Goal: Information Seeking & Learning: Learn about a topic

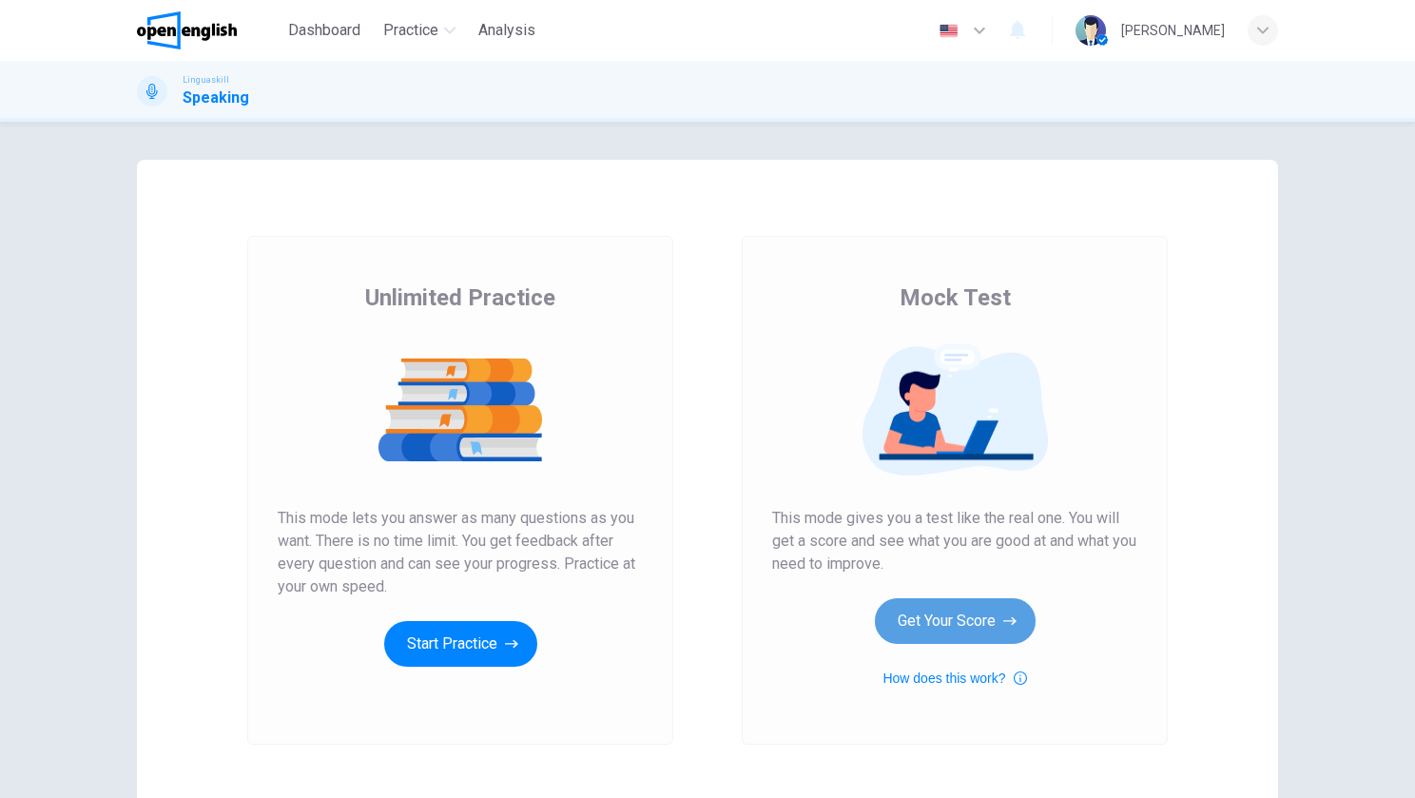
click at [918, 632] on button "Get Your Score" at bounding box center [955, 621] width 161 height 46
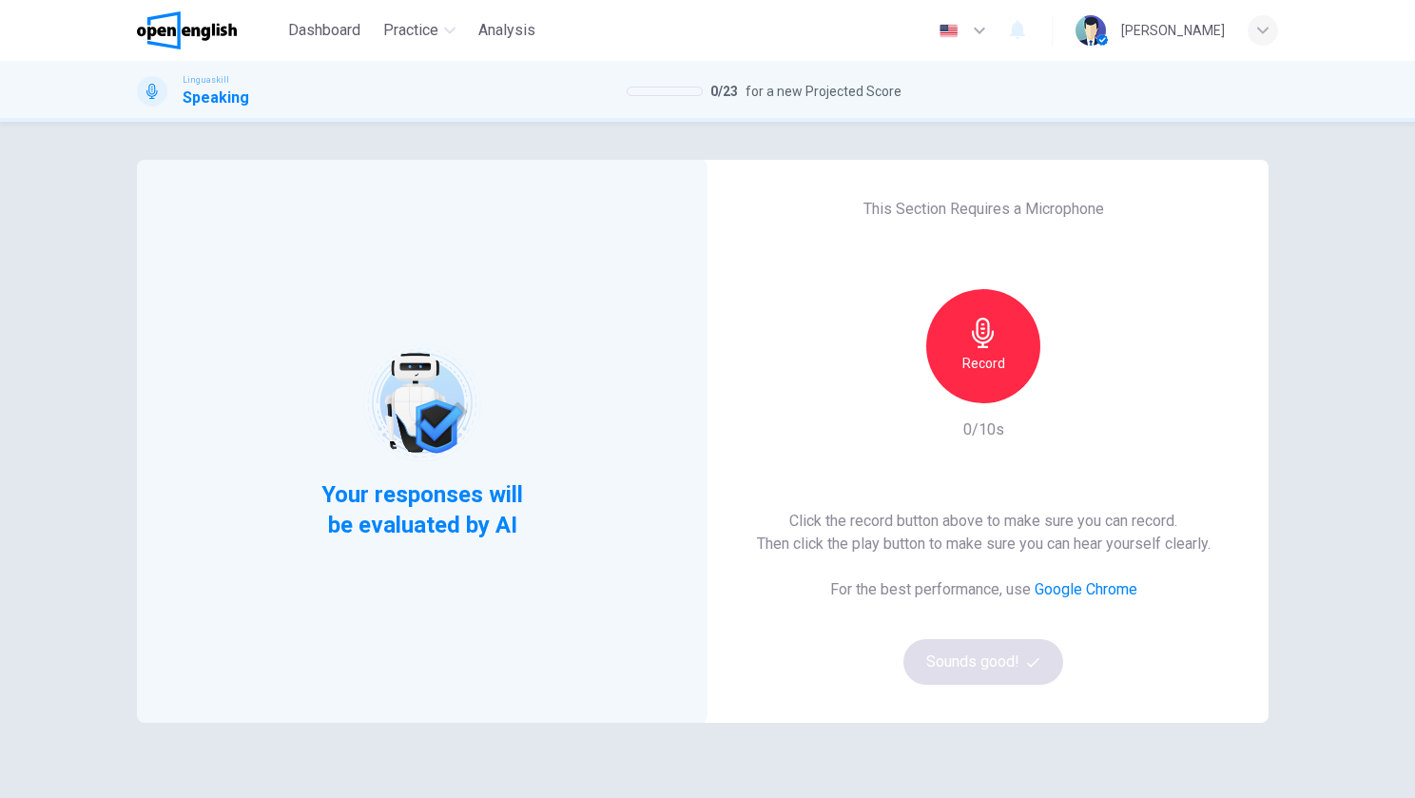
click at [954, 360] on div "Record" at bounding box center [983, 346] width 114 height 114
click at [1061, 395] on icon "button" at bounding box center [1070, 388] width 19 height 19
click at [984, 671] on button "Sounds good!" at bounding box center [984, 662] width 160 height 46
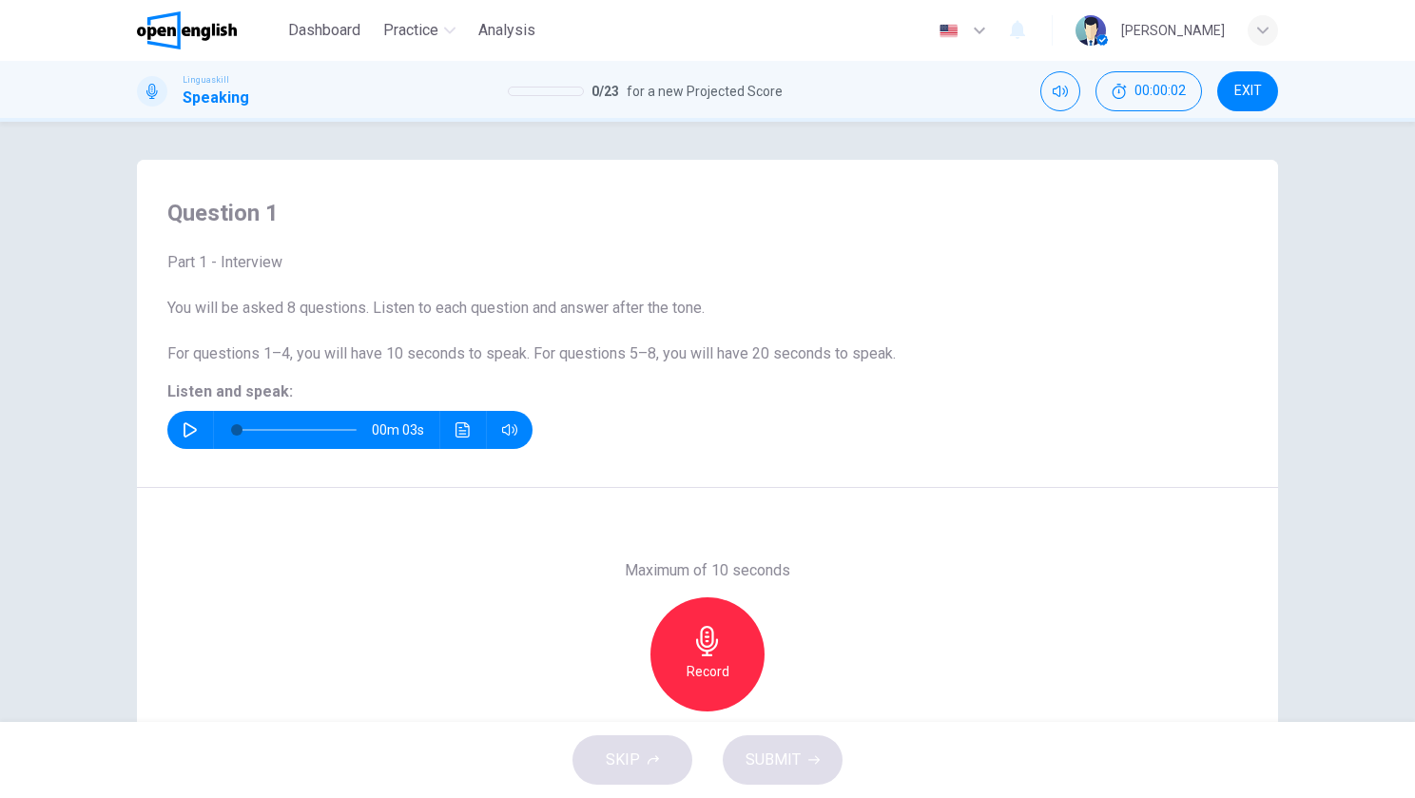
click at [183, 437] on icon "button" at bounding box center [190, 429] width 15 height 15
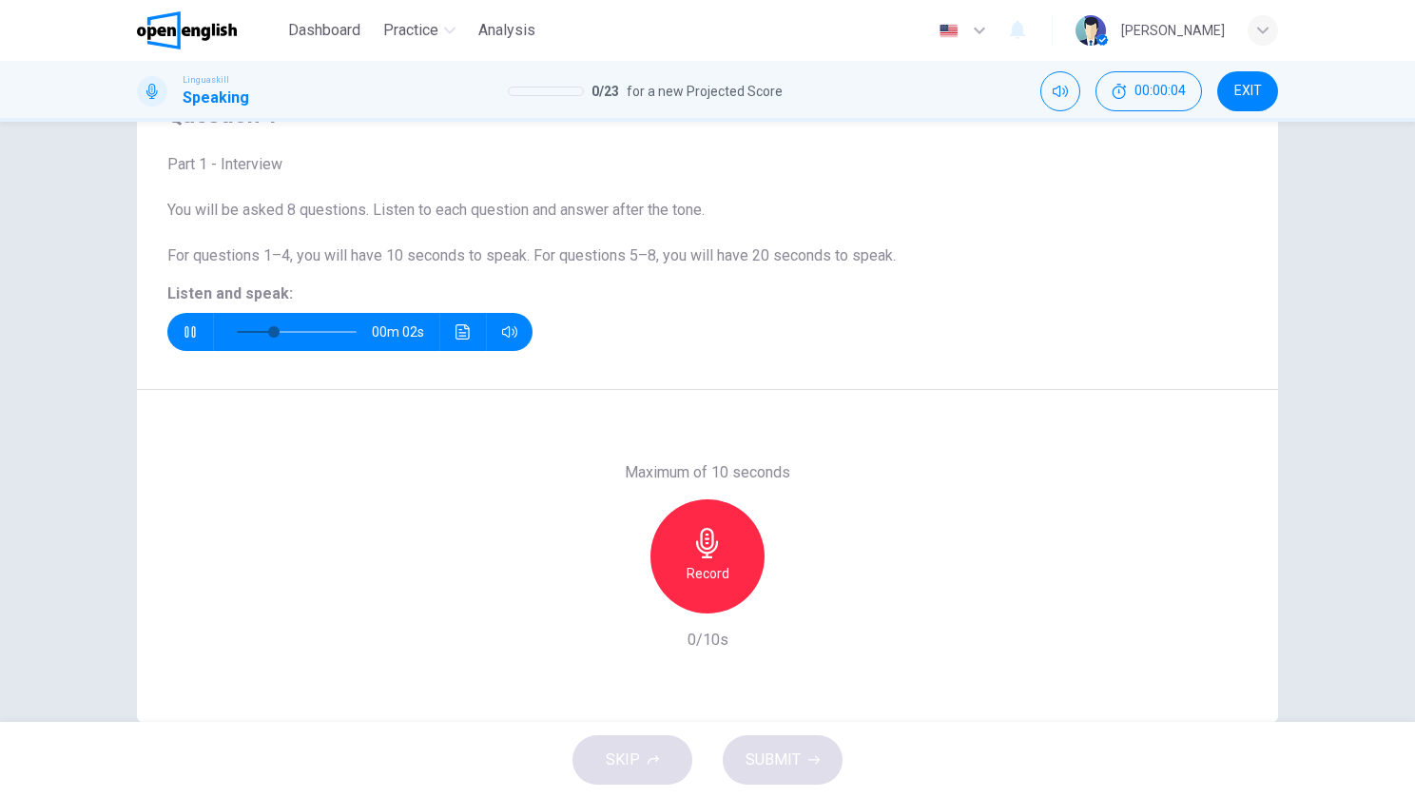
scroll to position [99, 0]
click at [184, 326] on icon "button" at bounding box center [190, 330] width 13 height 15
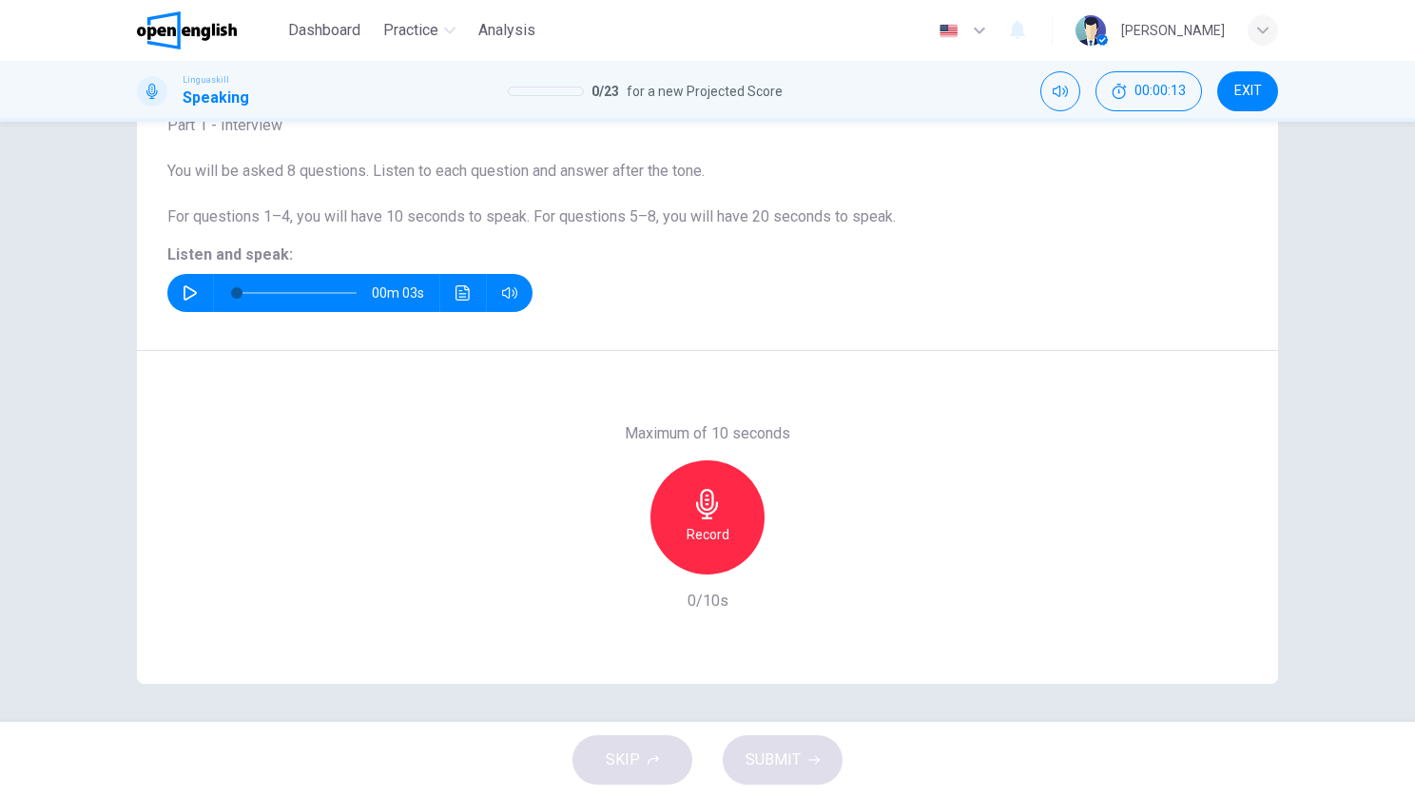
click at [190, 292] on icon "button" at bounding box center [190, 292] width 13 height 15
click at [719, 520] on div "Record" at bounding box center [708, 517] width 114 height 114
click at [186, 296] on icon "button" at bounding box center [190, 292] width 13 height 15
type input "*"
click at [614, 564] on icon "button" at bounding box center [620, 559] width 17 height 17
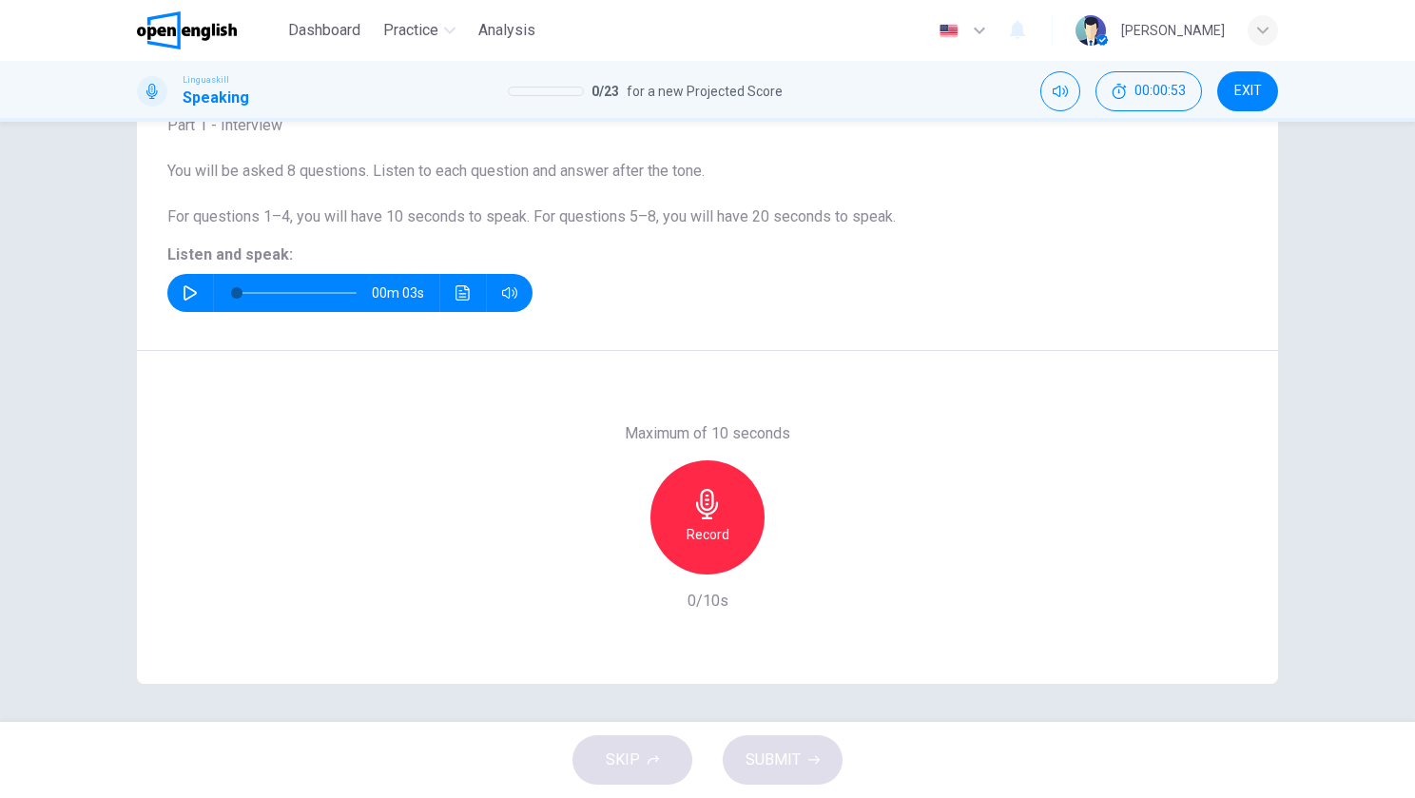
click at [1258, 99] on button "EXIT" at bounding box center [1247, 91] width 61 height 40
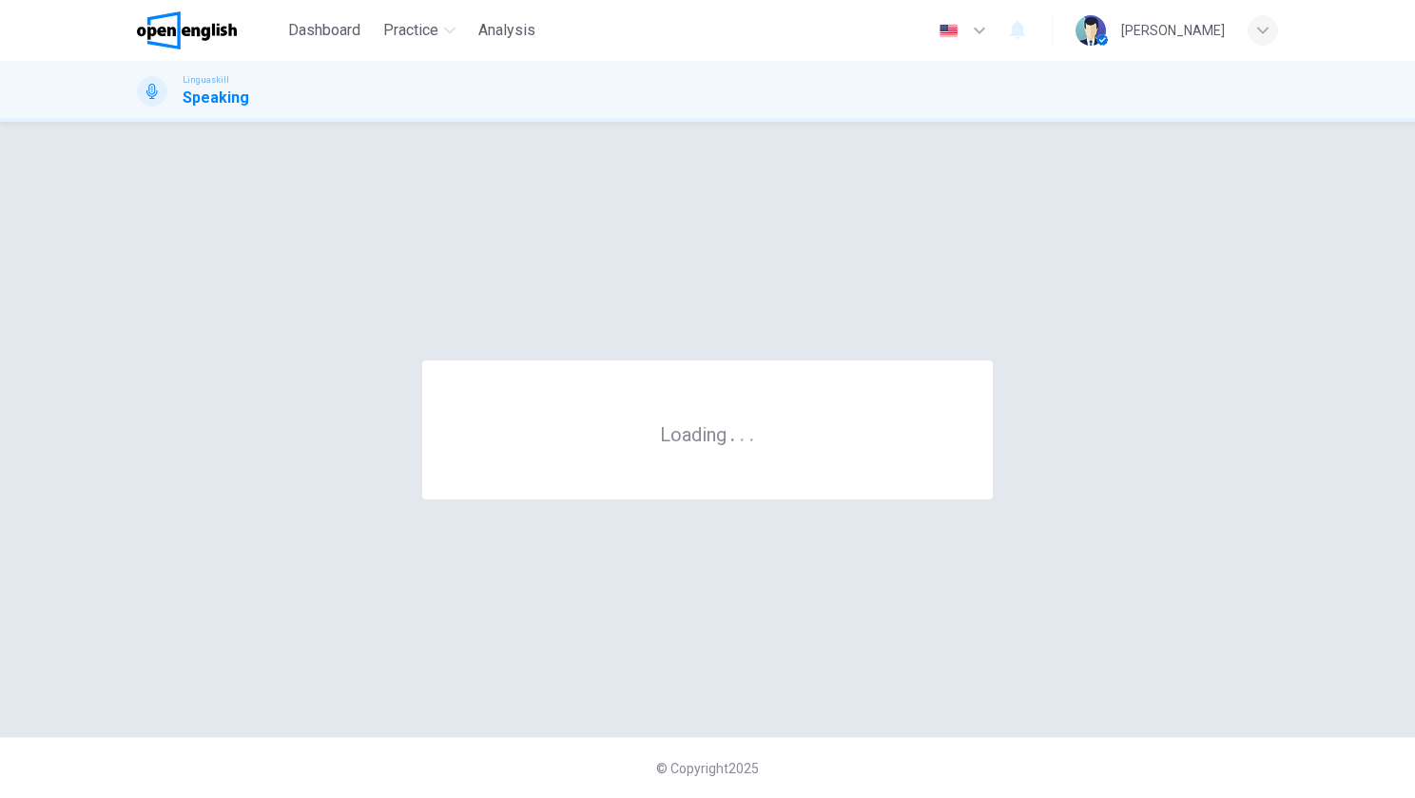
scroll to position [0, 0]
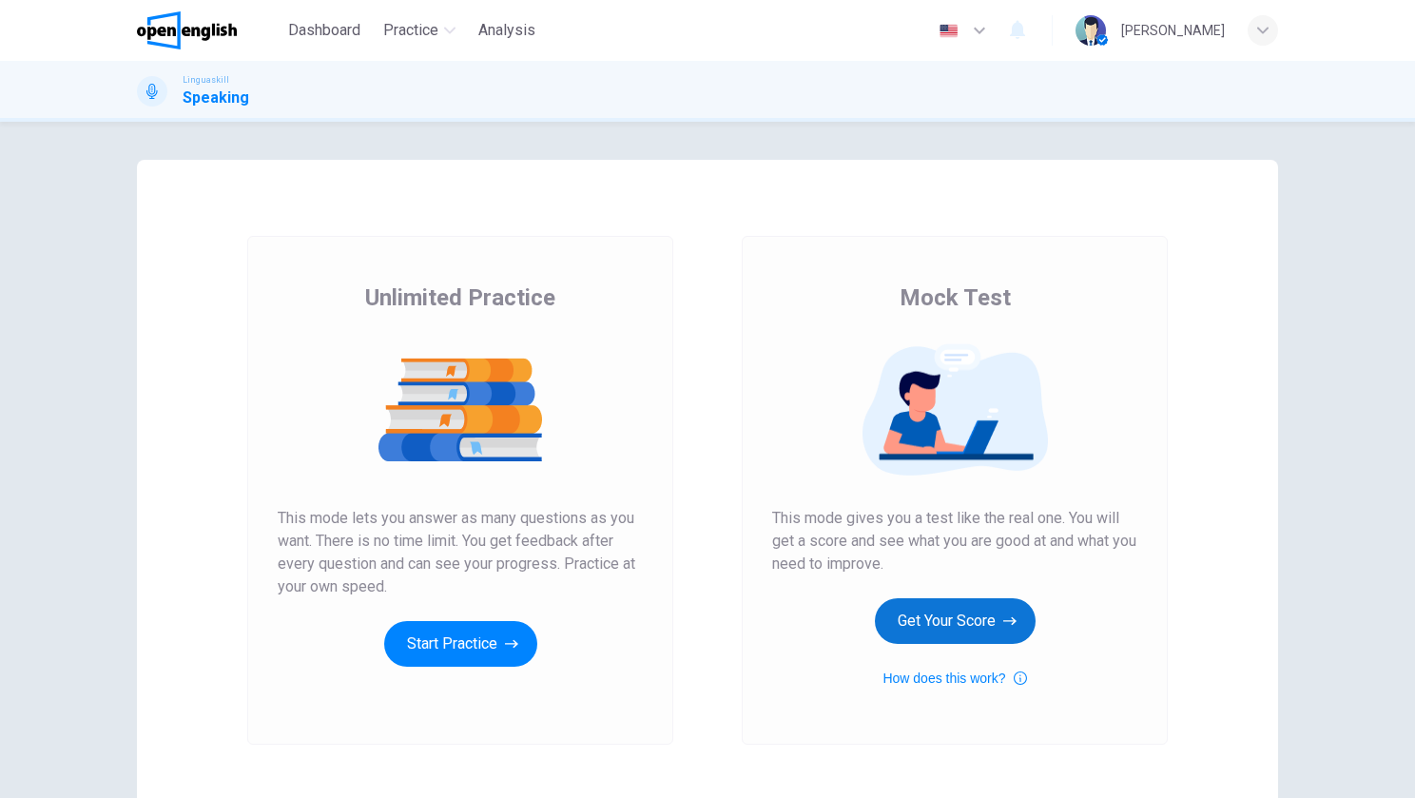
click at [964, 620] on button "Get Your Score" at bounding box center [955, 621] width 161 height 46
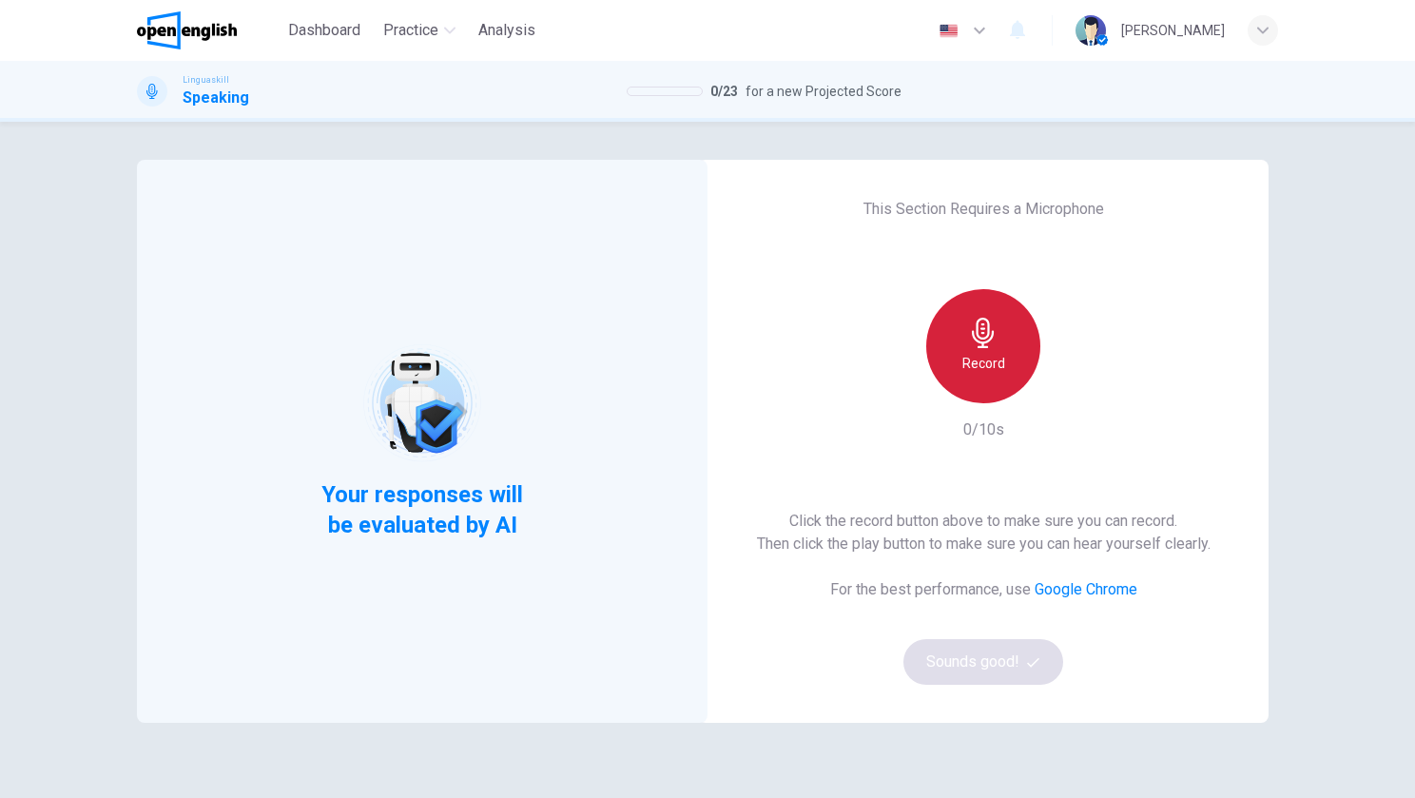
click at [965, 360] on h6 "Record" at bounding box center [983, 363] width 43 height 23
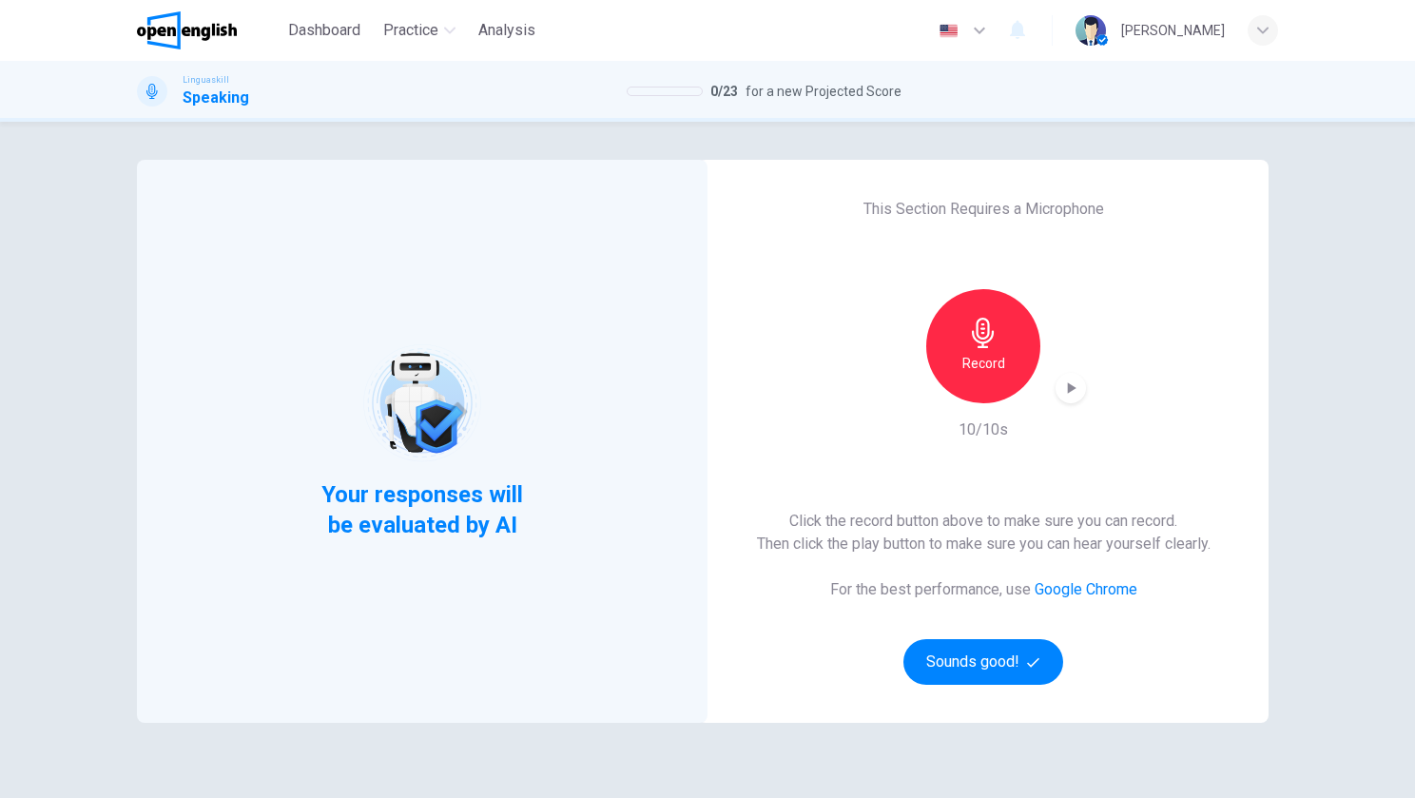
click at [1061, 406] on div "Record 10/10s" at bounding box center [983, 365] width 205 height 152
click at [1069, 391] on icon "button" at bounding box center [1070, 388] width 19 height 19
click at [1006, 650] on button "Sounds good!" at bounding box center [984, 662] width 160 height 46
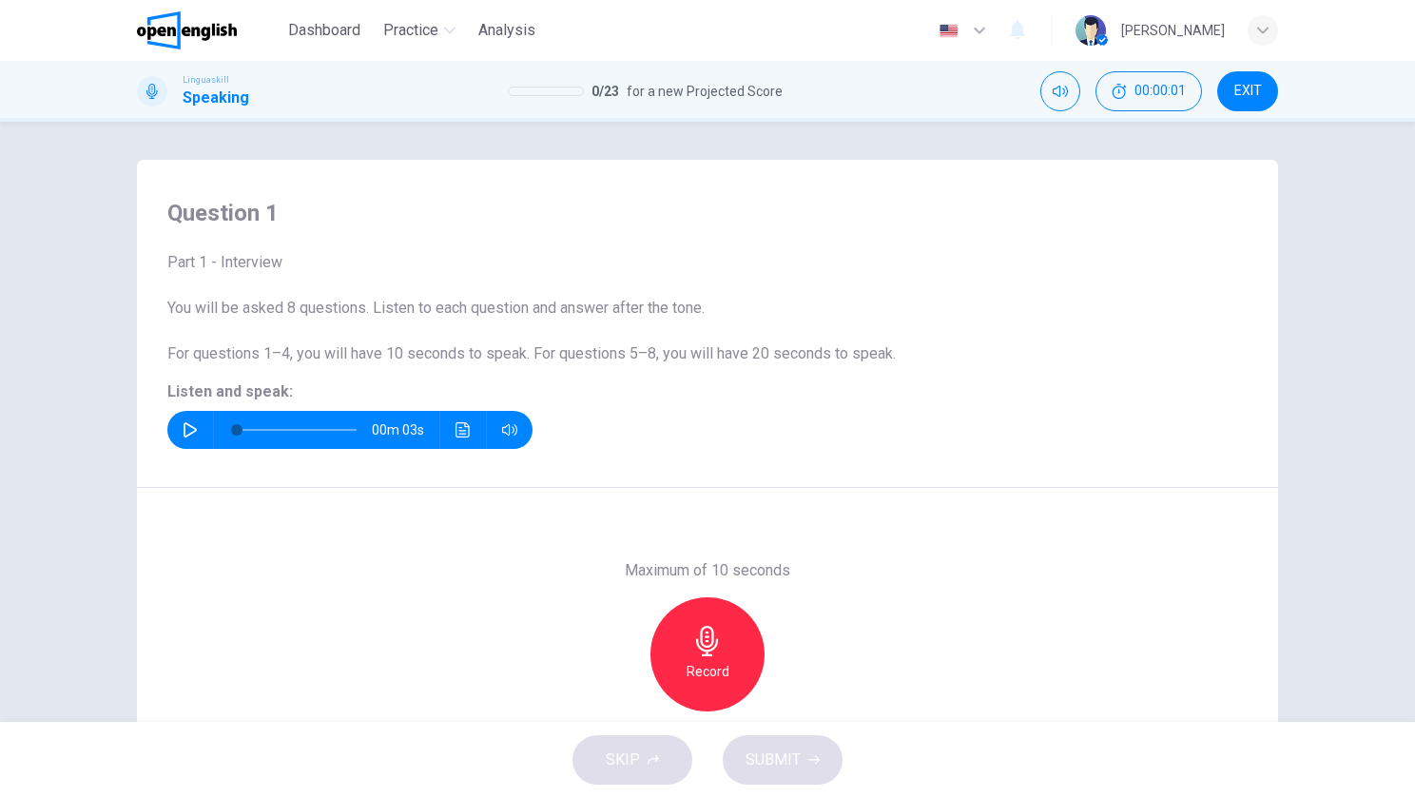
click at [186, 425] on icon "button" at bounding box center [190, 429] width 15 height 15
type input "*"
click at [693, 655] on icon "button" at bounding box center [707, 641] width 30 height 30
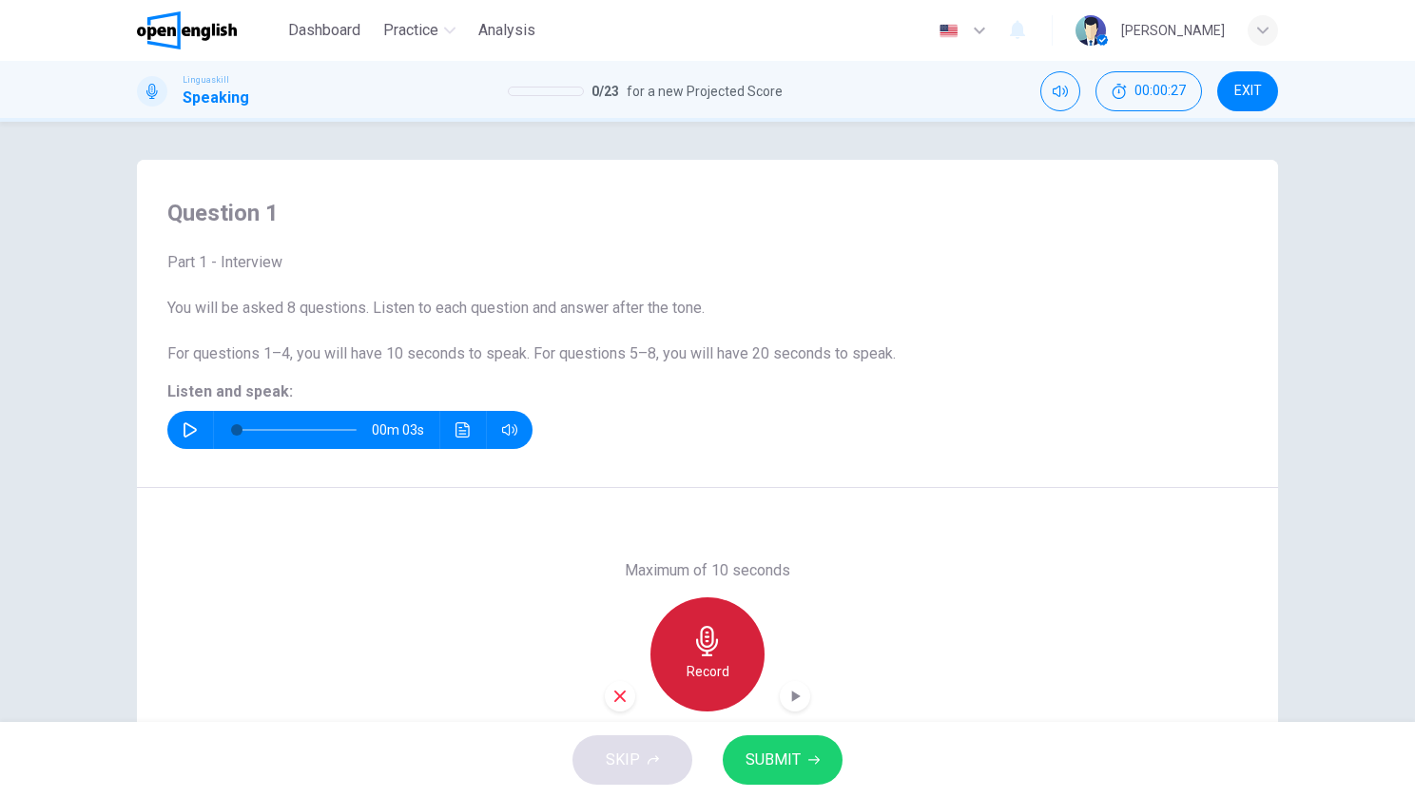
click at [720, 650] on div "Record" at bounding box center [708, 654] width 114 height 114
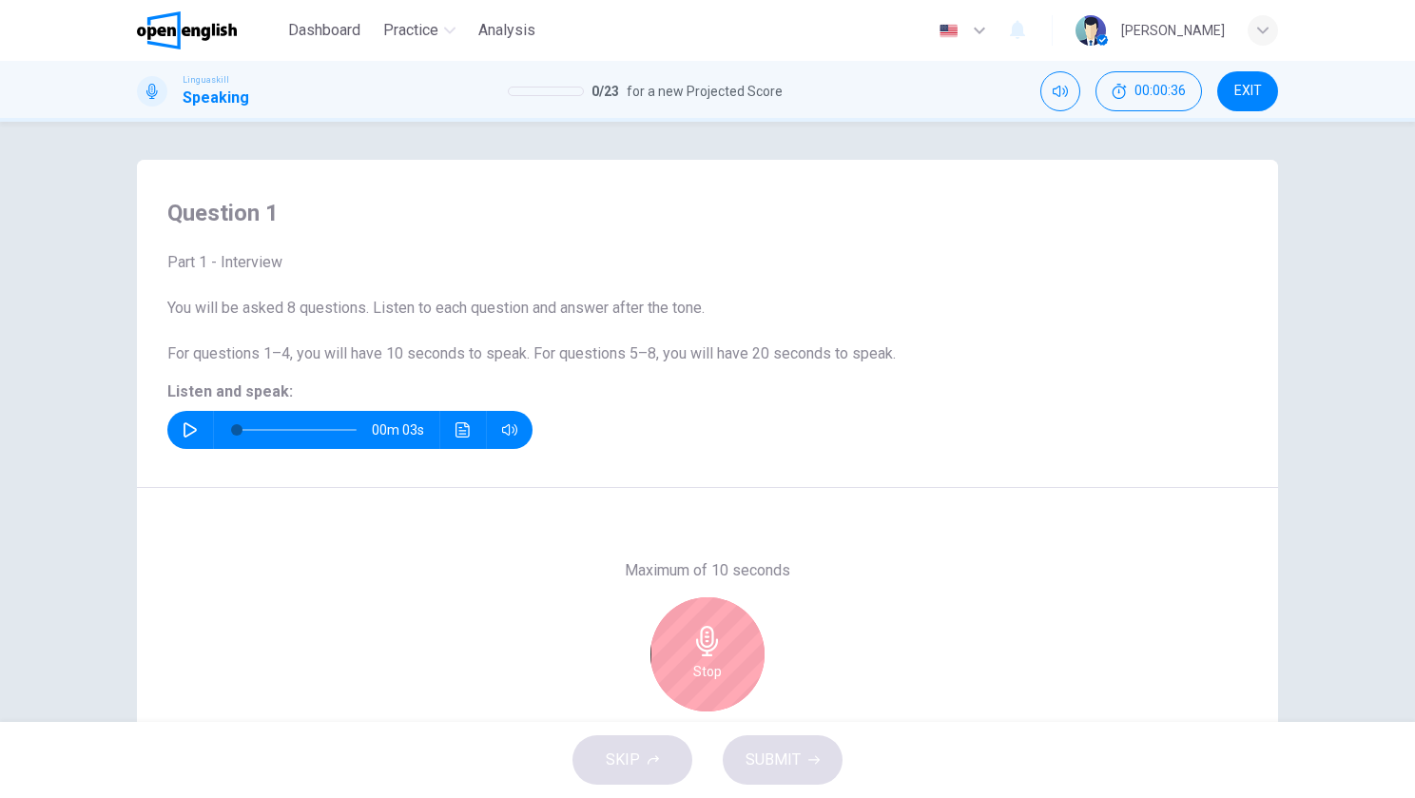
click at [612, 777] on div "SKIP SUBMIT" at bounding box center [707, 760] width 1415 height 76
click at [715, 662] on h6 "Stop" at bounding box center [707, 671] width 29 height 23
click at [701, 650] on icon "button" at bounding box center [707, 641] width 22 height 30
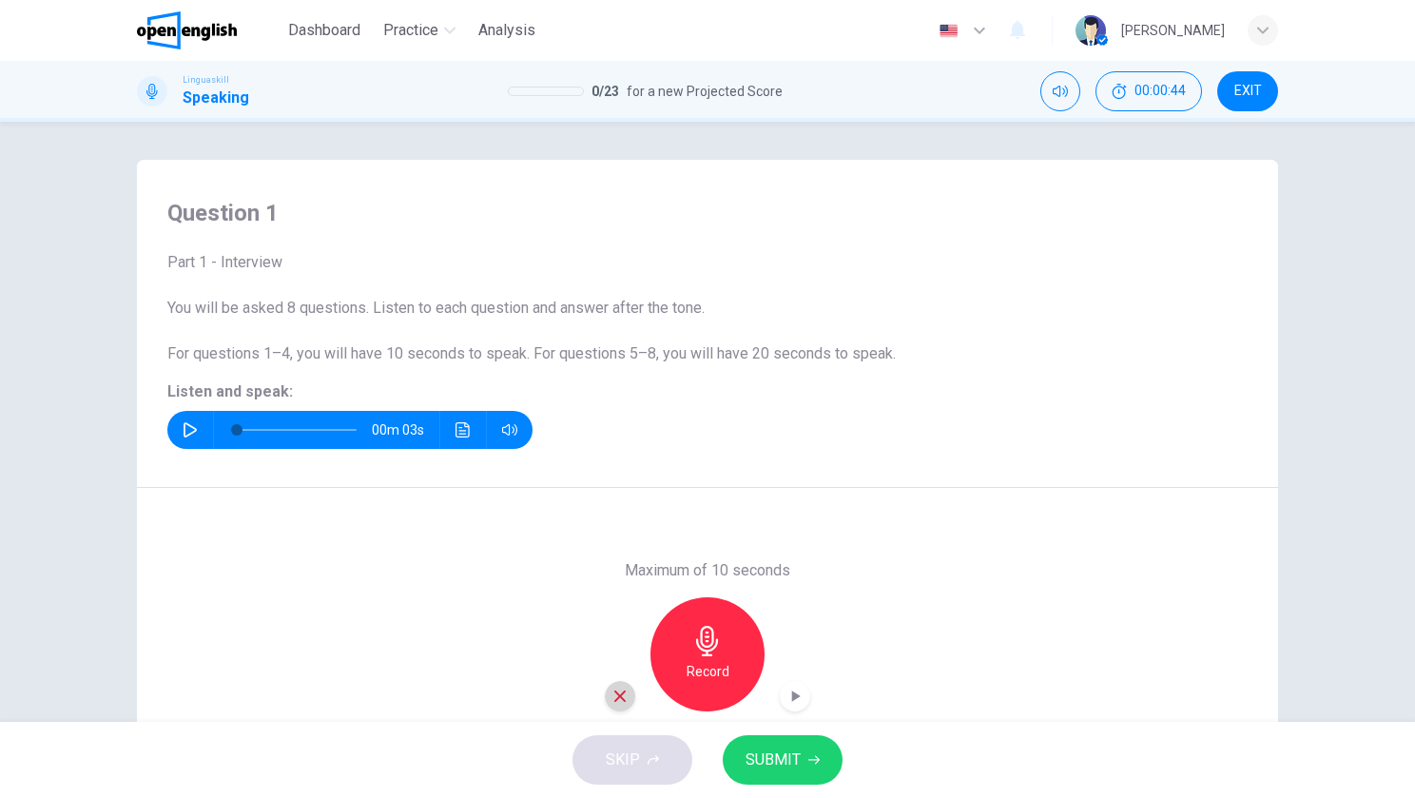
click at [615, 694] on icon "button" at bounding box center [619, 695] width 11 height 11
click at [1240, 84] on span "EXIT" at bounding box center [1248, 91] width 28 height 15
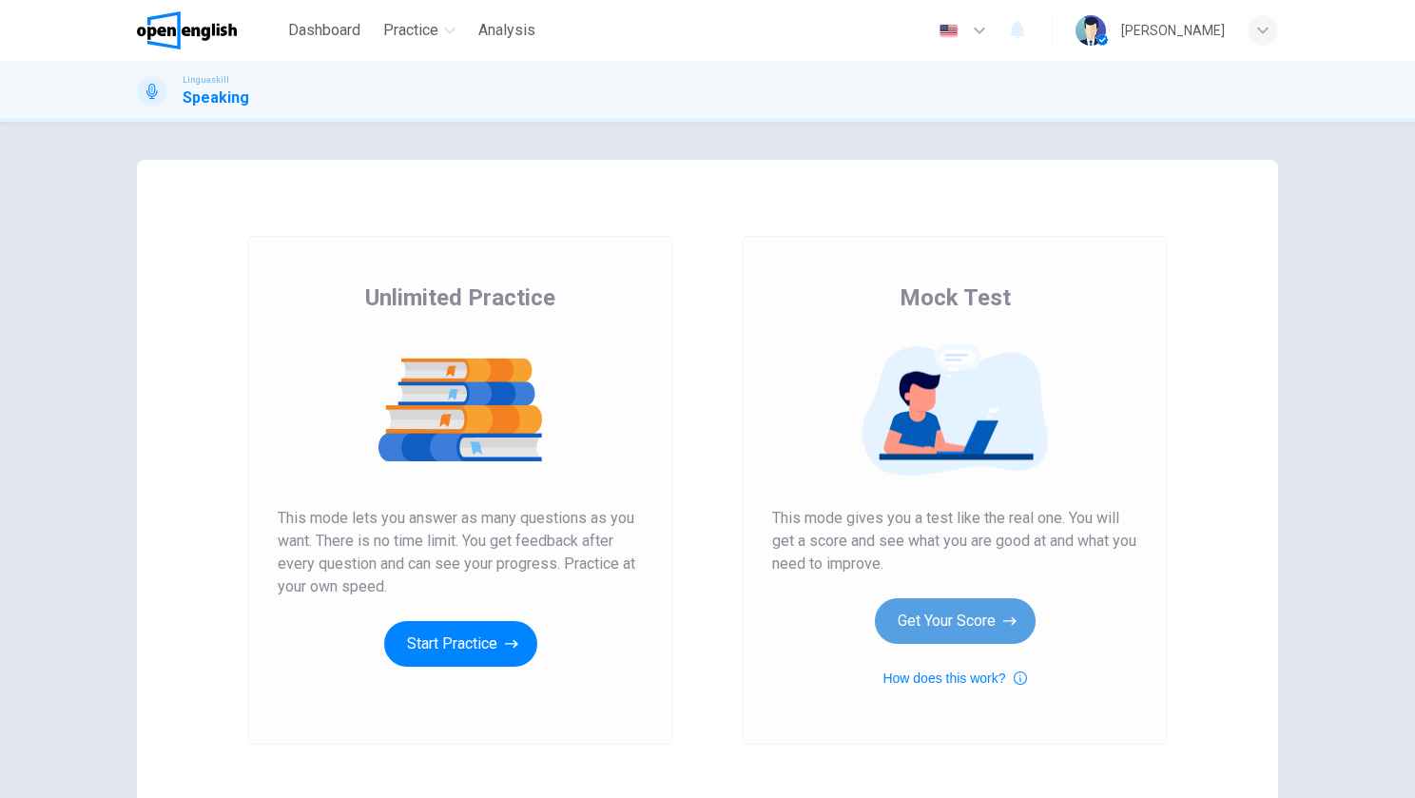
click at [953, 621] on button "Get Your Score" at bounding box center [955, 621] width 161 height 46
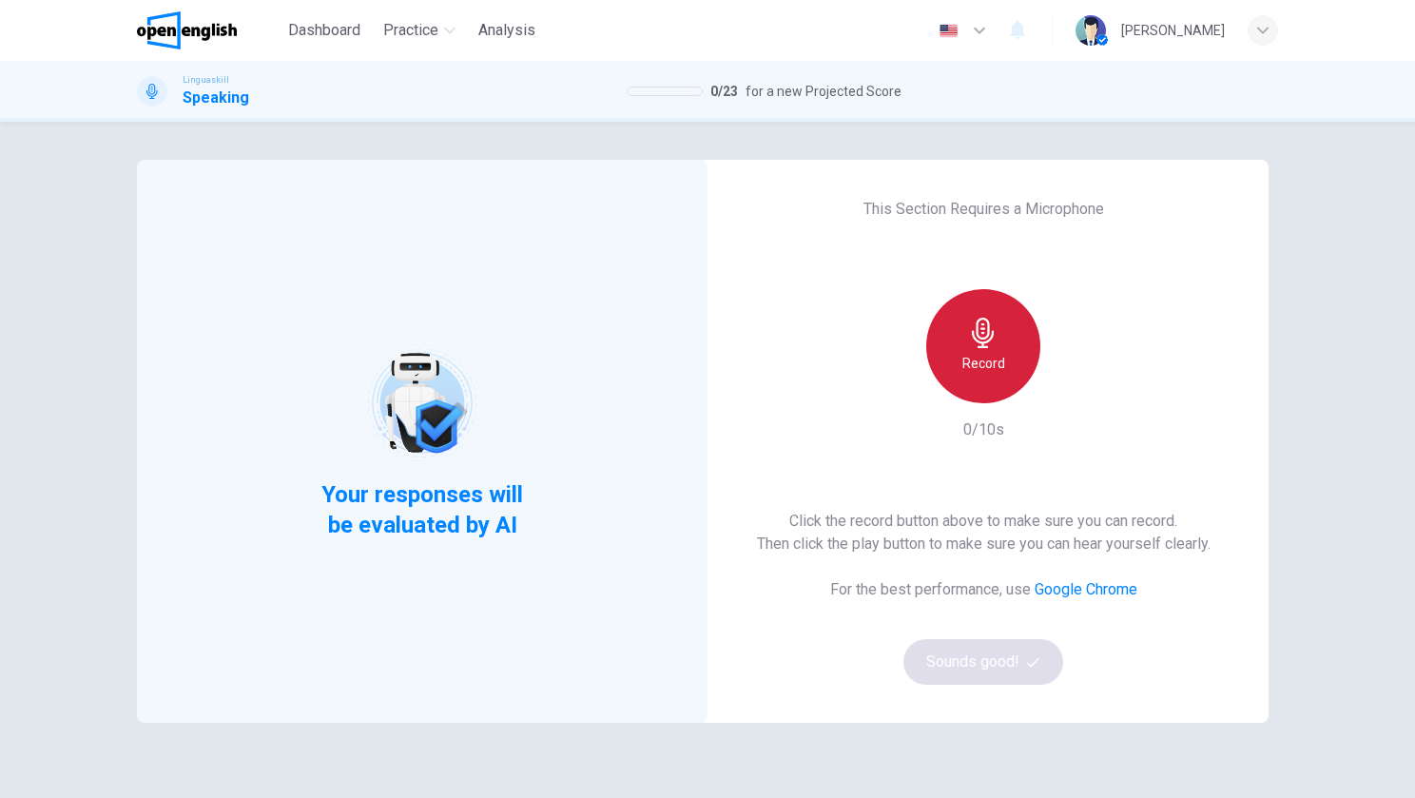
click at [991, 368] on h6 "Record" at bounding box center [983, 363] width 43 height 23
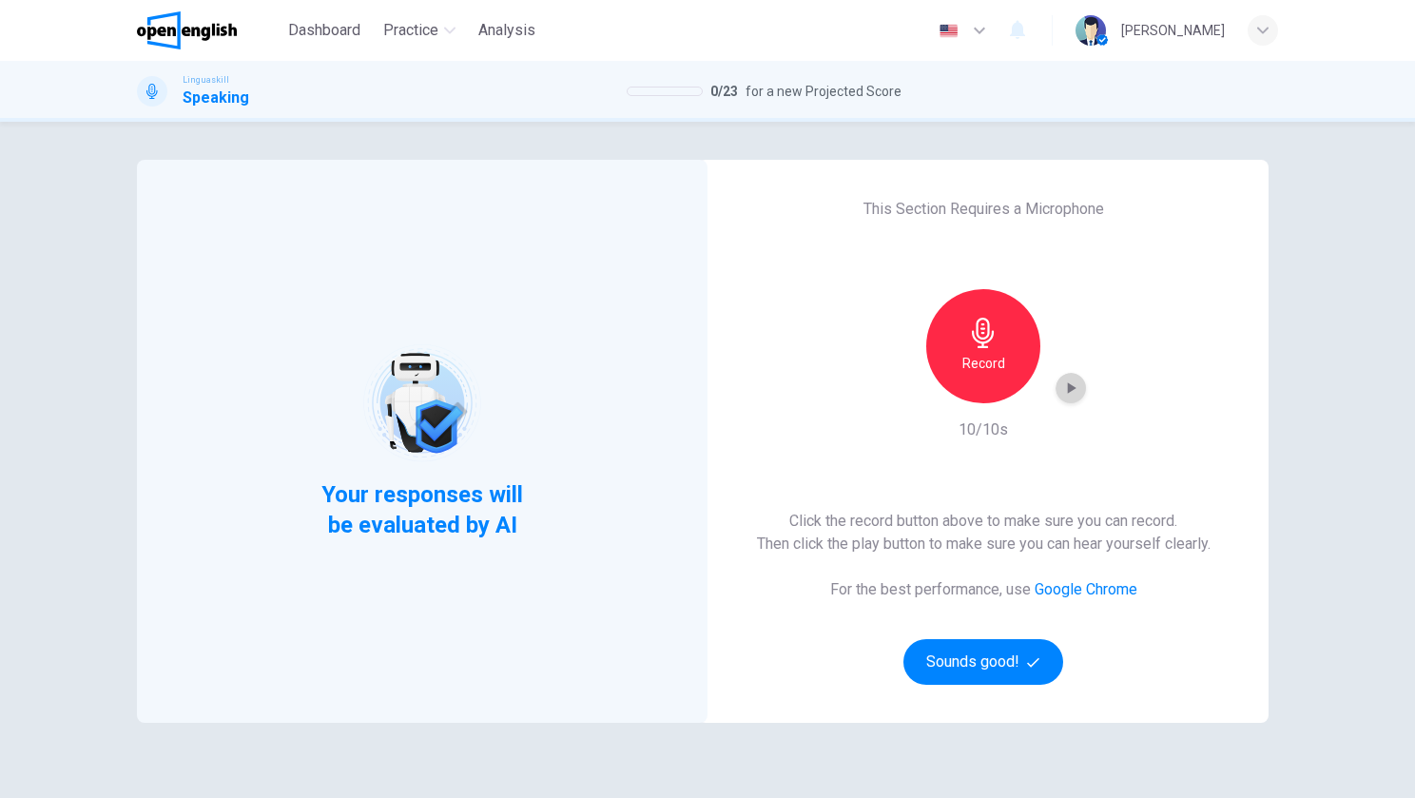
click at [1068, 385] on icon "button" at bounding box center [1072, 387] width 9 height 11
click at [963, 660] on button "Sounds good!" at bounding box center [984, 662] width 160 height 46
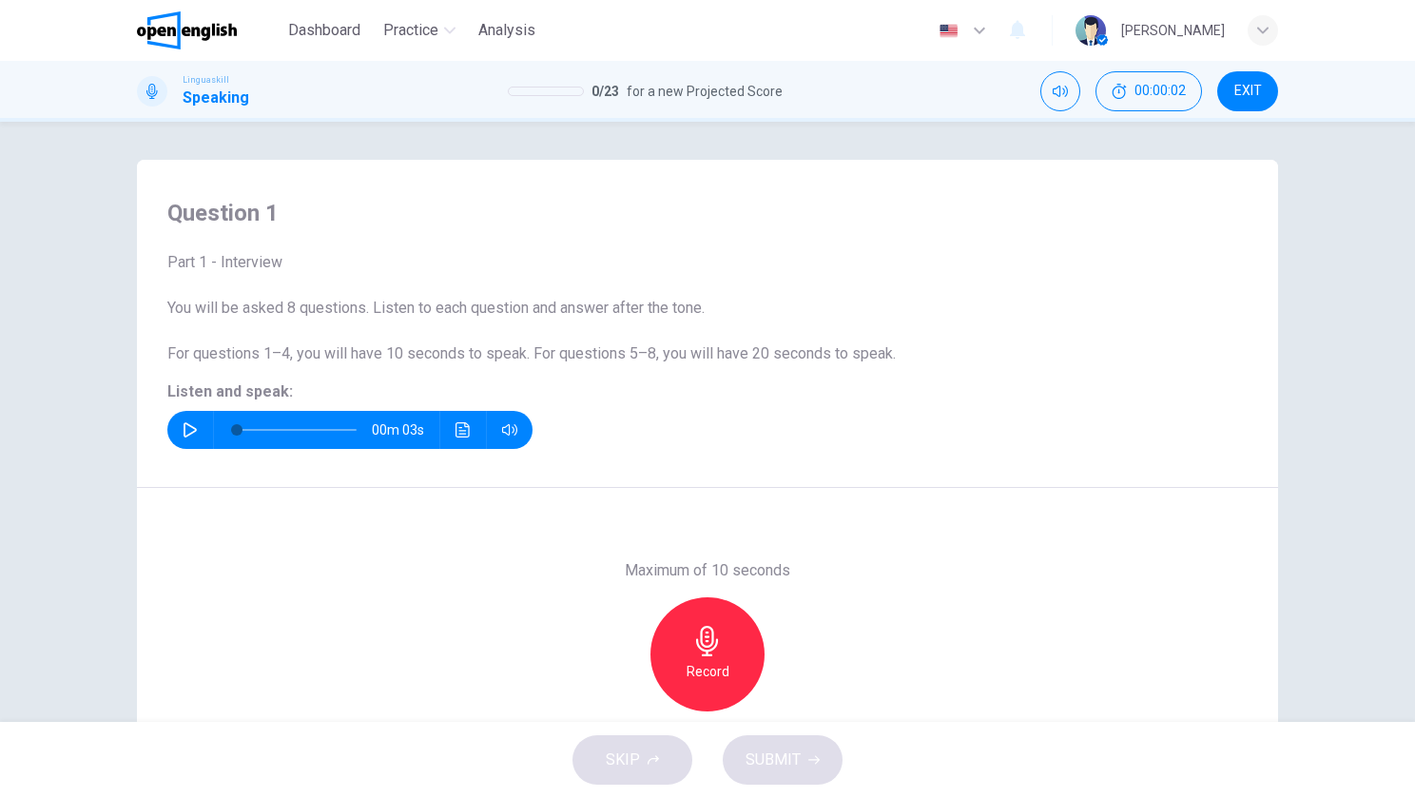
click at [186, 432] on icon "button" at bounding box center [190, 429] width 15 height 15
click at [456, 424] on icon "Click to see the audio transcription" at bounding box center [463, 429] width 15 height 15
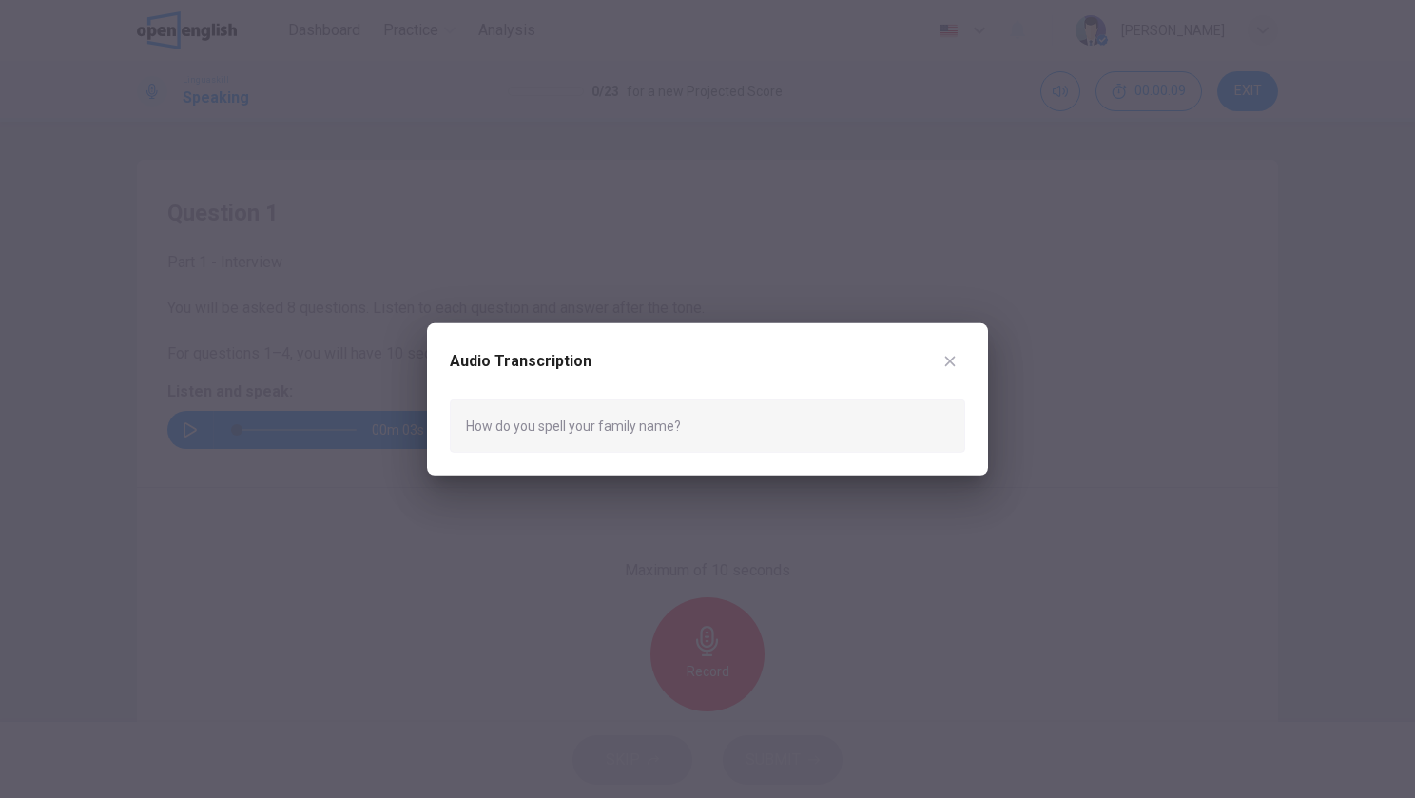
click at [951, 359] on icon "button" at bounding box center [950, 361] width 10 height 10
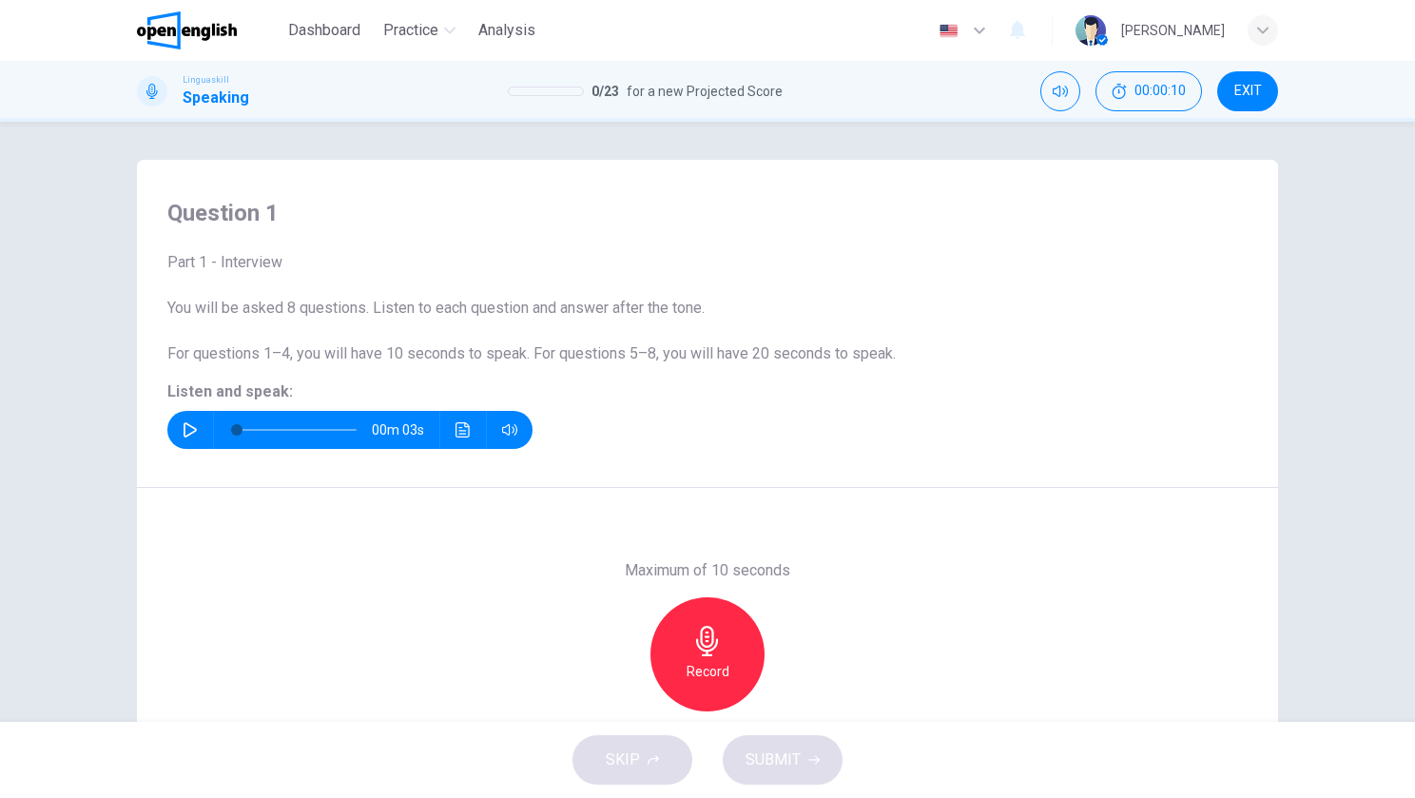
click at [711, 642] on icon "button" at bounding box center [707, 641] width 22 height 30
click at [792, 702] on icon "button" at bounding box center [795, 696] width 19 height 19
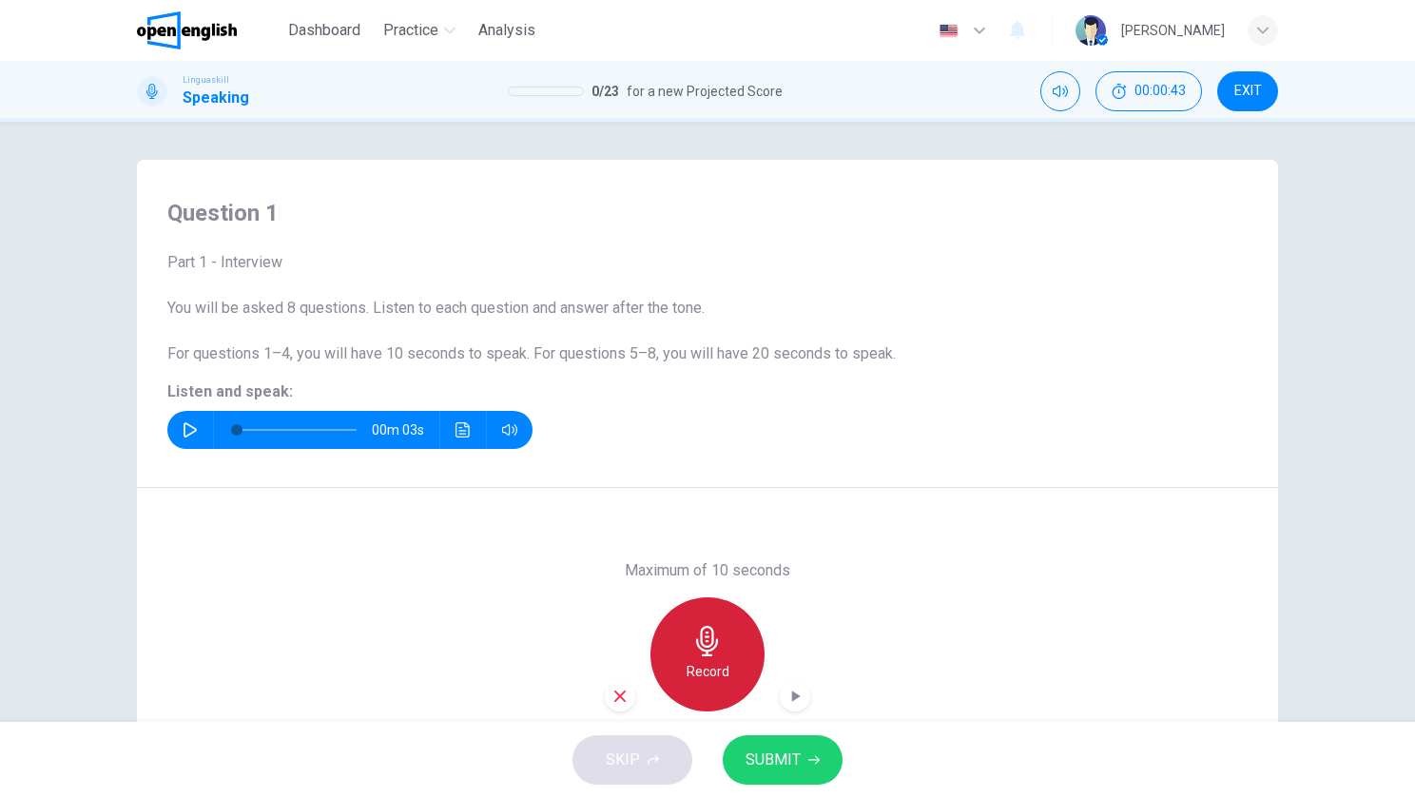
click at [723, 676] on div "Record" at bounding box center [708, 654] width 114 height 114
click at [781, 710] on div "Record" at bounding box center [707, 654] width 205 height 114
click at [813, 691] on div "Maximum of 10 seconds Record 10/10s" at bounding box center [707, 654] width 1141 height 333
click at [766, 705] on div "Record" at bounding box center [707, 654] width 205 height 114
click at [804, 702] on div "button" at bounding box center [795, 696] width 30 height 30
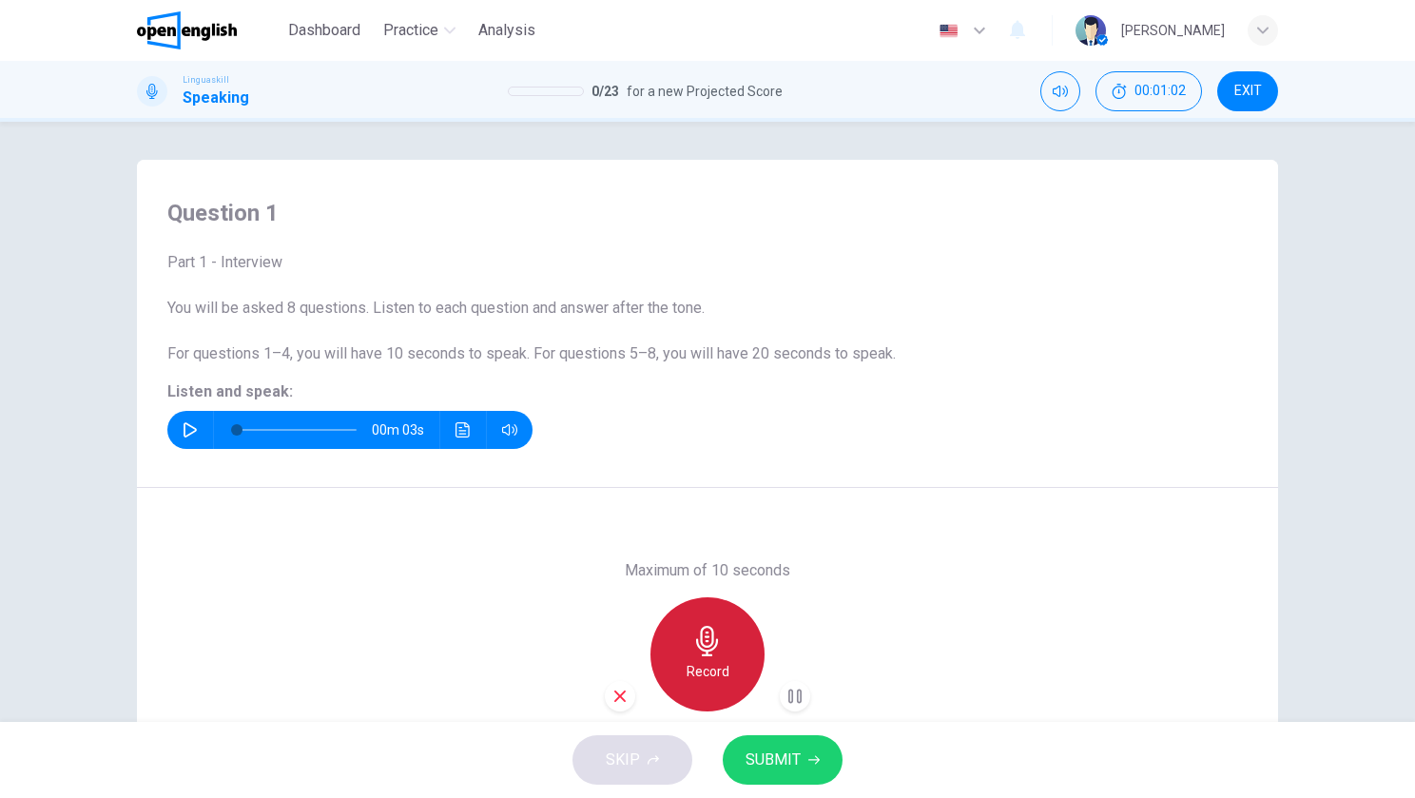
click at [692, 653] on icon "button" at bounding box center [707, 641] width 30 height 30
click at [790, 701] on icon "button" at bounding box center [795, 696] width 19 height 19
click at [612, 701] on icon "button" at bounding box center [620, 696] width 17 height 17
click at [694, 618] on div "Record" at bounding box center [708, 654] width 114 height 114
click at [792, 694] on icon "button" at bounding box center [796, 695] width 9 height 11
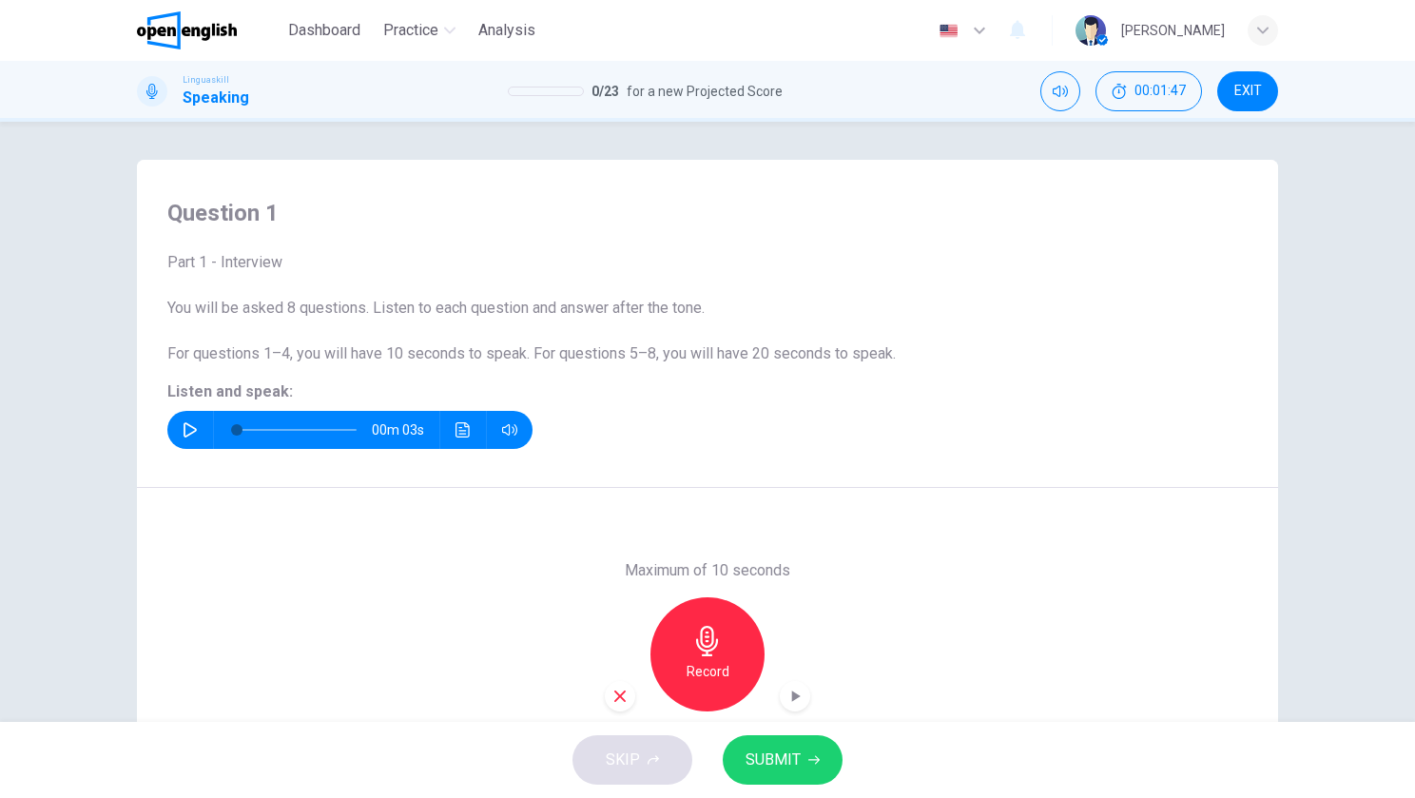
click at [612, 703] on icon "button" at bounding box center [620, 696] width 17 height 17
click at [680, 677] on div "Record" at bounding box center [708, 654] width 114 height 114
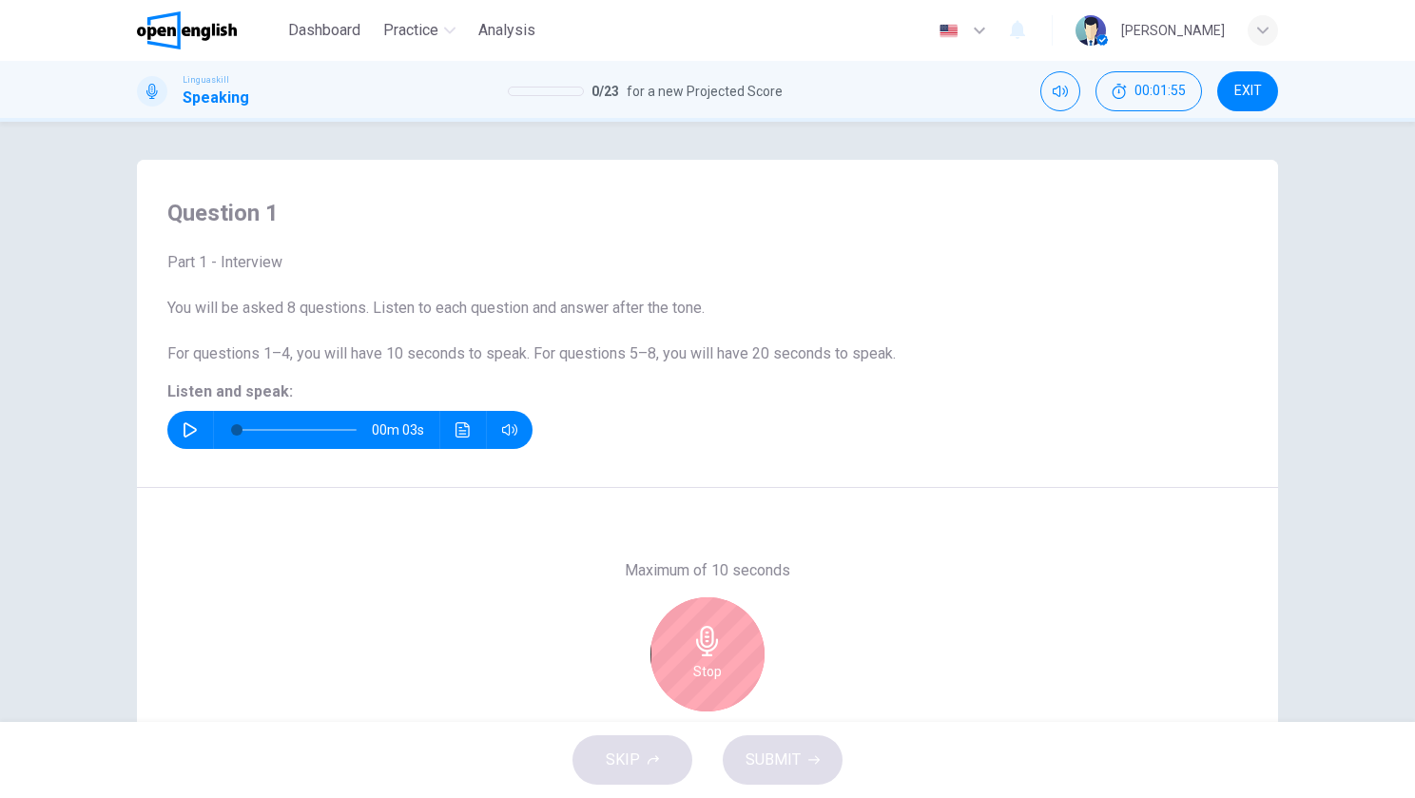
click at [710, 632] on icon "button" at bounding box center [707, 641] width 30 height 30
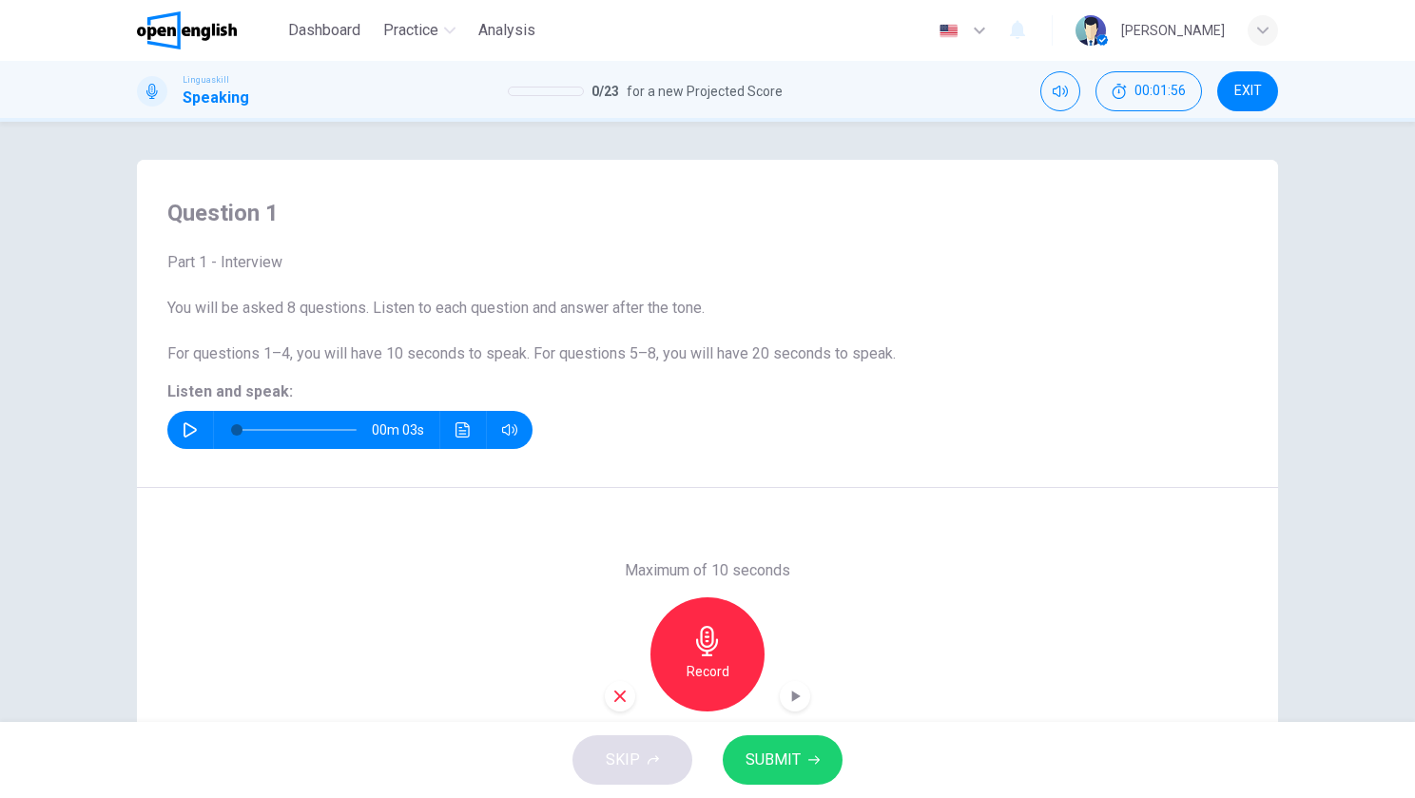
click at [789, 707] on div "button" at bounding box center [795, 696] width 30 height 30
click at [791, 758] on span "SUBMIT" at bounding box center [773, 760] width 55 height 27
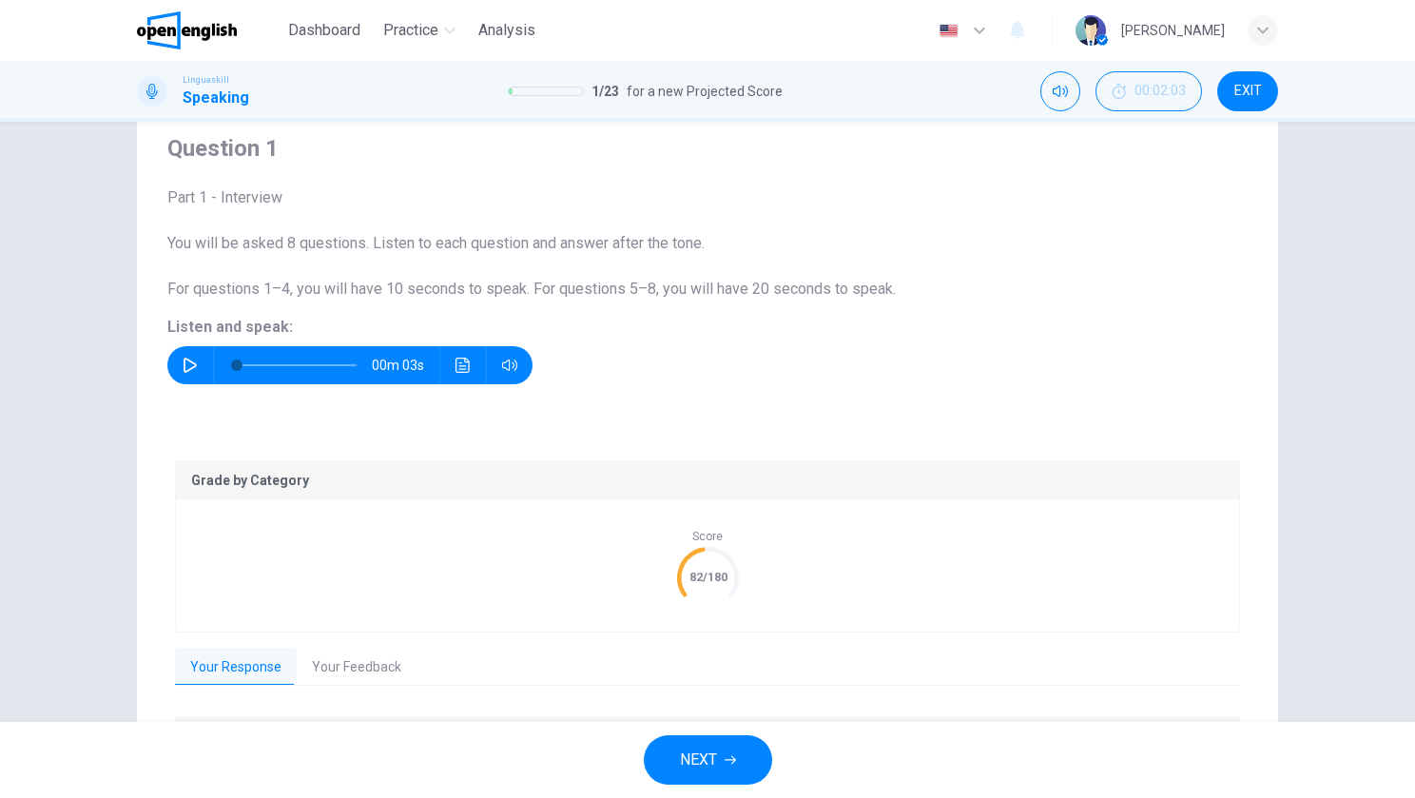
scroll to position [68, 0]
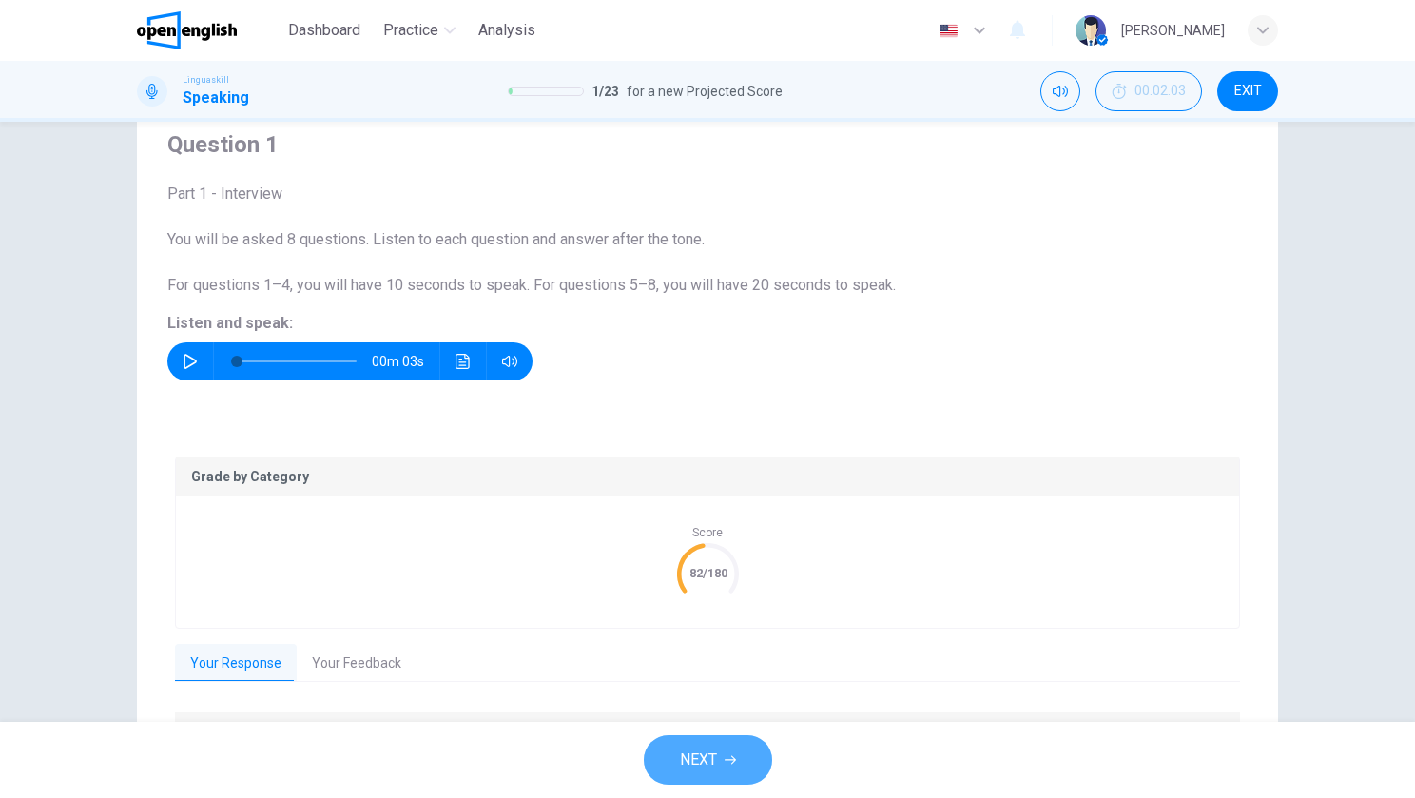
click at [691, 757] on span "NEXT" at bounding box center [698, 760] width 37 height 27
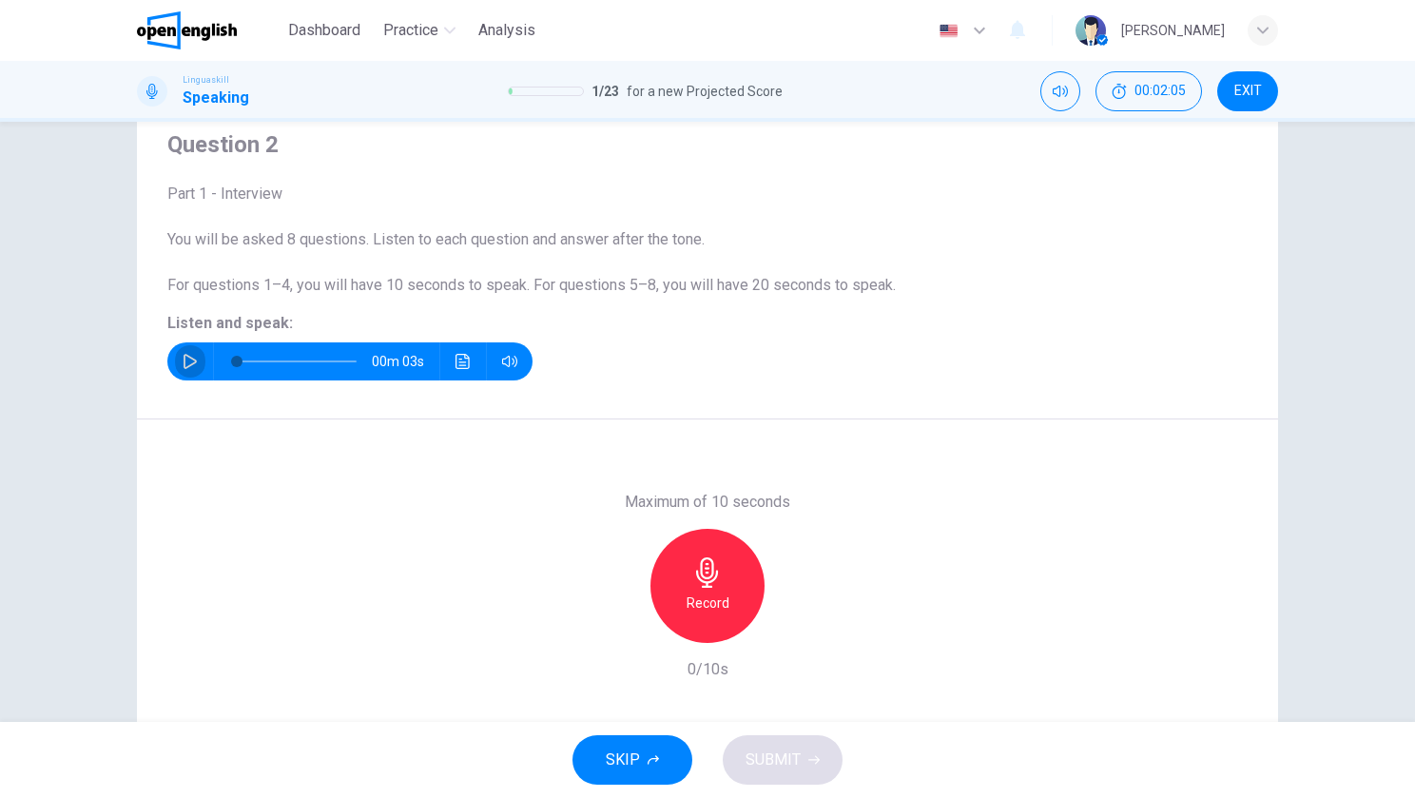
click at [175, 368] on button "button" at bounding box center [190, 361] width 30 height 38
click at [458, 379] on button "Click to see the audio transcription" at bounding box center [463, 361] width 30 height 38
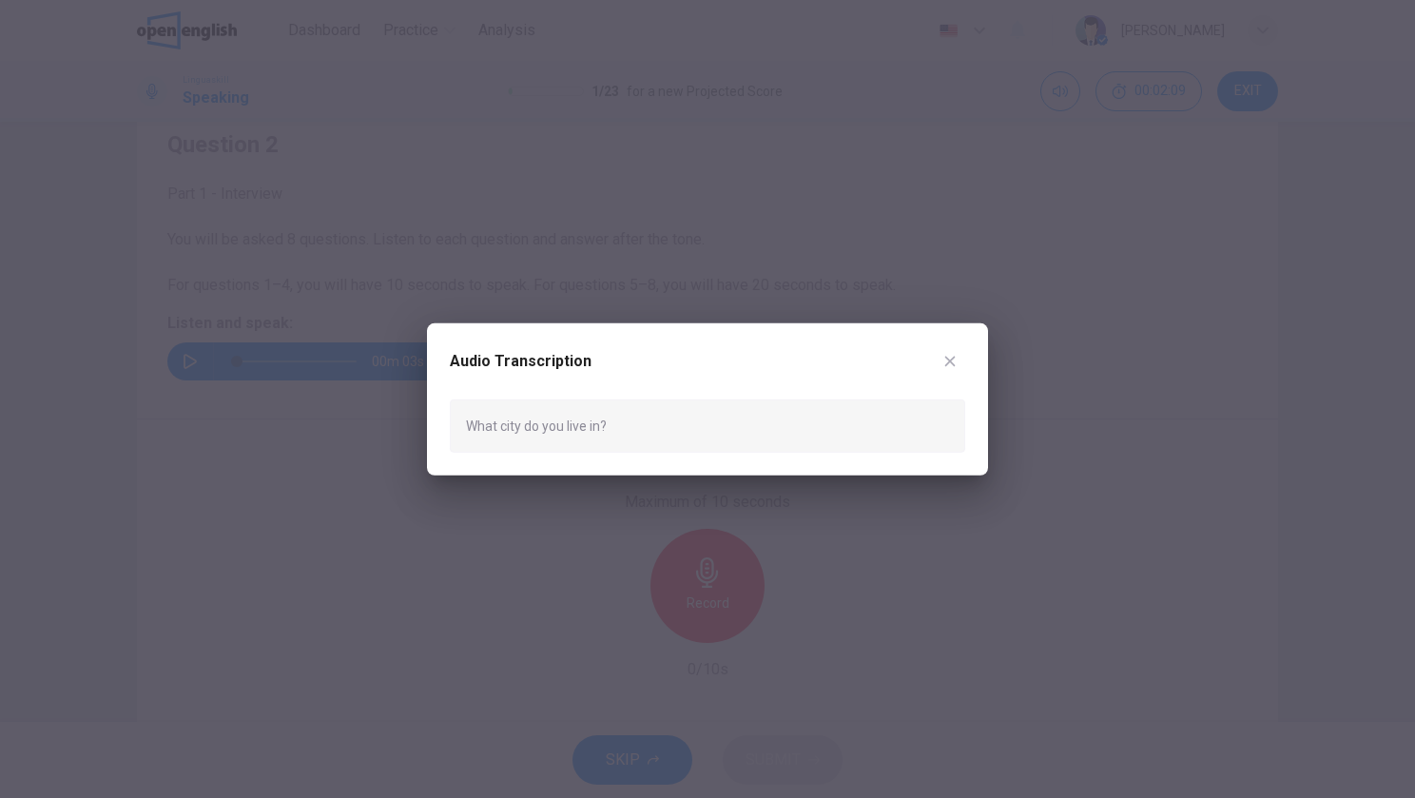
click at [937, 355] on button "button" at bounding box center [950, 360] width 30 height 30
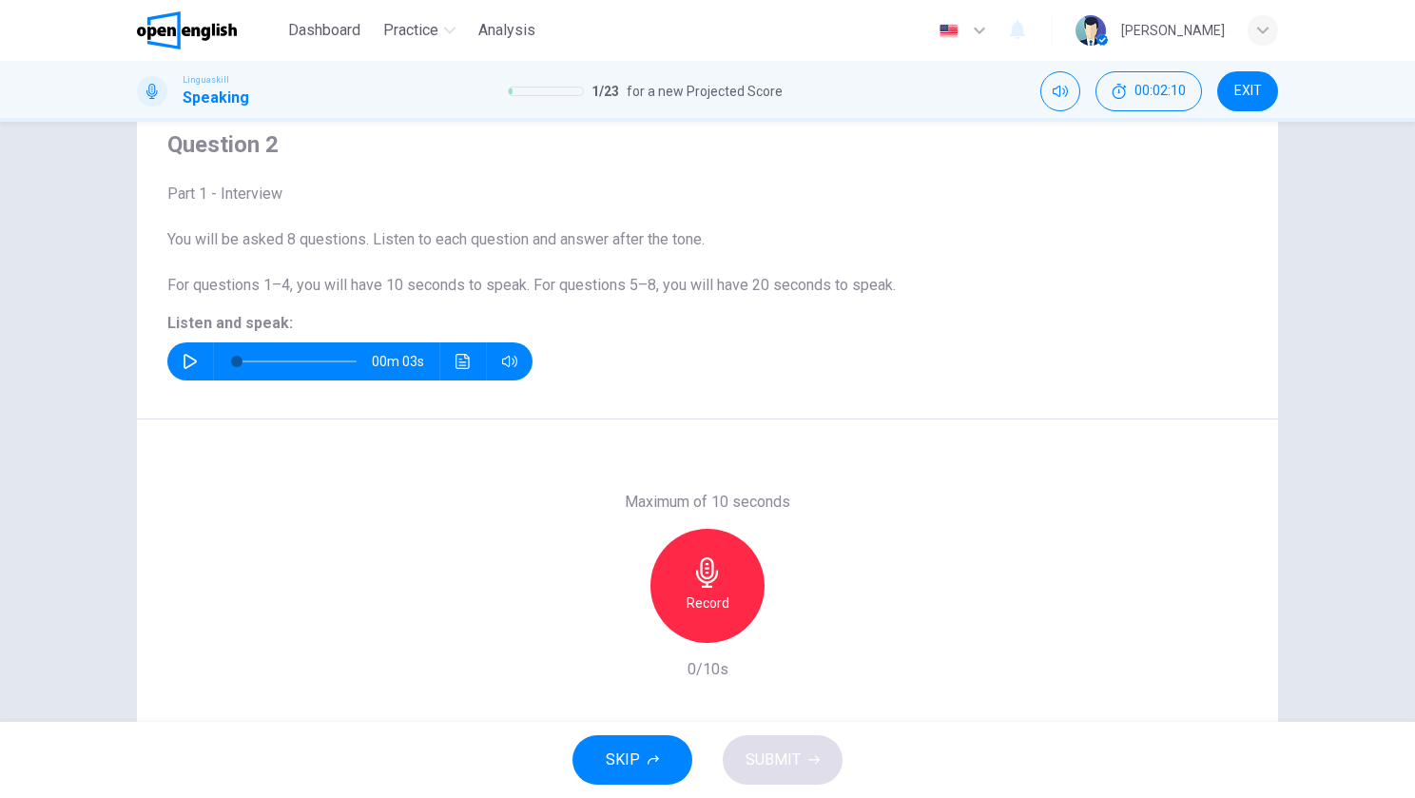
click at [723, 578] on div "Record" at bounding box center [708, 586] width 114 height 114
click at [711, 605] on h6 "Stop" at bounding box center [707, 603] width 29 height 23
click at [793, 632] on icon "button" at bounding box center [795, 627] width 19 height 19
click at [776, 751] on span "SUBMIT" at bounding box center [773, 760] width 55 height 27
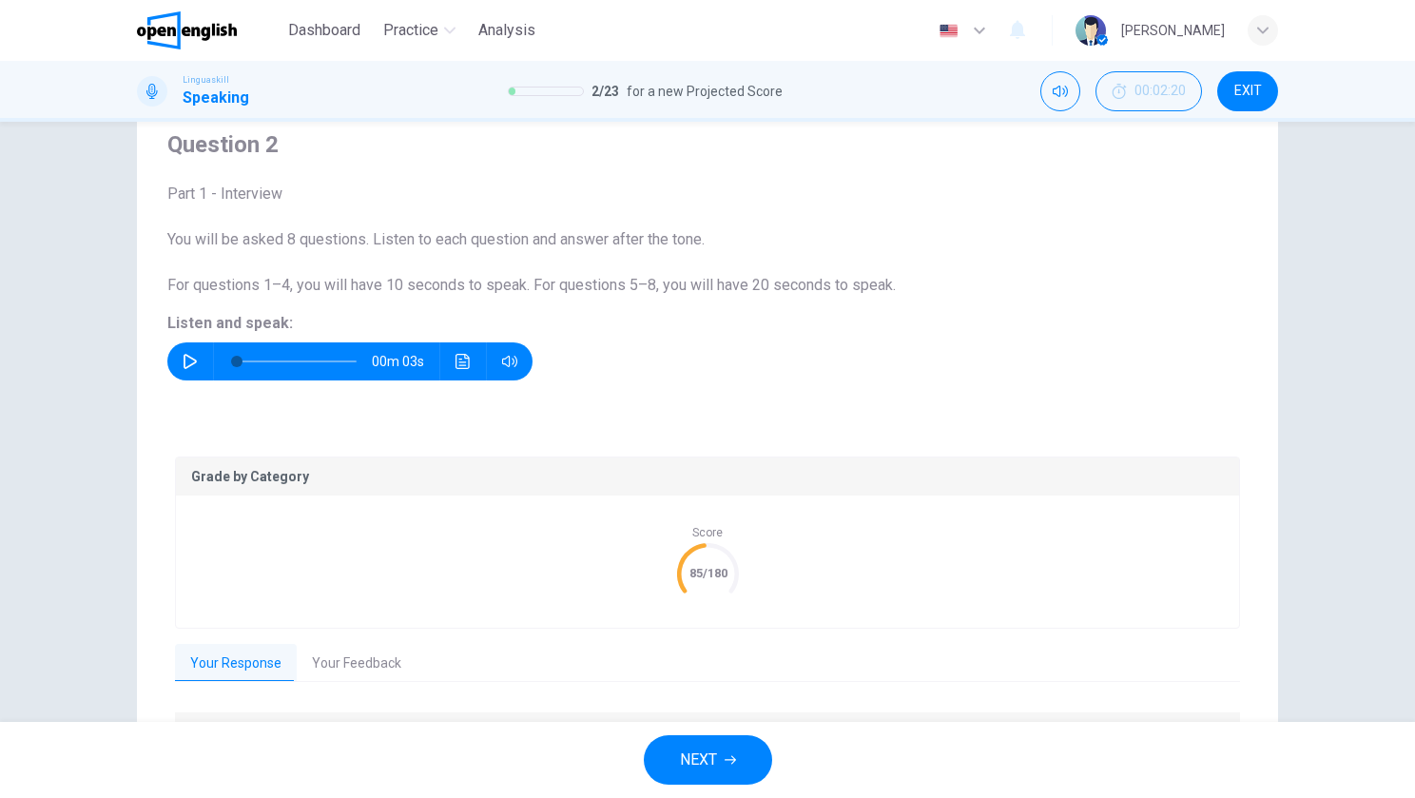
click at [183, 360] on icon "button" at bounding box center [190, 361] width 15 height 15
click at [449, 350] on button "Click to see the audio transcription" at bounding box center [463, 361] width 30 height 38
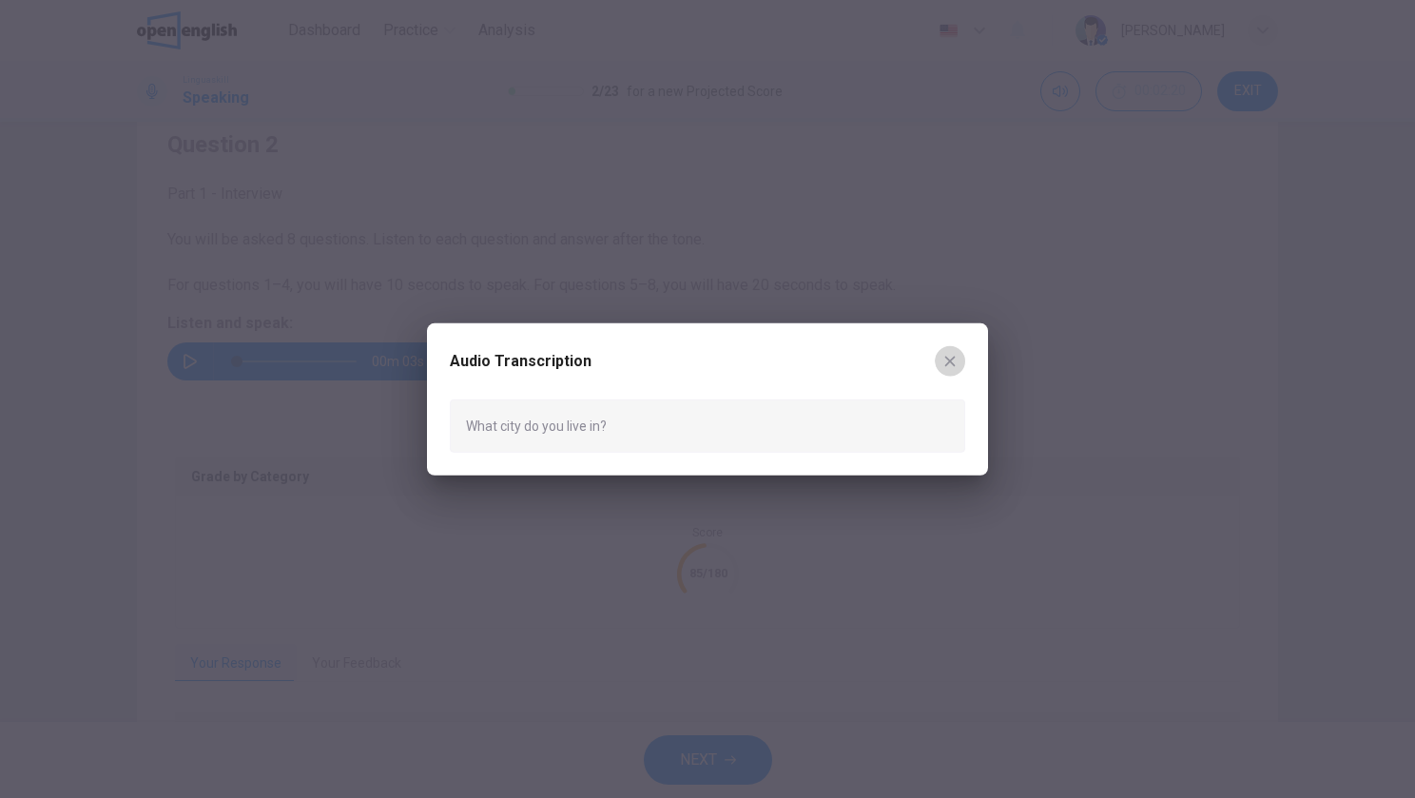
click at [943, 363] on icon "button" at bounding box center [950, 360] width 15 height 15
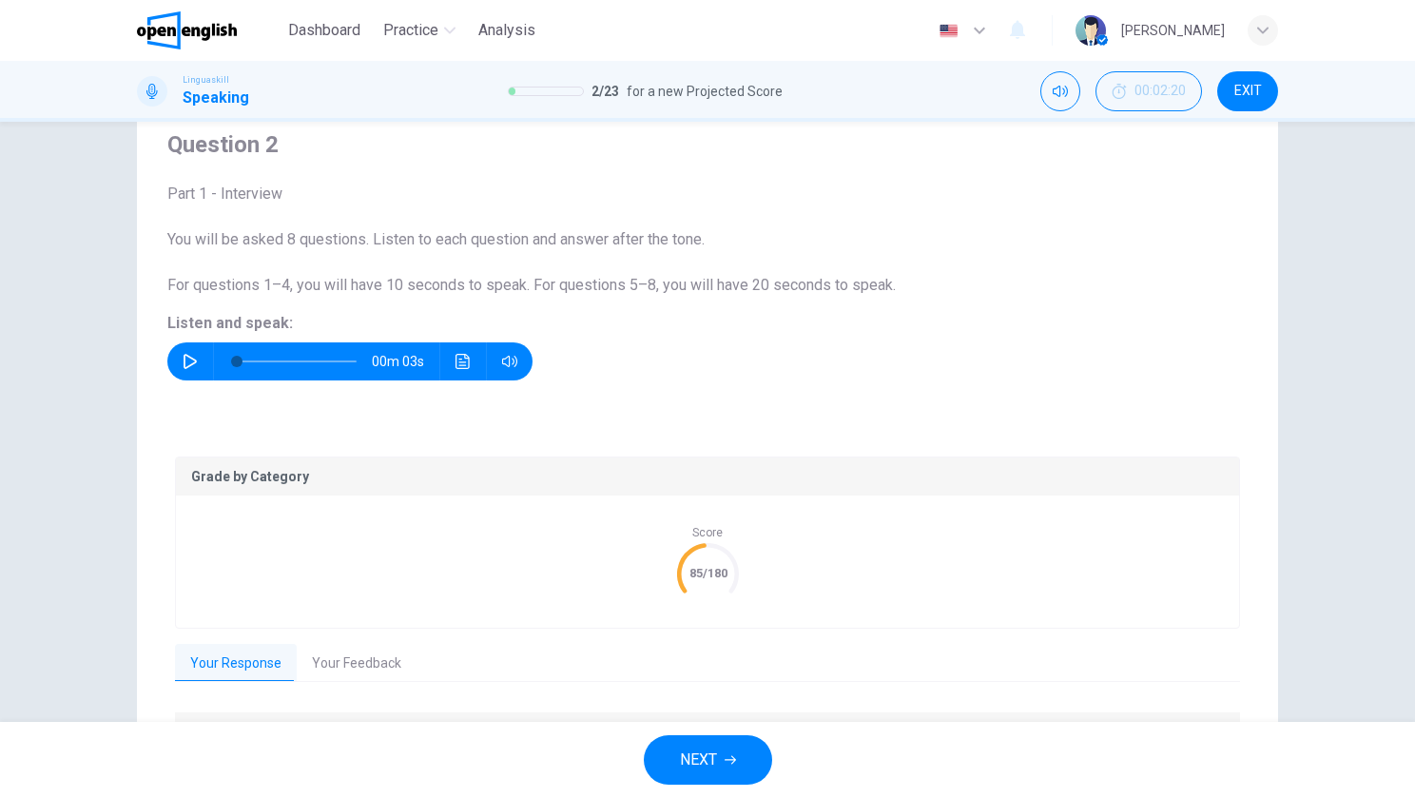
scroll to position [205, 0]
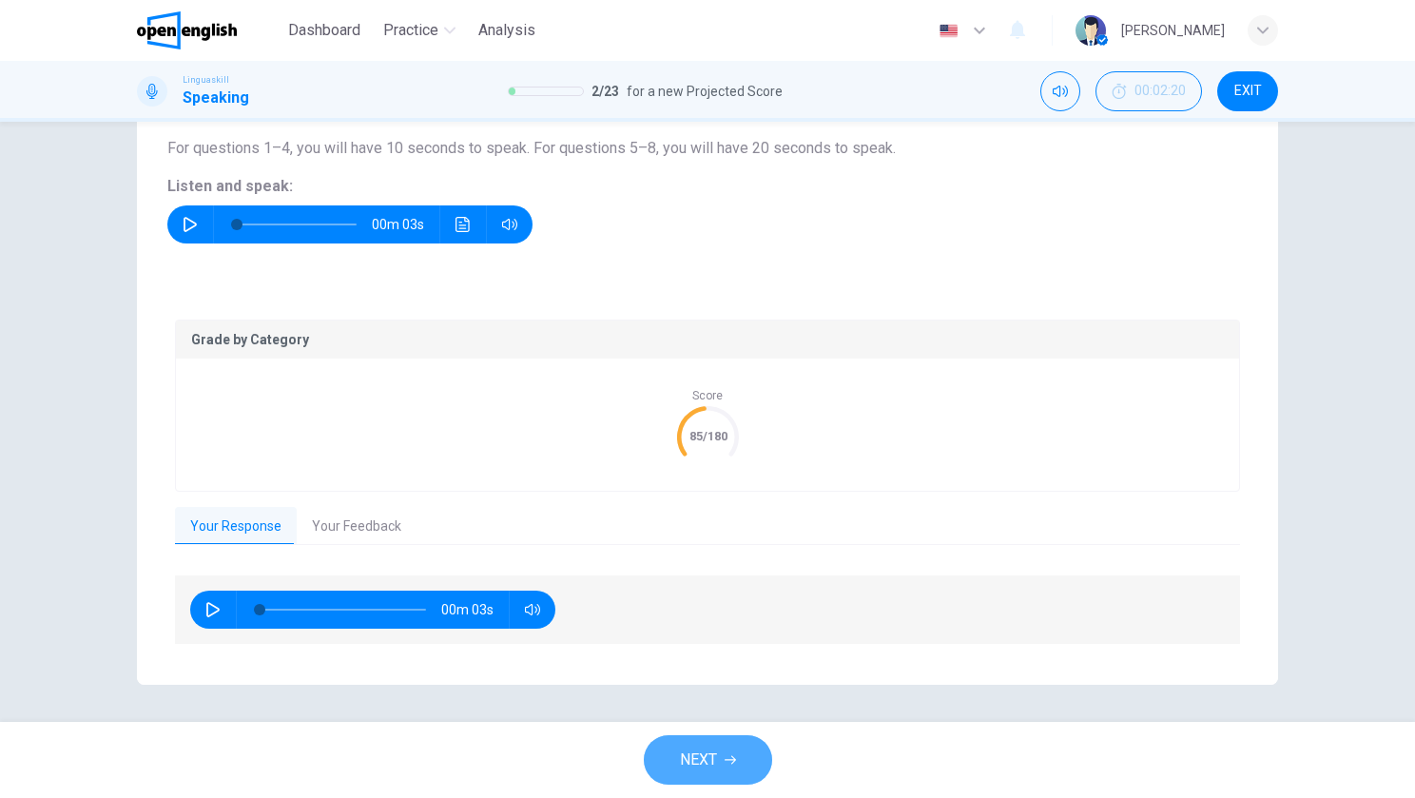
click at [711, 768] on span "NEXT" at bounding box center [698, 760] width 37 height 27
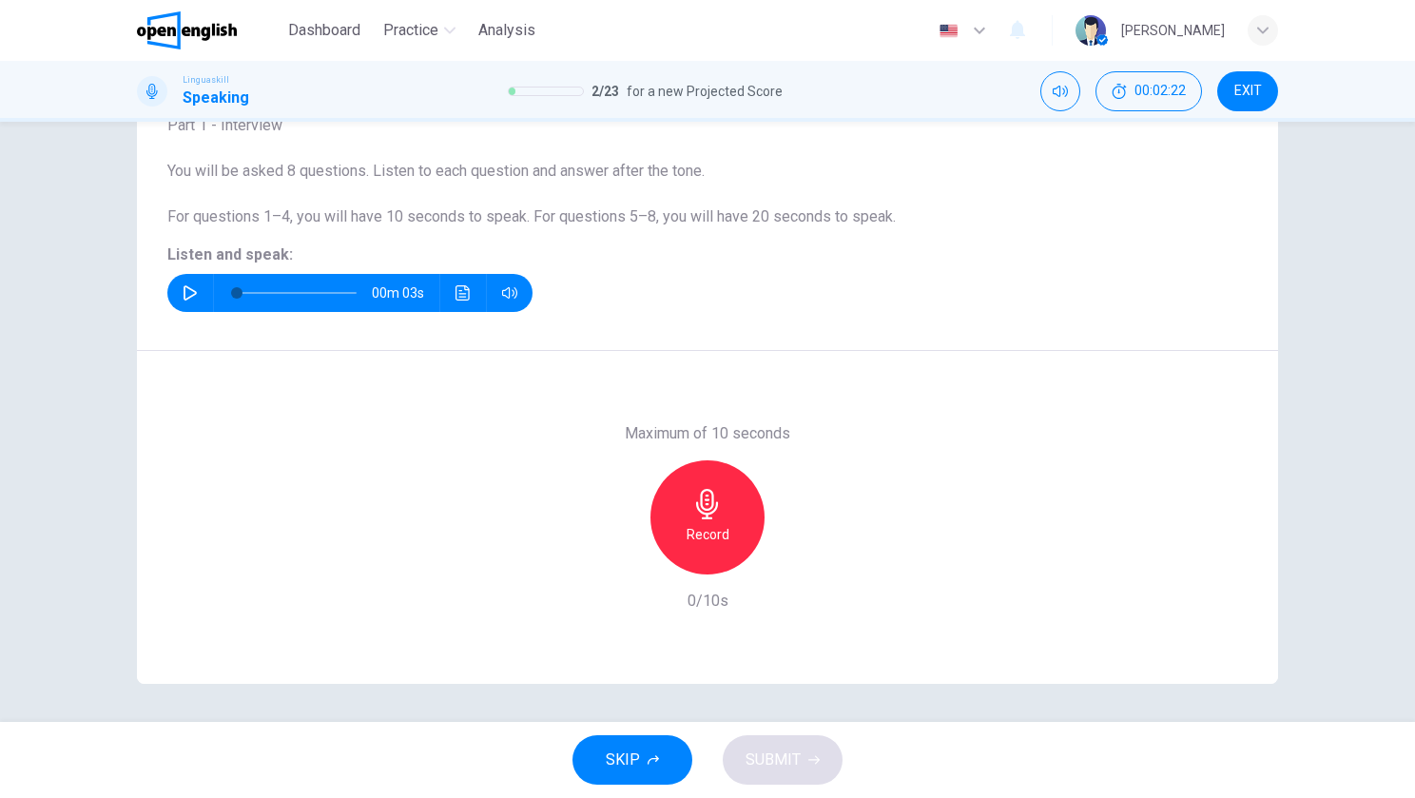
click at [191, 292] on icon "button" at bounding box center [190, 292] width 15 height 15
click at [692, 503] on icon "button" at bounding box center [707, 504] width 30 height 30
click at [714, 527] on h6 "Stop" at bounding box center [707, 534] width 29 height 23
click at [792, 557] on icon "button" at bounding box center [796, 559] width 9 height 11
click at [765, 748] on span "SUBMIT" at bounding box center [773, 760] width 55 height 27
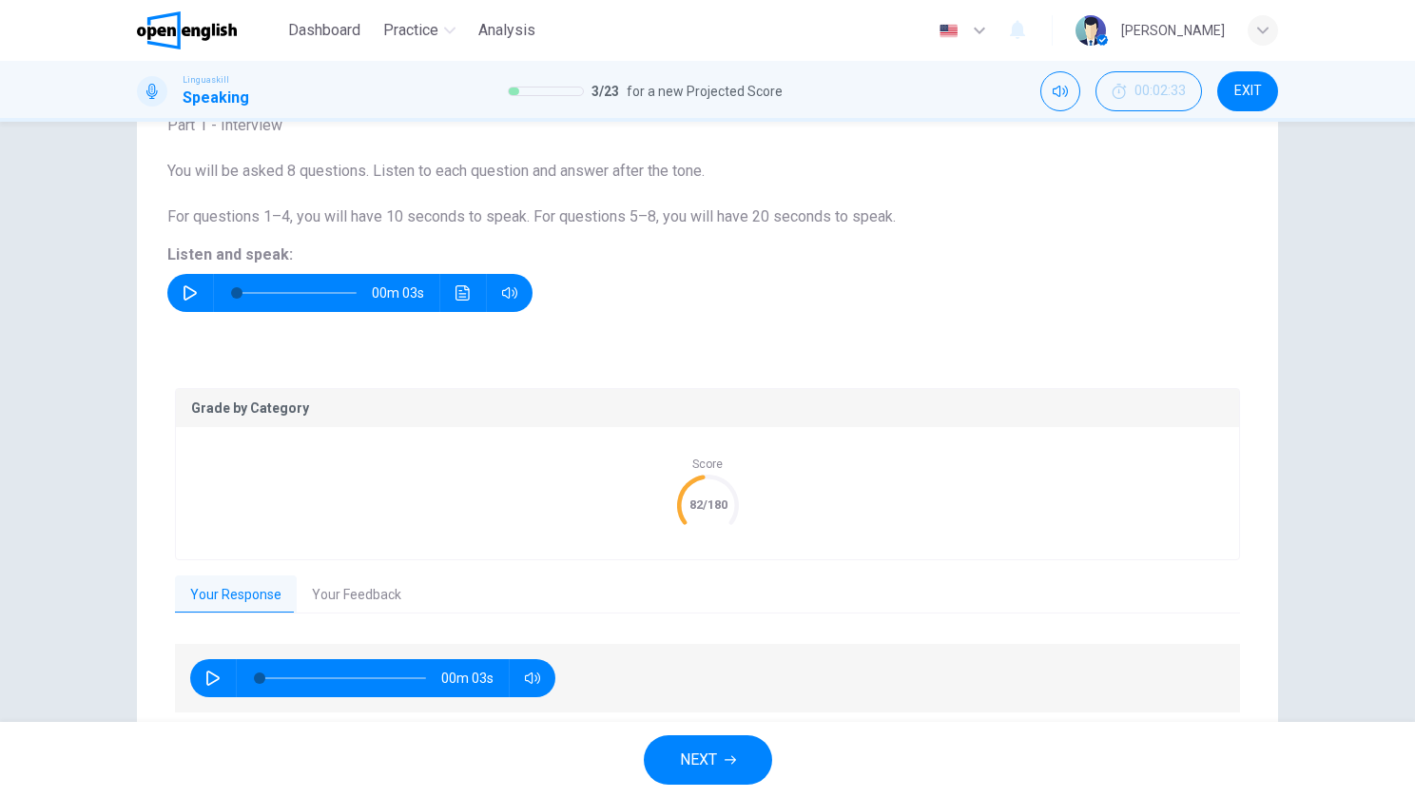
scroll to position [205, 0]
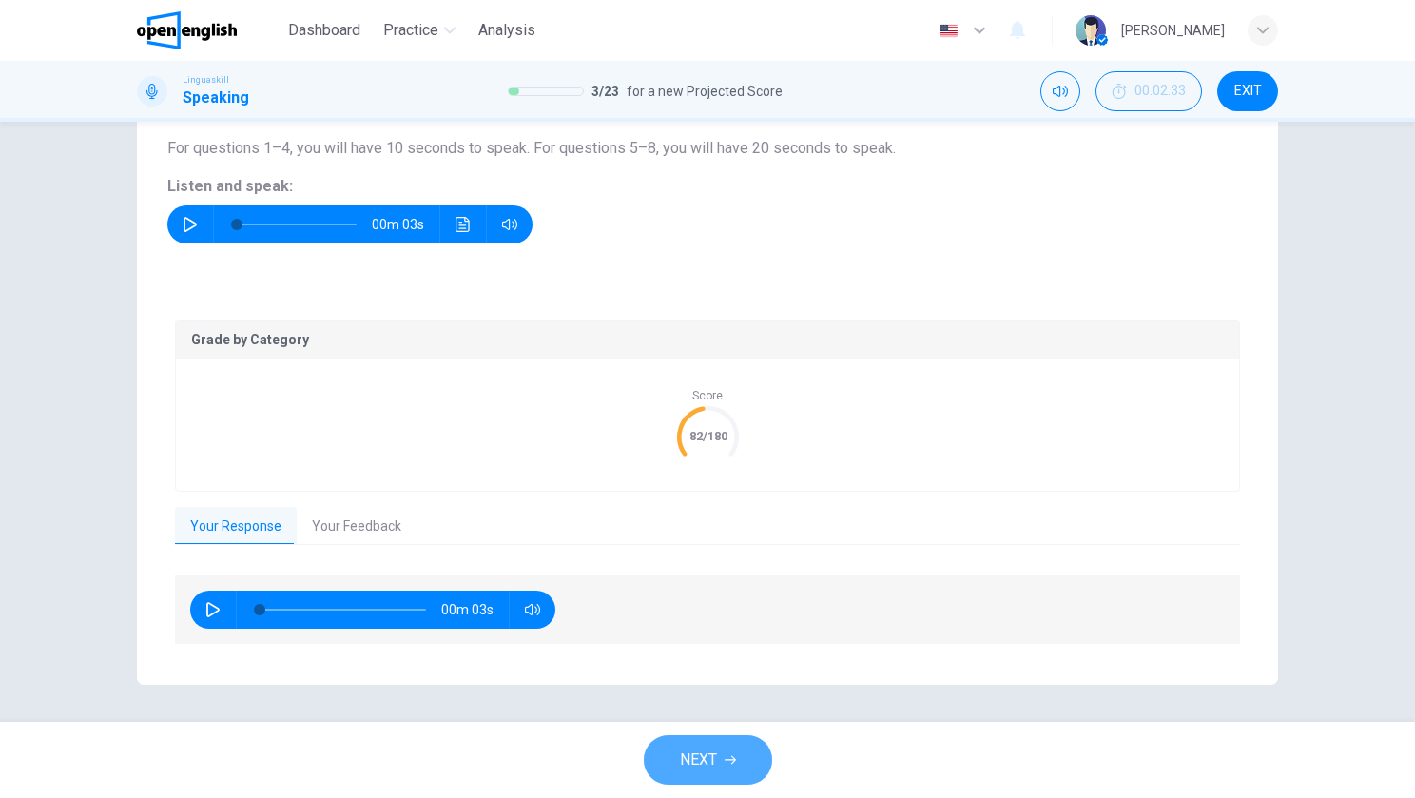
click at [715, 750] on span "NEXT" at bounding box center [698, 760] width 37 height 27
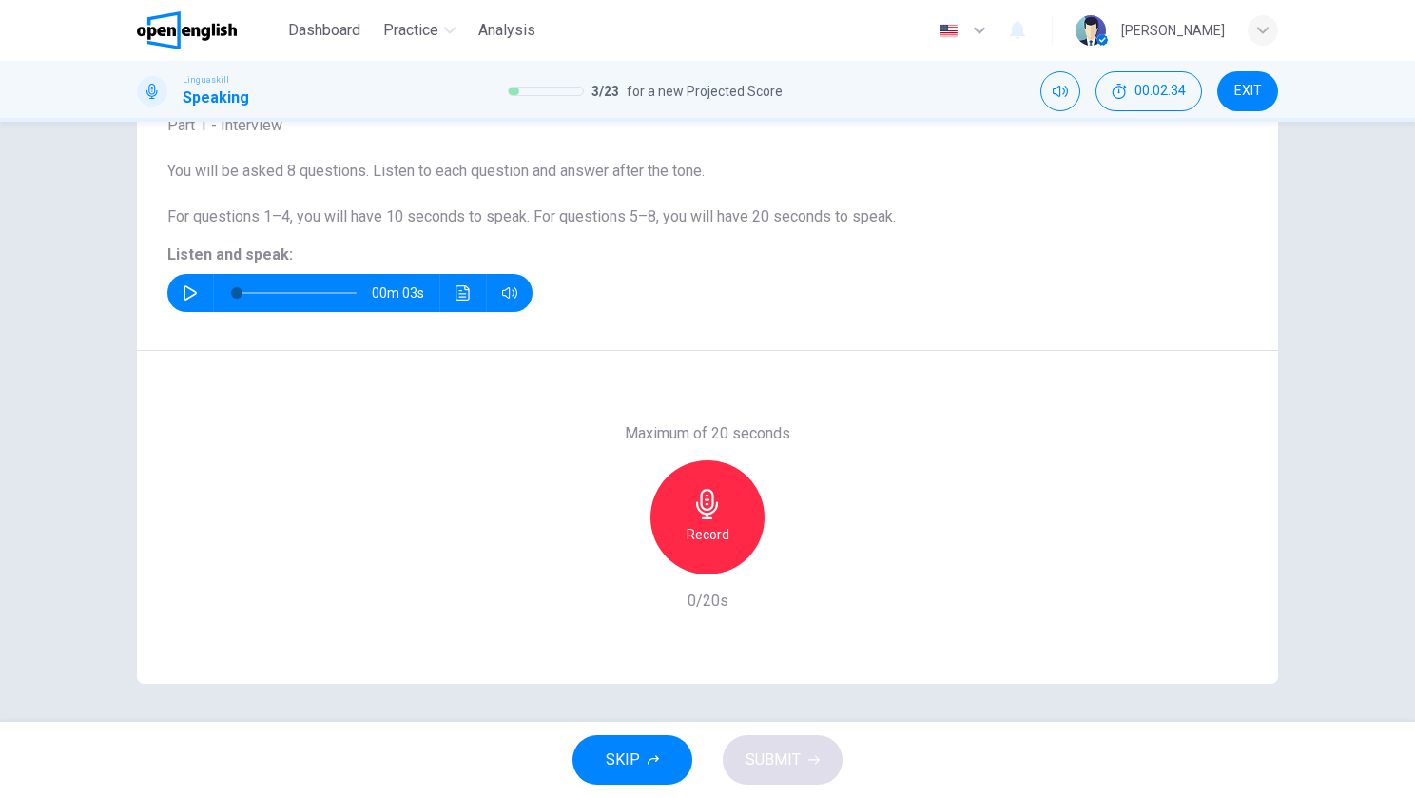
click at [186, 287] on icon "button" at bounding box center [190, 292] width 15 height 15
click at [718, 490] on div "Record" at bounding box center [708, 517] width 114 height 114
click at [749, 539] on div "Stop" at bounding box center [708, 517] width 114 height 114
click at [791, 564] on icon "button" at bounding box center [795, 559] width 19 height 19
click at [614, 561] on icon "button" at bounding box center [619, 559] width 11 height 11
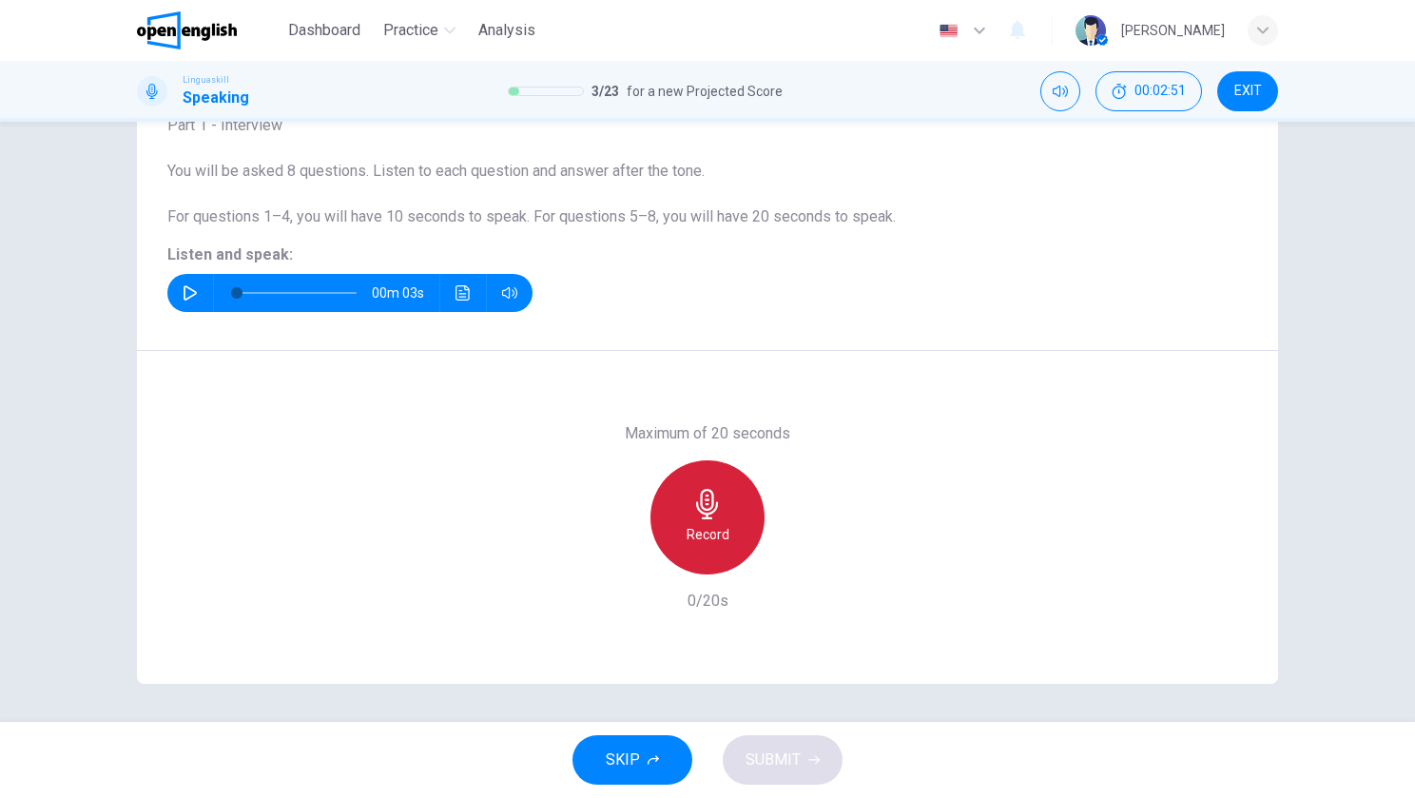
click at [714, 520] on div "Record" at bounding box center [708, 517] width 114 height 114
click at [692, 509] on icon "button" at bounding box center [707, 504] width 30 height 30
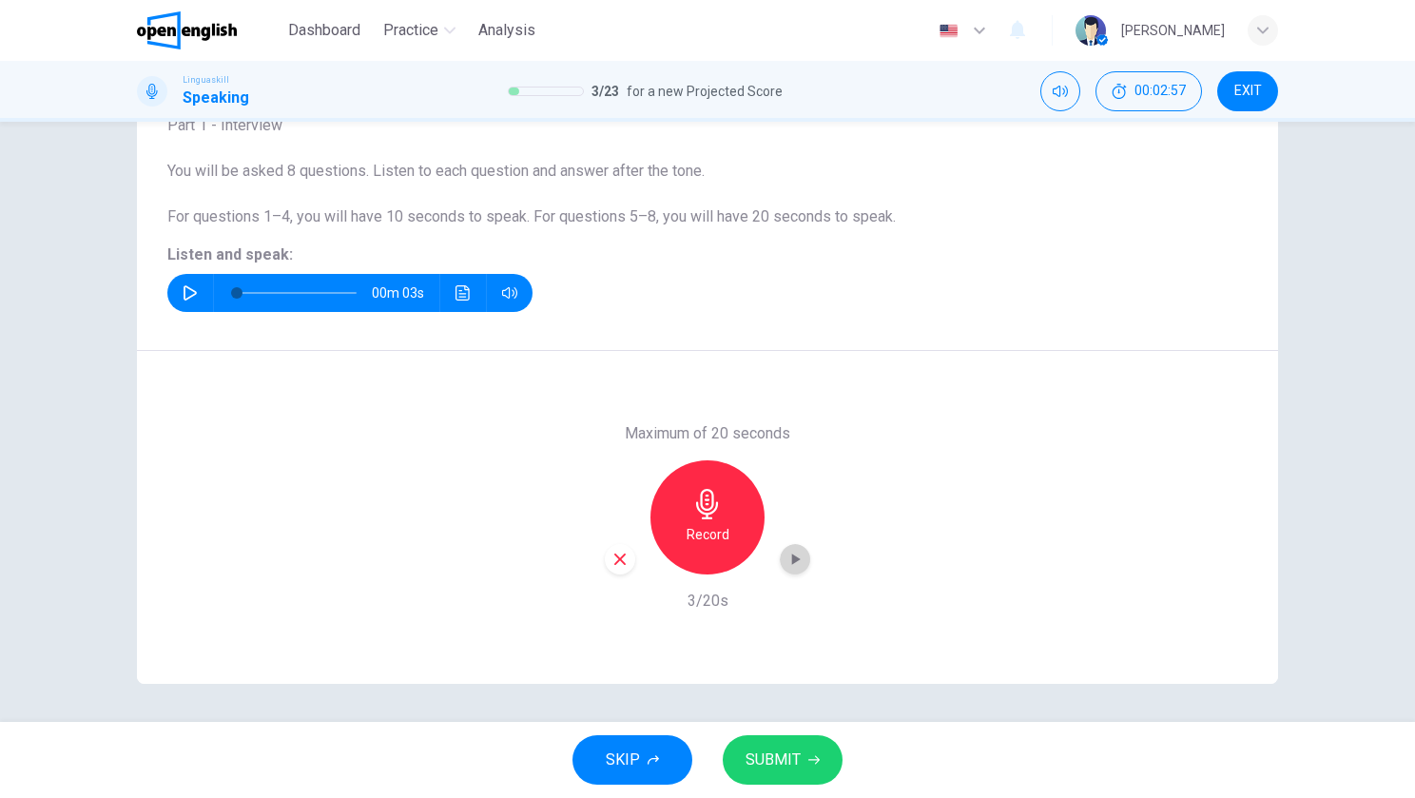
click at [792, 555] on icon "button" at bounding box center [796, 559] width 9 height 11
click at [778, 756] on span "SUBMIT" at bounding box center [773, 760] width 55 height 27
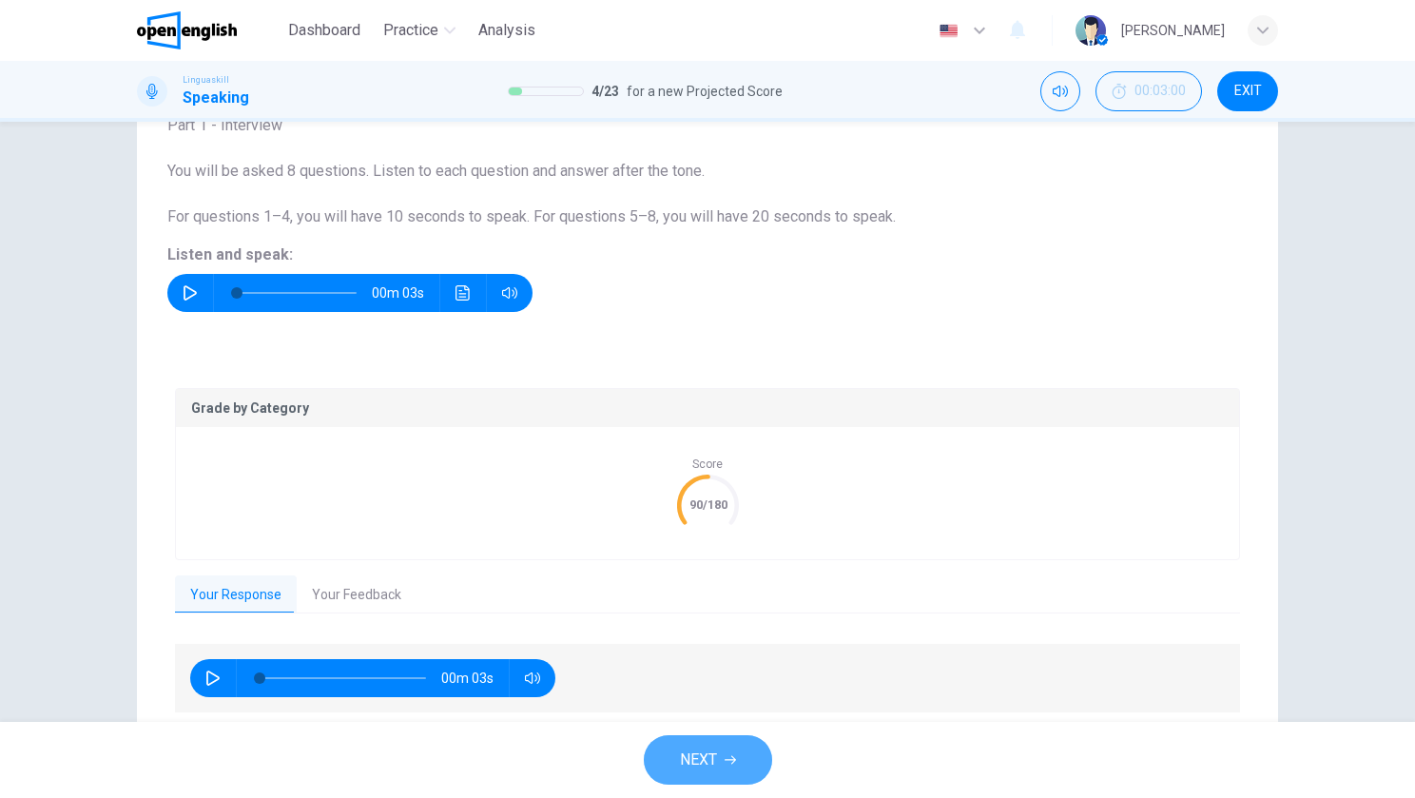
click at [728, 757] on icon "button" at bounding box center [730, 759] width 11 height 11
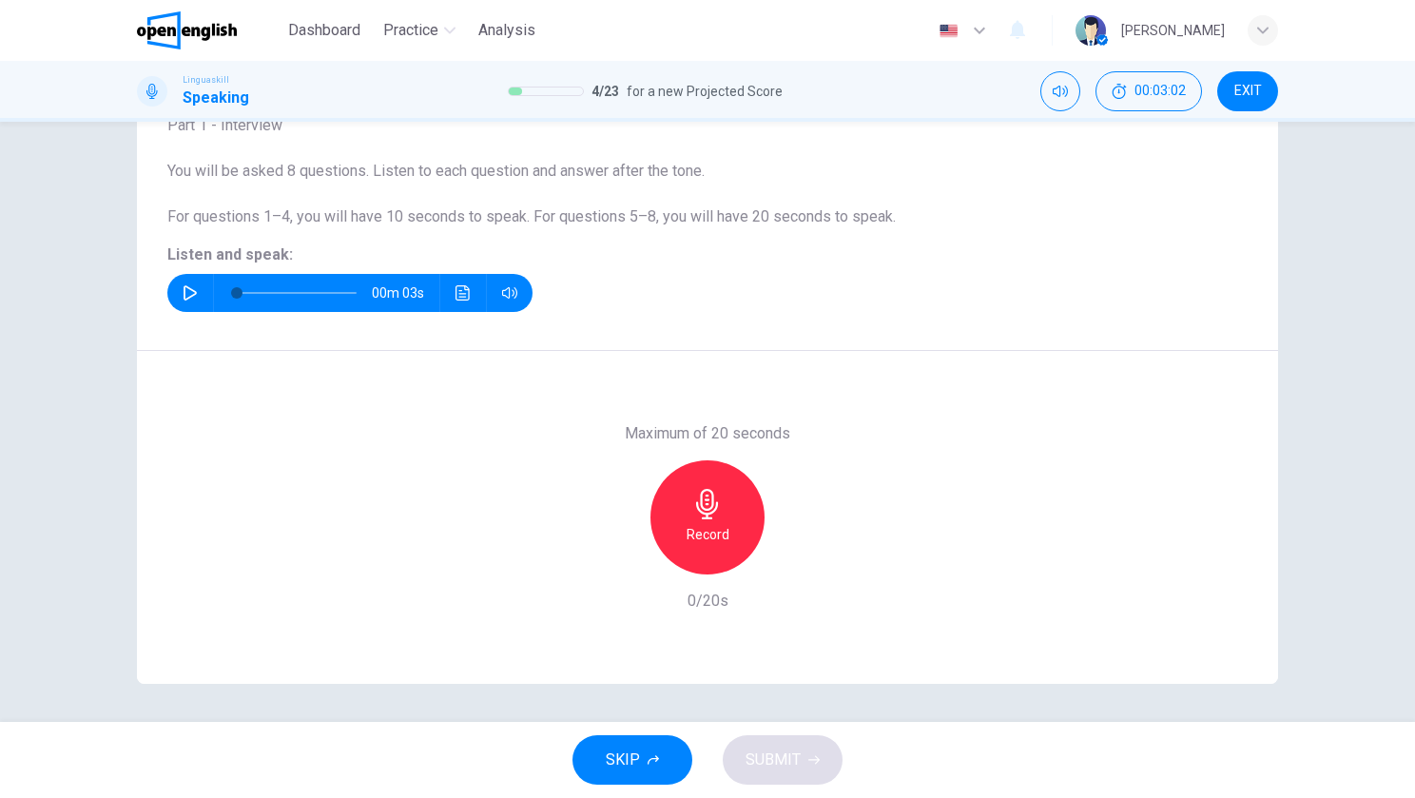
click at [183, 285] on icon "button" at bounding box center [190, 292] width 15 height 15
click at [456, 285] on icon "Click to see the audio transcription" at bounding box center [463, 292] width 15 height 15
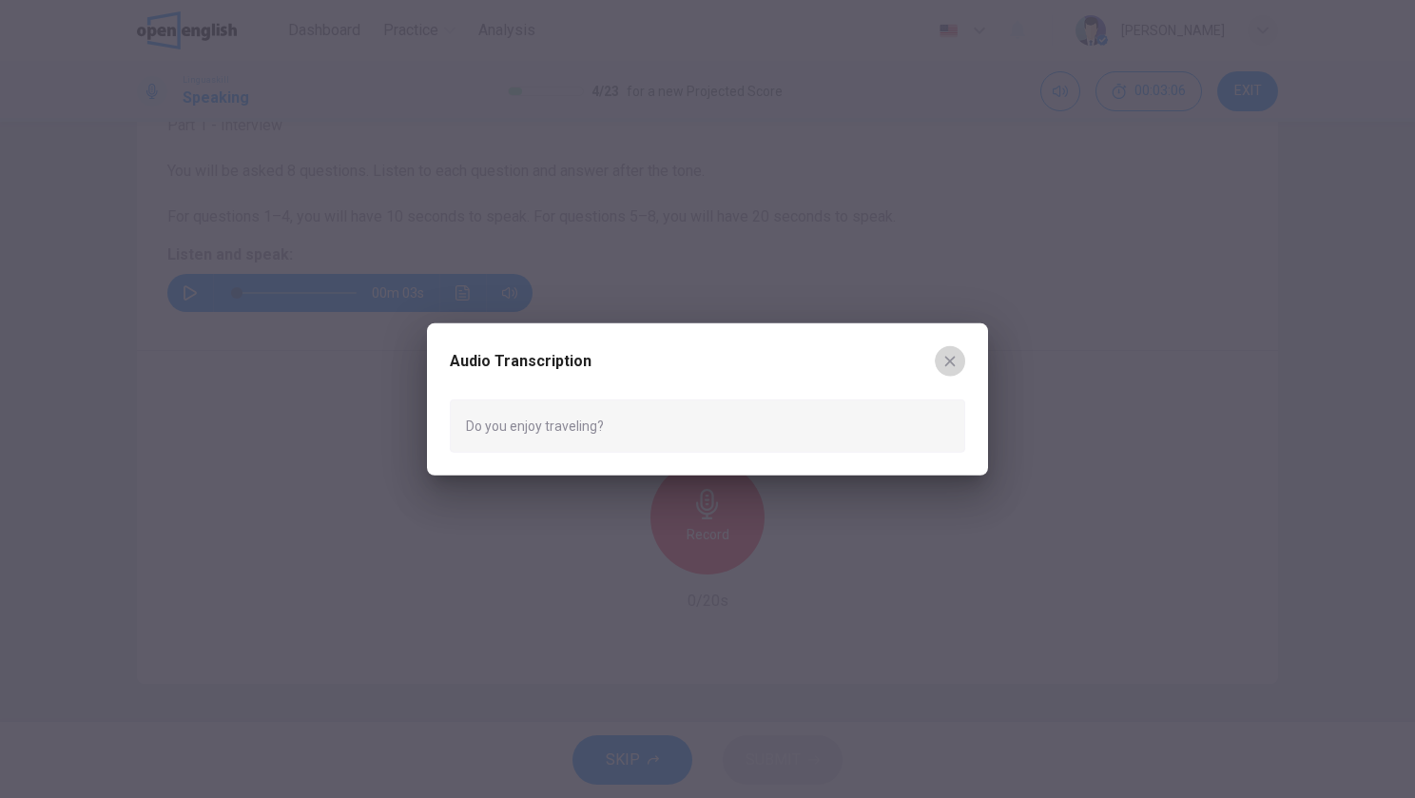
click at [957, 353] on icon "button" at bounding box center [950, 360] width 15 height 15
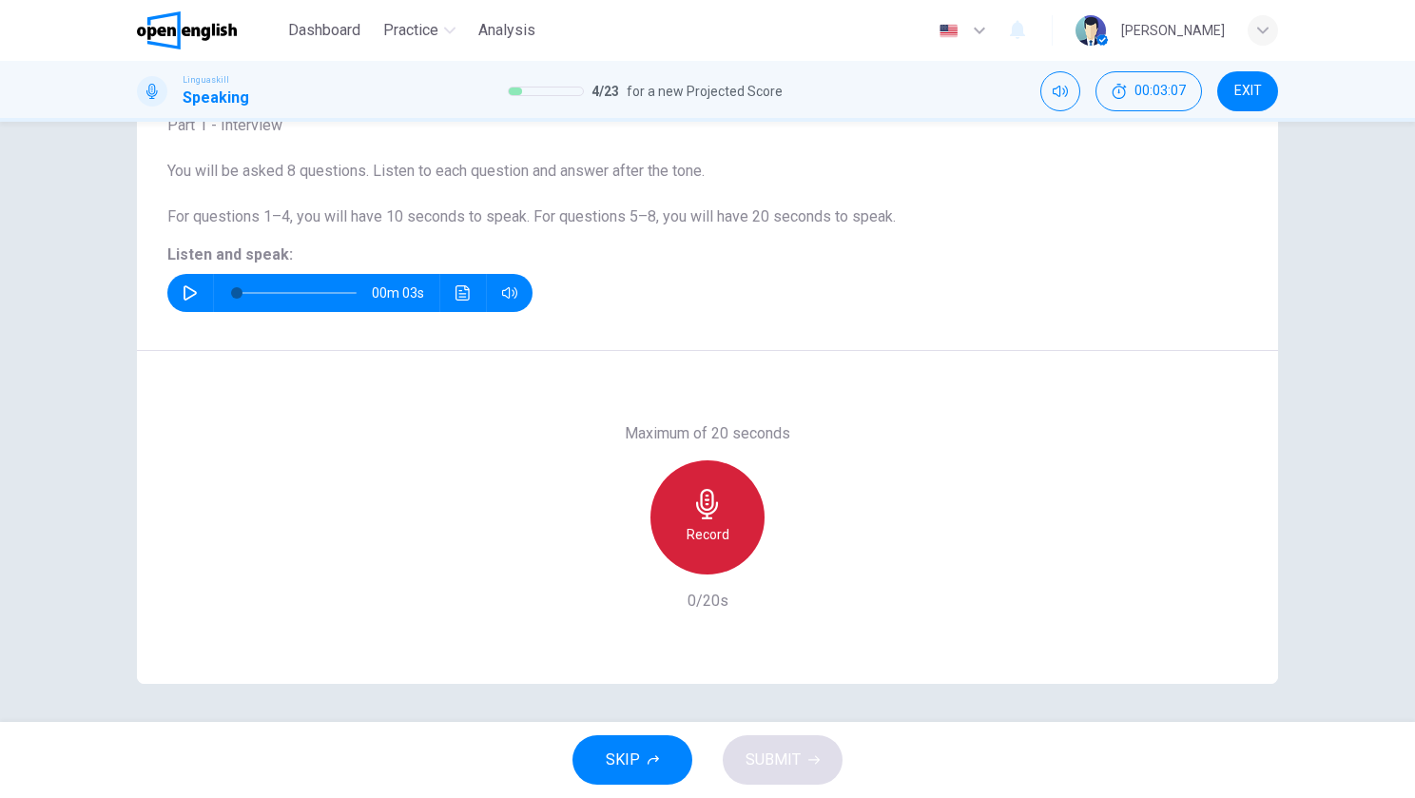
click at [698, 476] on div "Record" at bounding box center [708, 517] width 114 height 114
click at [708, 543] on h6 "Stop" at bounding box center [707, 534] width 29 height 23
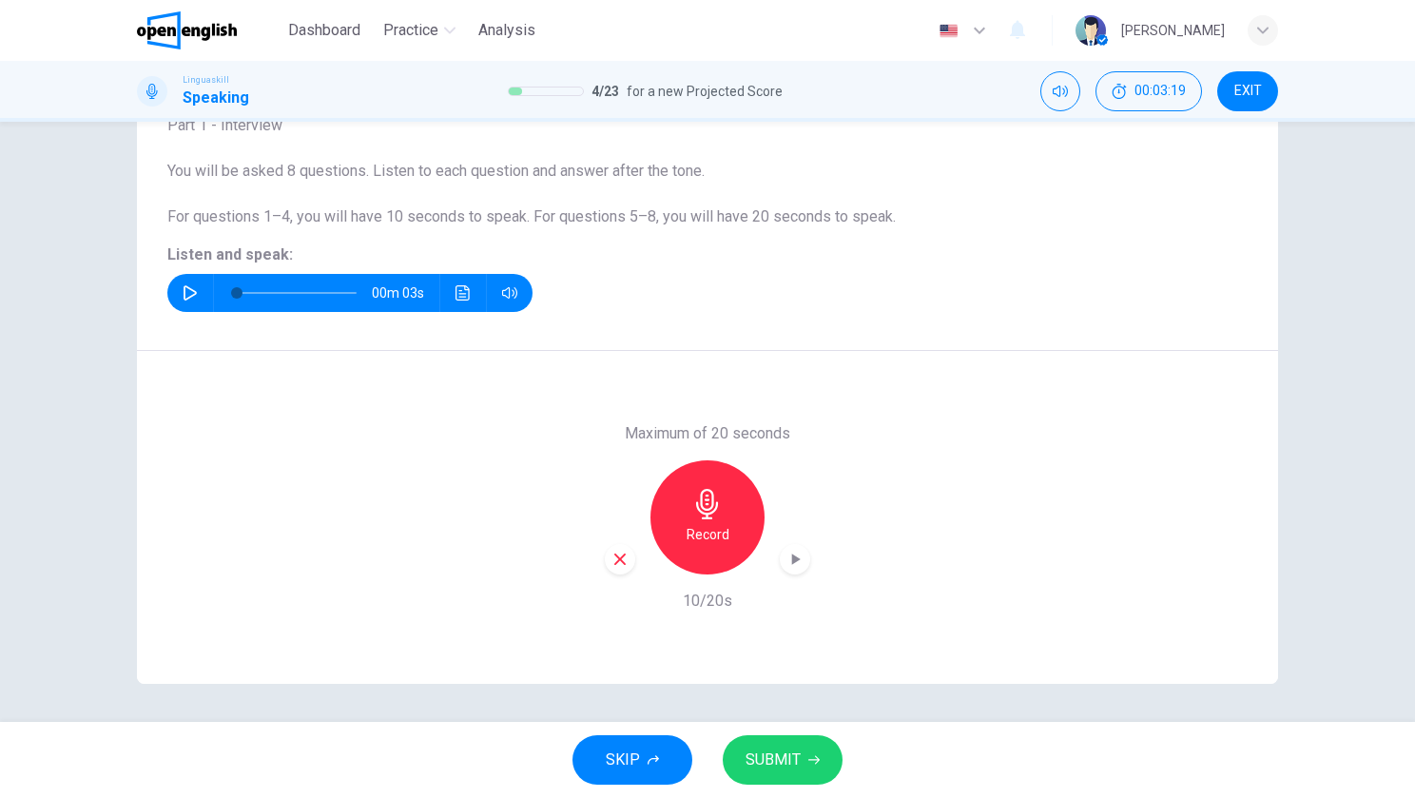
click at [771, 752] on span "SUBMIT" at bounding box center [773, 760] width 55 height 27
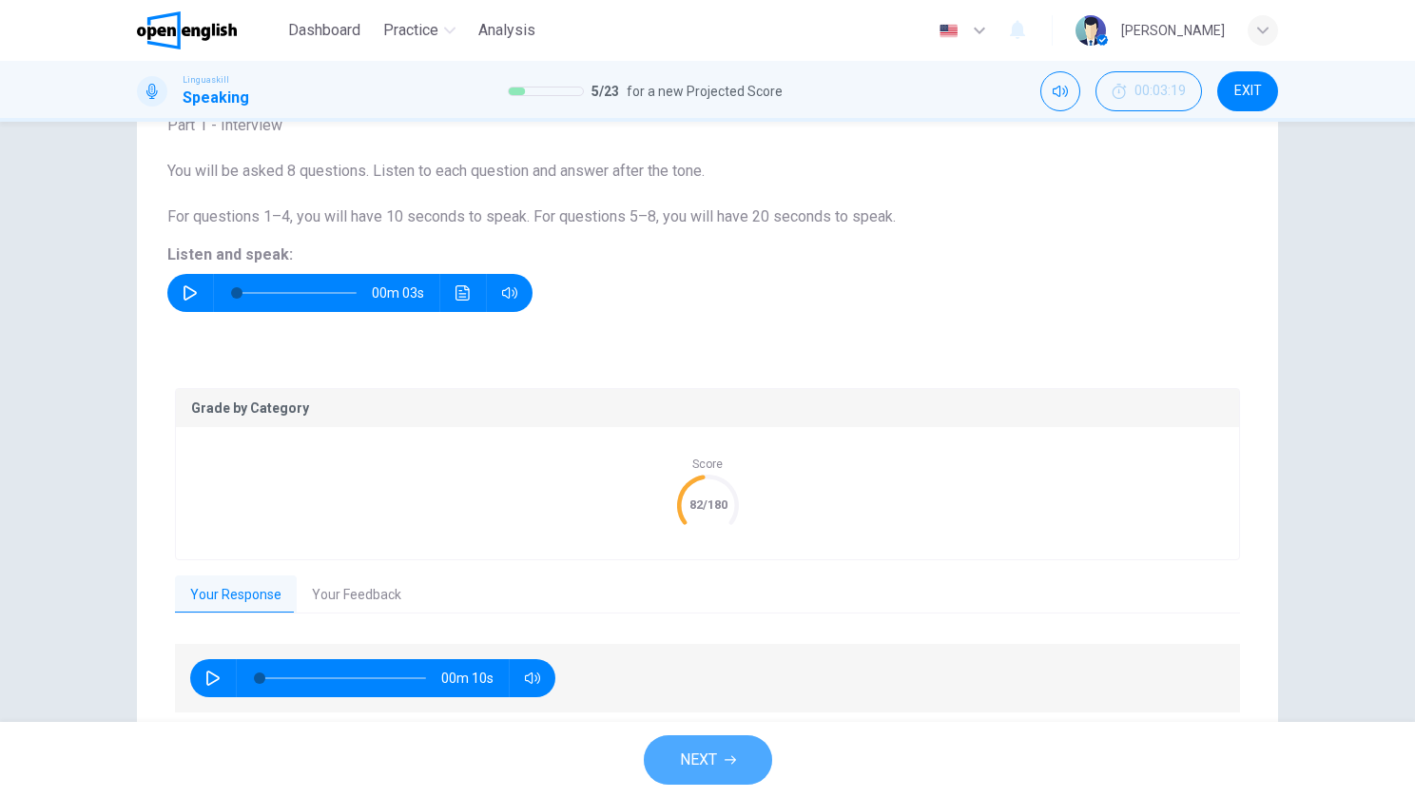
click at [723, 769] on button "NEXT" at bounding box center [708, 759] width 128 height 49
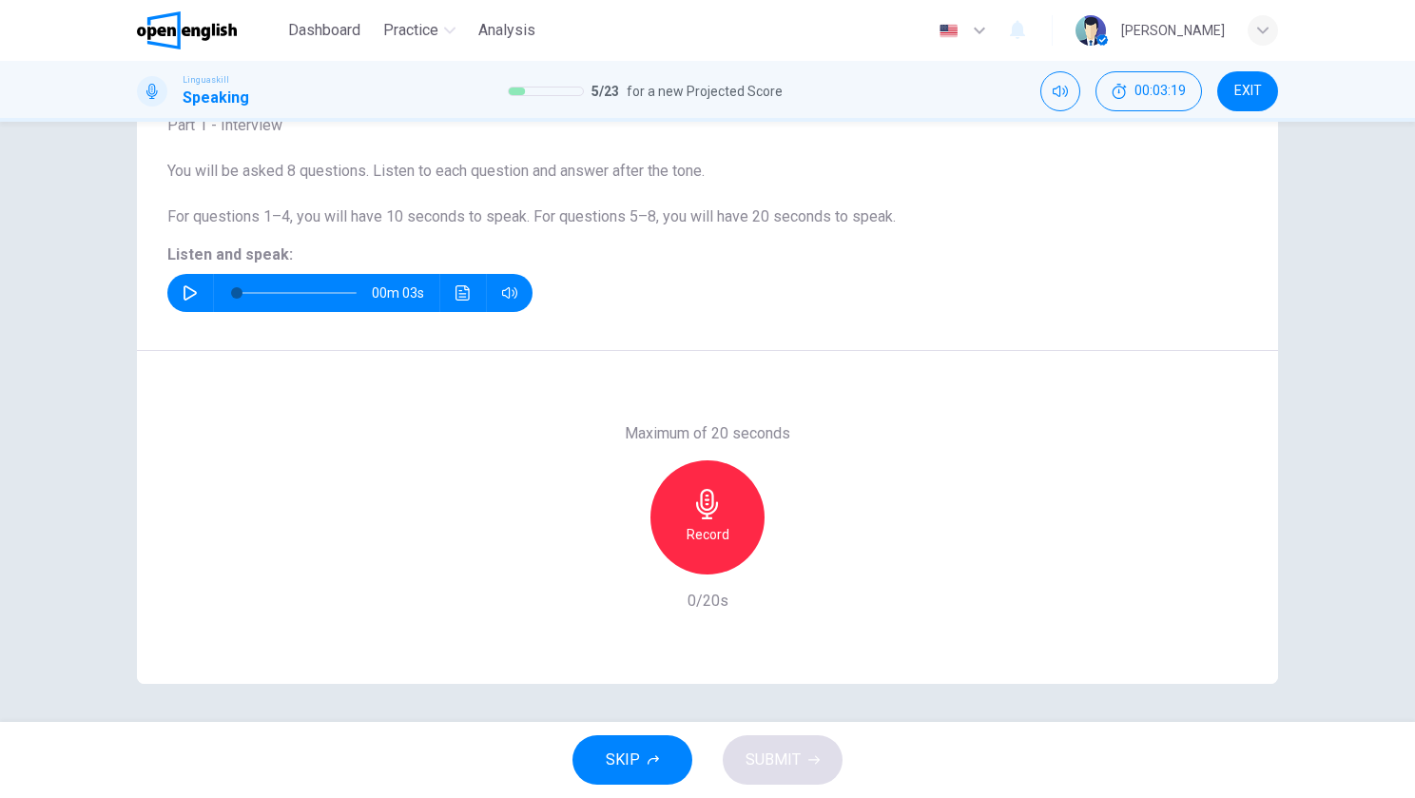
click at [690, 465] on div "Record" at bounding box center [708, 517] width 114 height 114
click at [194, 295] on button "button" at bounding box center [190, 293] width 30 height 38
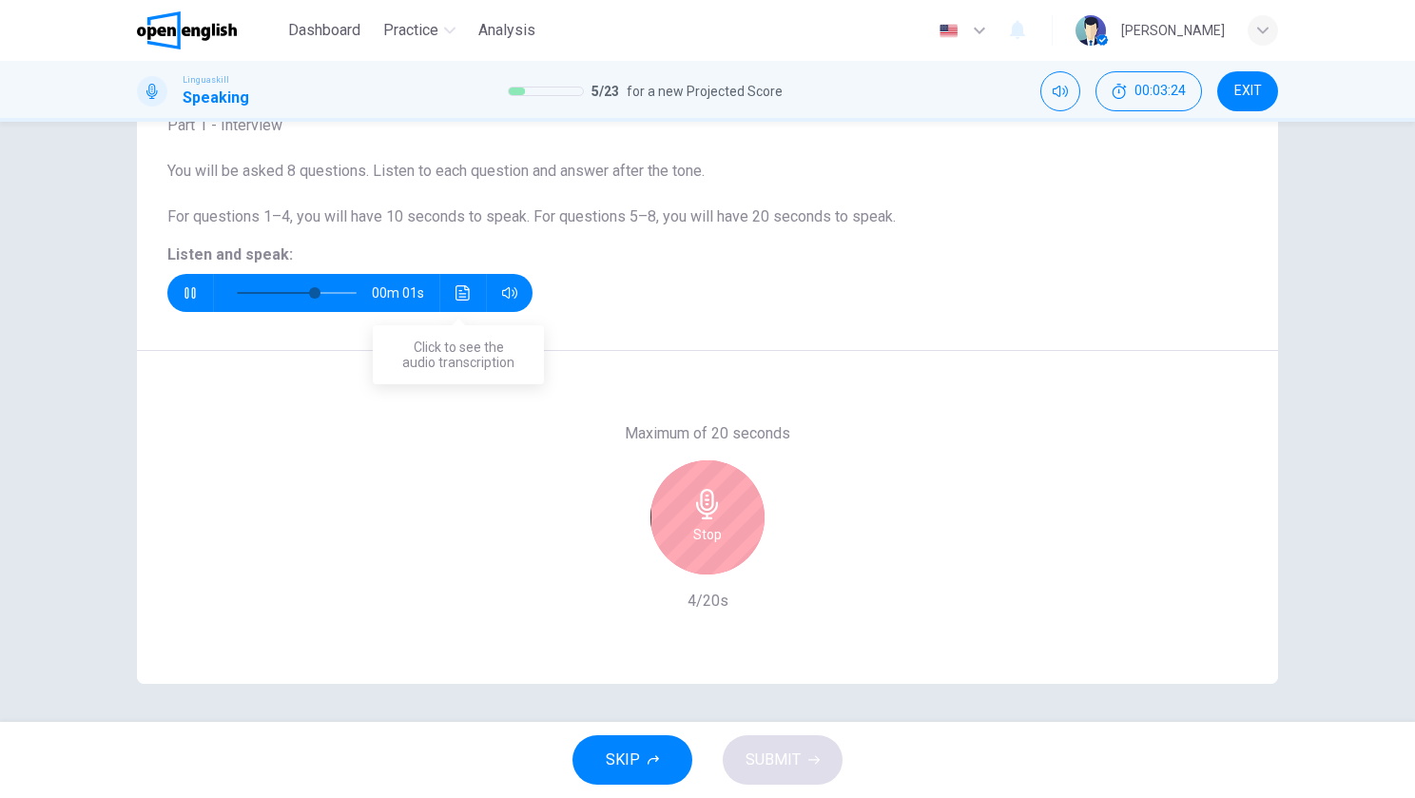
click at [463, 294] on icon "Click to see the audio transcription" at bounding box center [463, 292] width 15 height 15
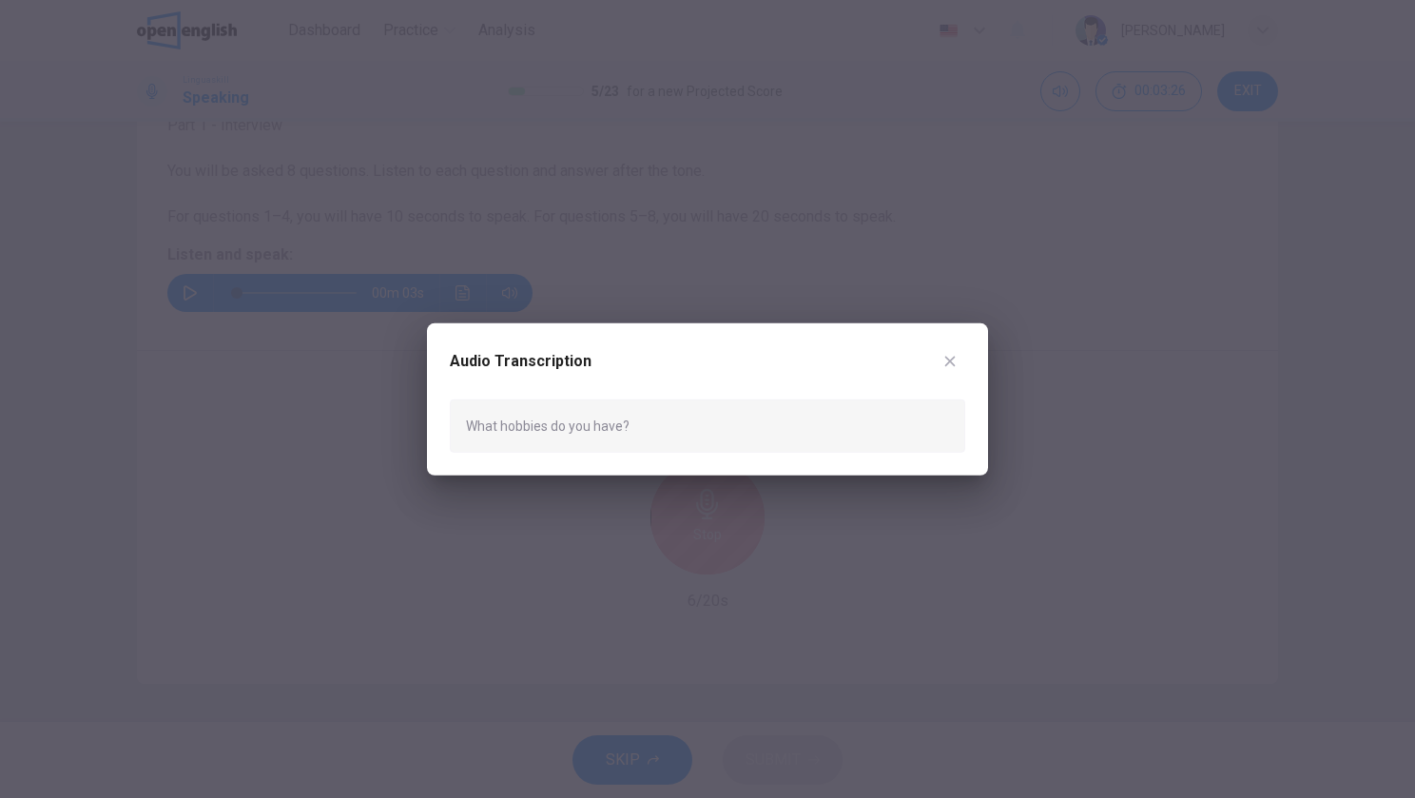
click at [949, 373] on button "button" at bounding box center [950, 360] width 30 height 30
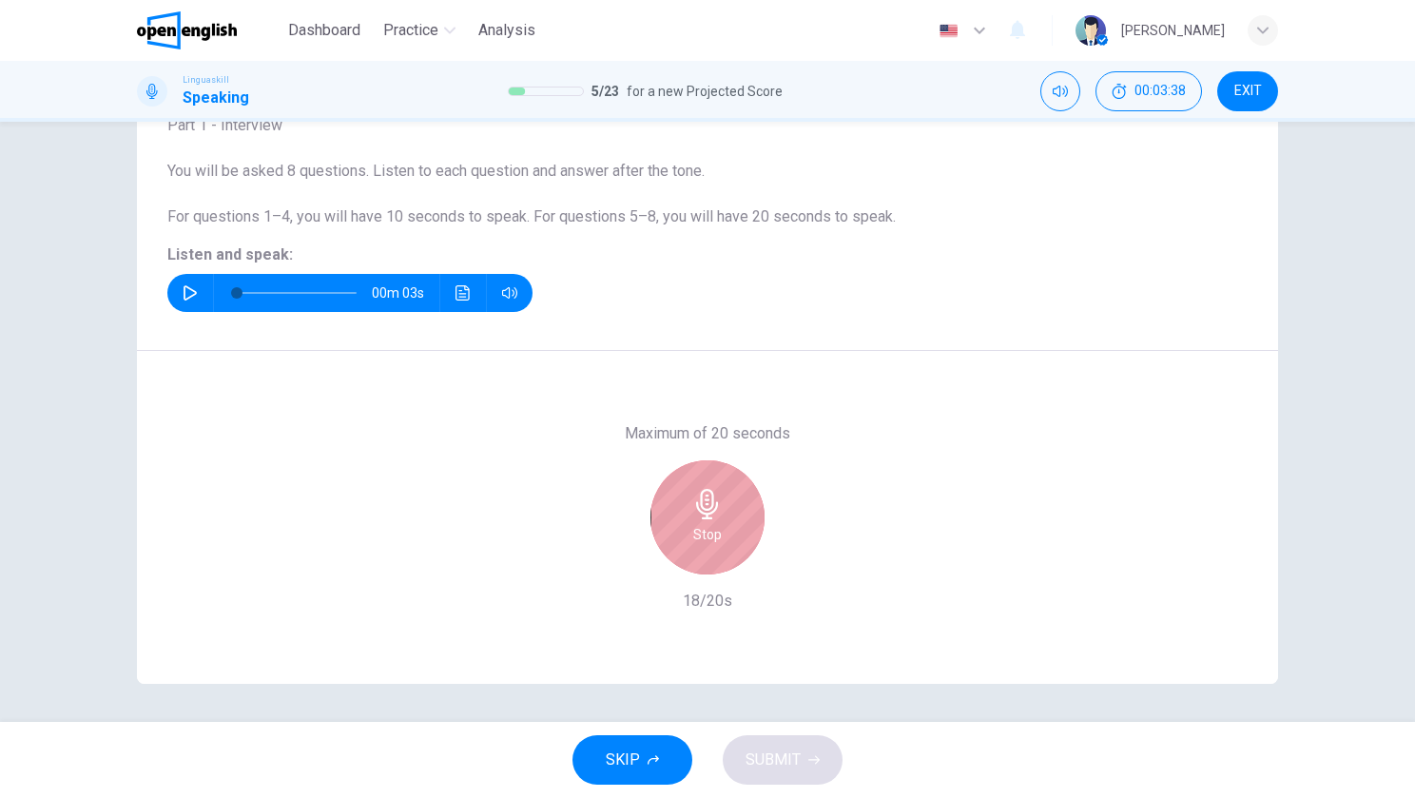
click at [731, 515] on div "Stop" at bounding box center [708, 517] width 114 height 114
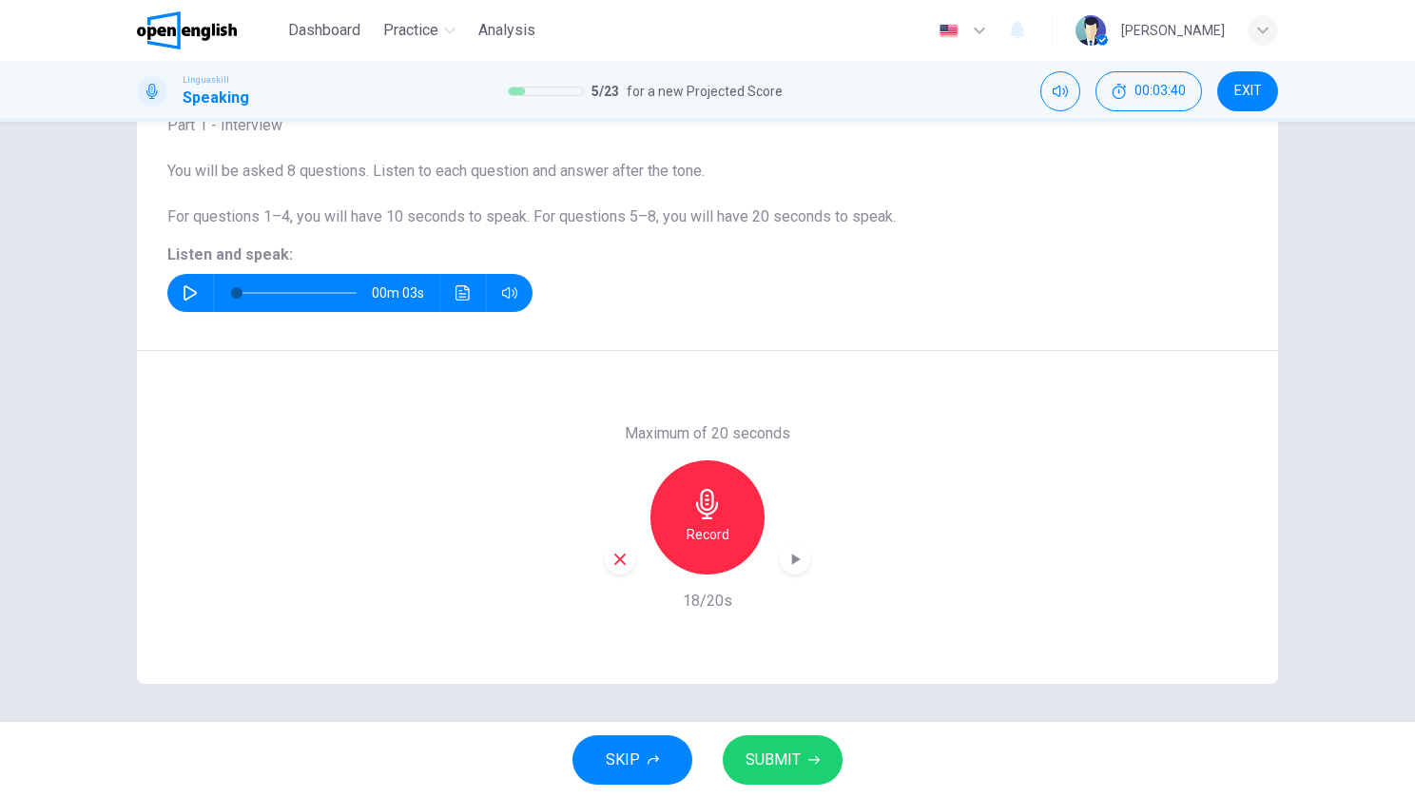
click at [787, 773] on button "SUBMIT" at bounding box center [783, 759] width 120 height 49
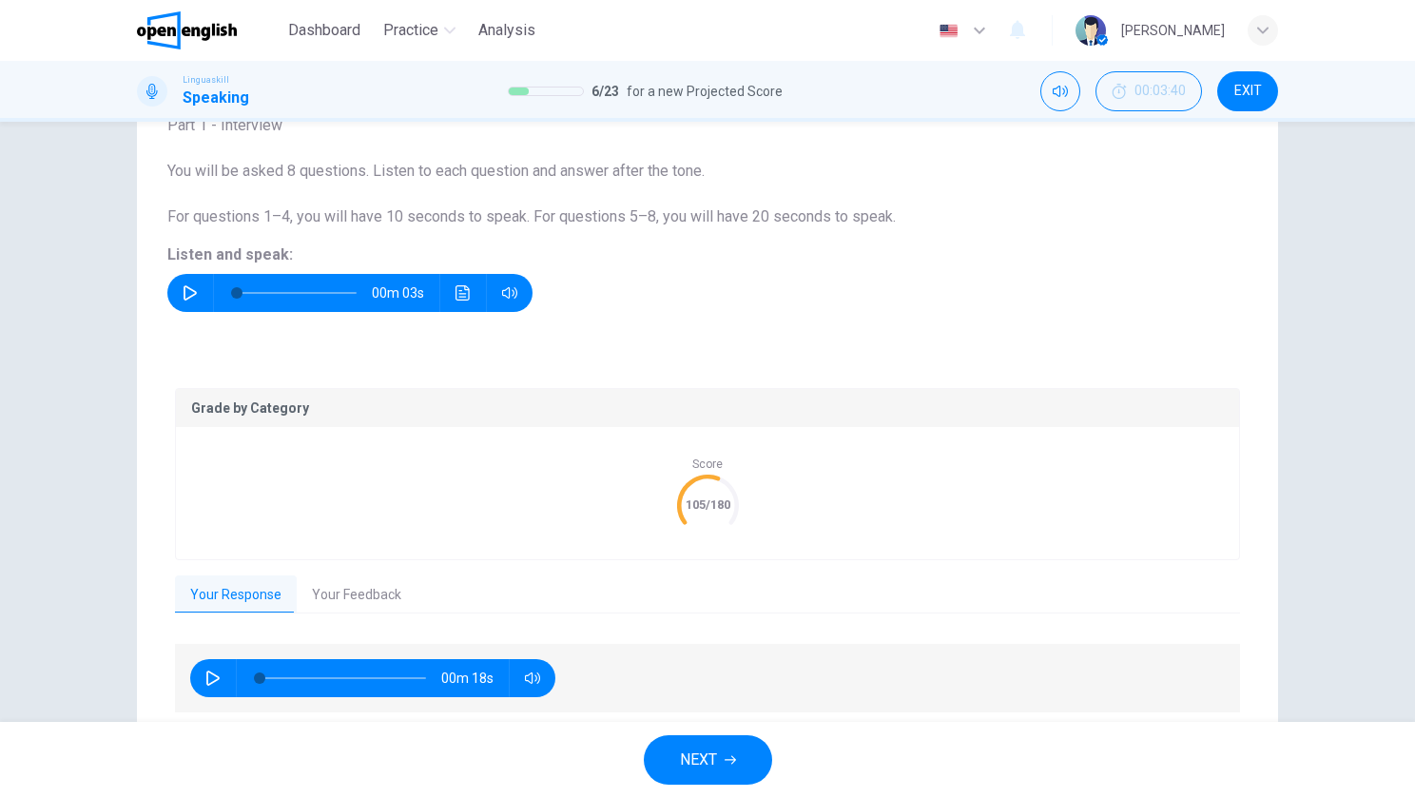
click at [721, 752] on button "NEXT" at bounding box center [708, 759] width 128 height 49
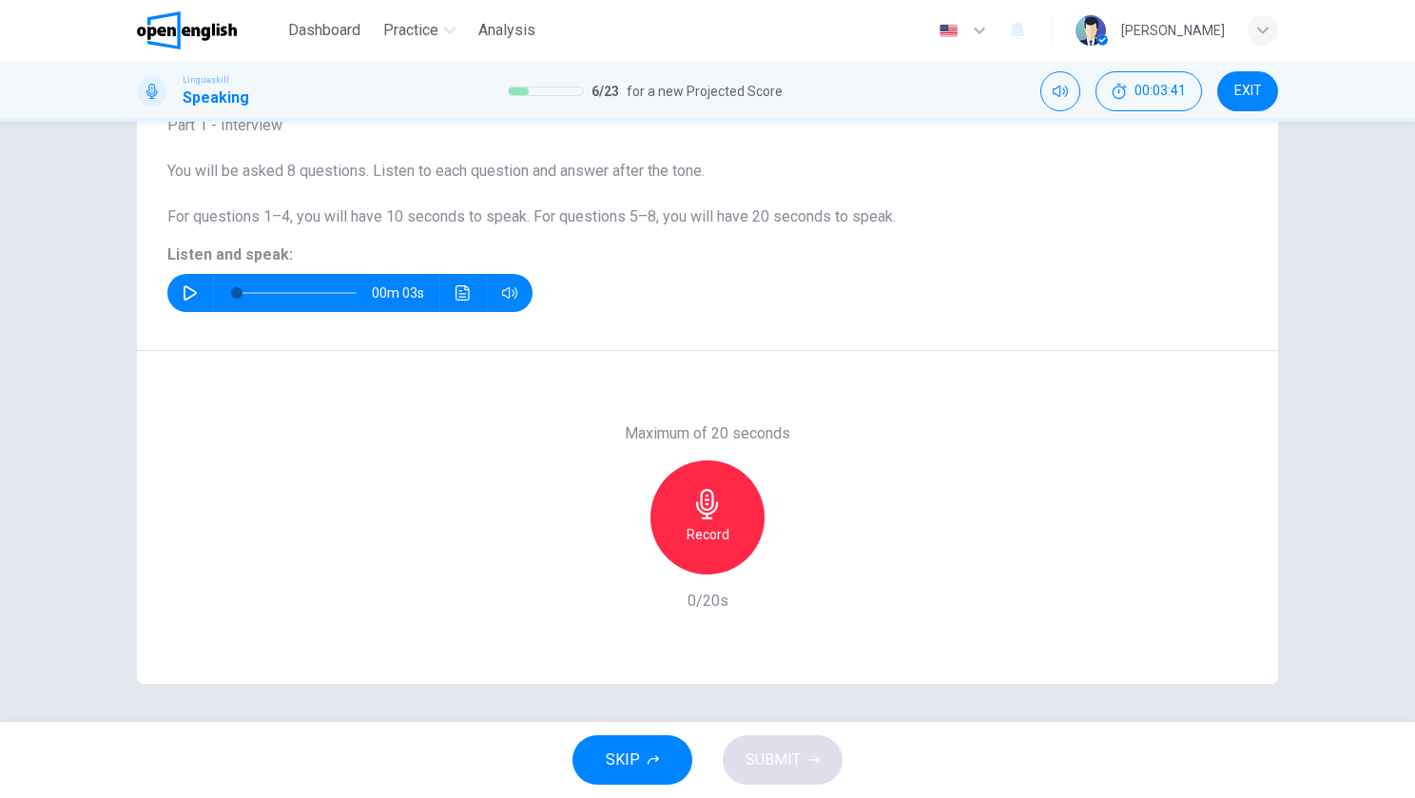
click at [187, 296] on icon "button" at bounding box center [190, 292] width 13 height 15
click at [726, 495] on div "Record" at bounding box center [708, 517] width 114 height 114
type input "*"
click at [691, 550] on div "Stop" at bounding box center [708, 517] width 114 height 114
click at [779, 753] on span "SUBMIT" at bounding box center [773, 760] width 55 height 27
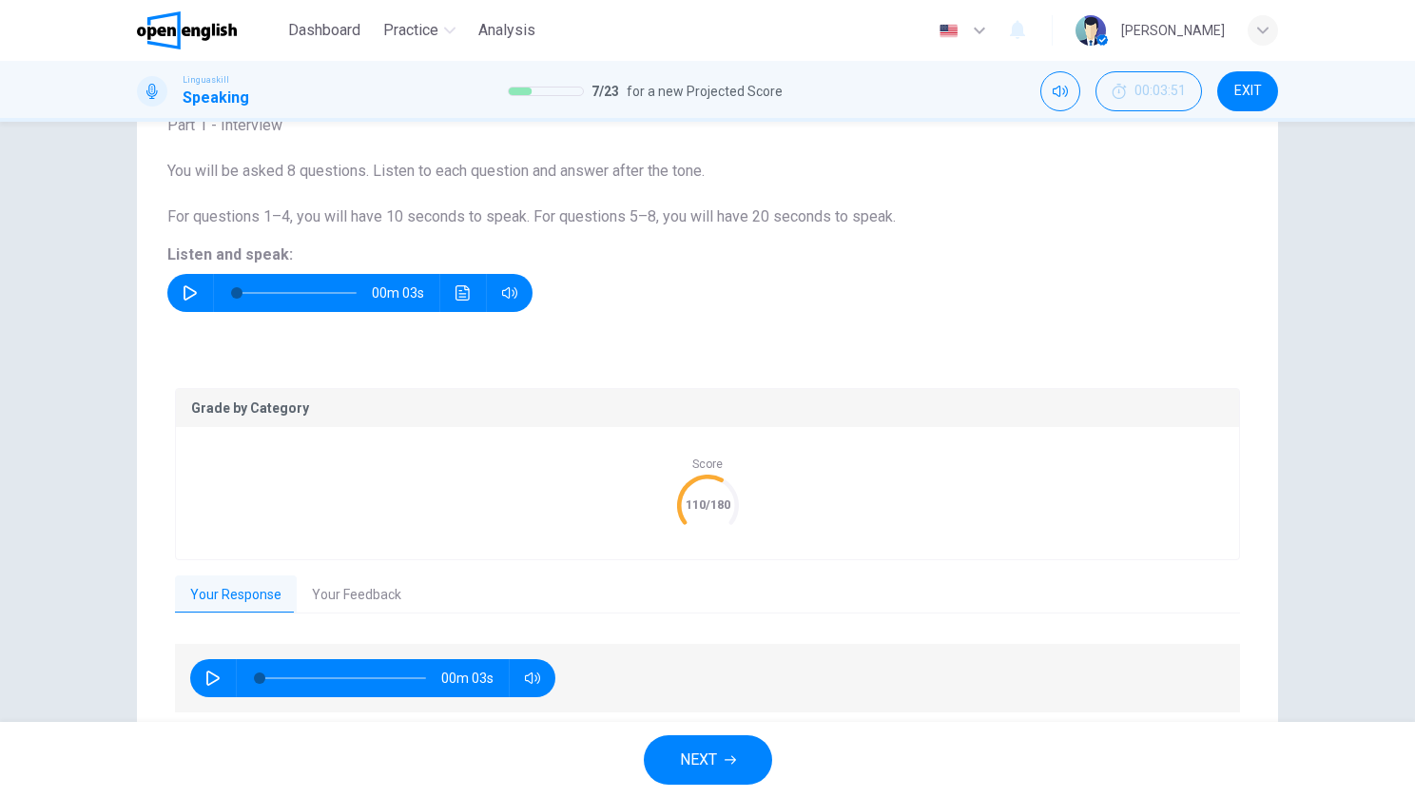
click at [727, 769] on button "NEXT" at bounding box center [708, 759] width 128 height 49
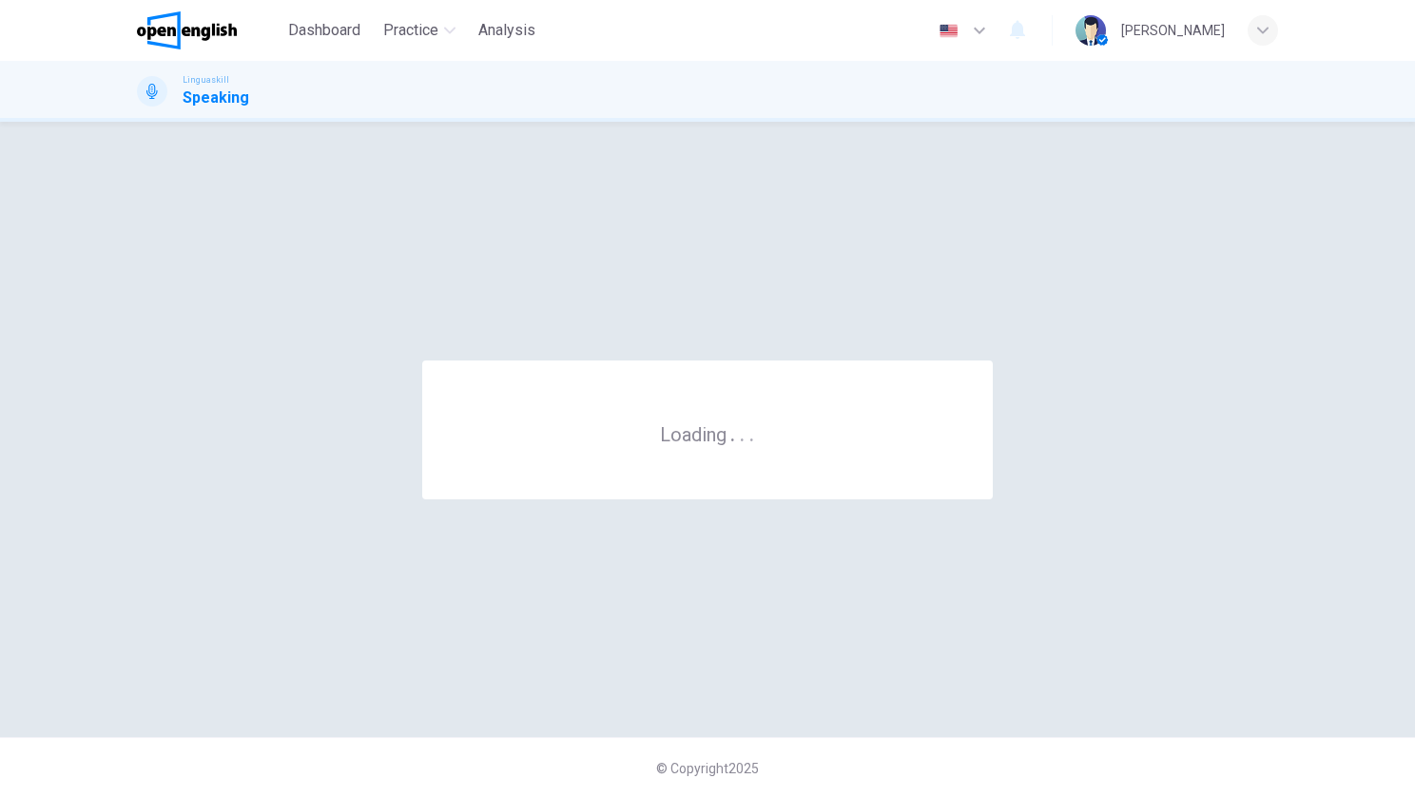
scroll to position [0, 0]
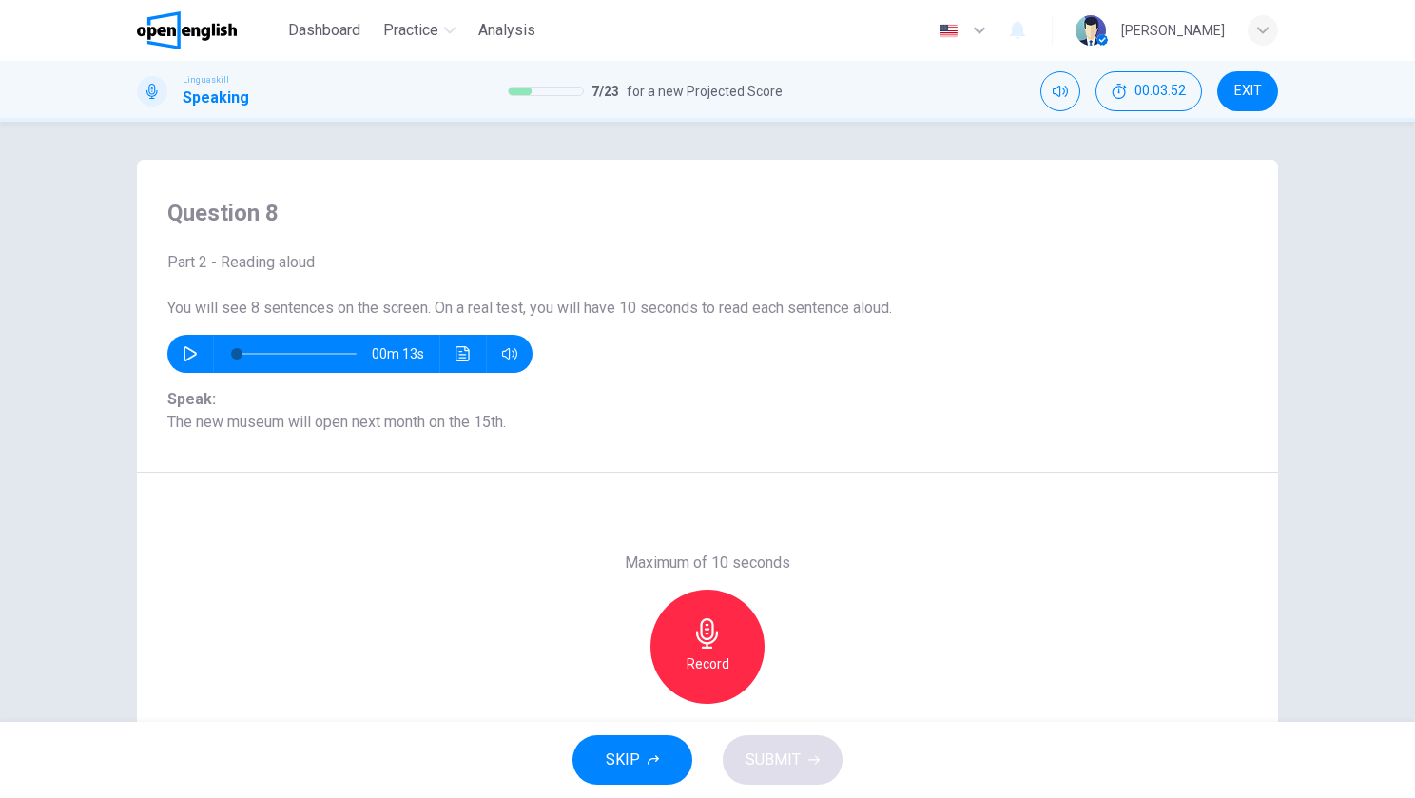
click at [190, 353] on icon "button" at bounding box center [190, 353] width 13 height 15
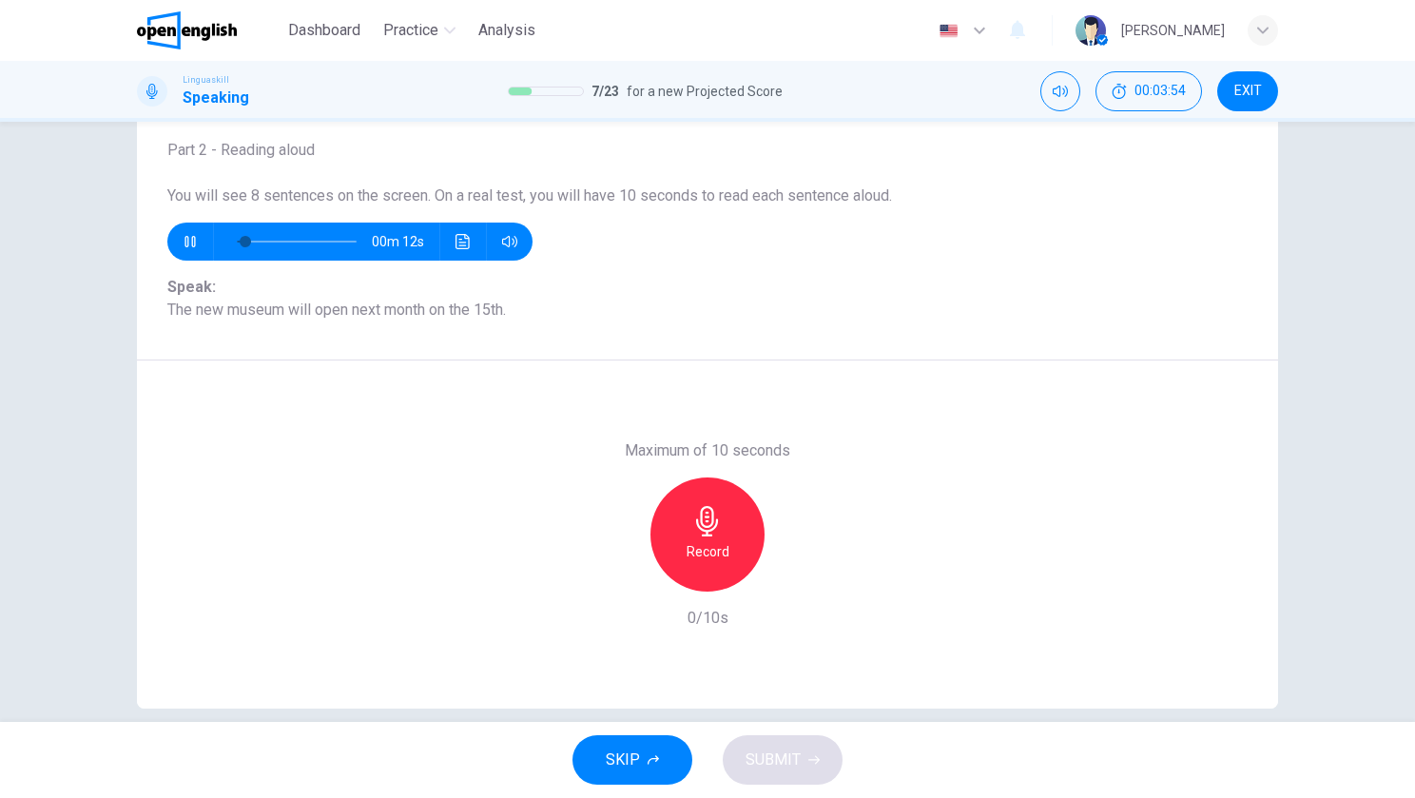
scroll to position [137, 0]
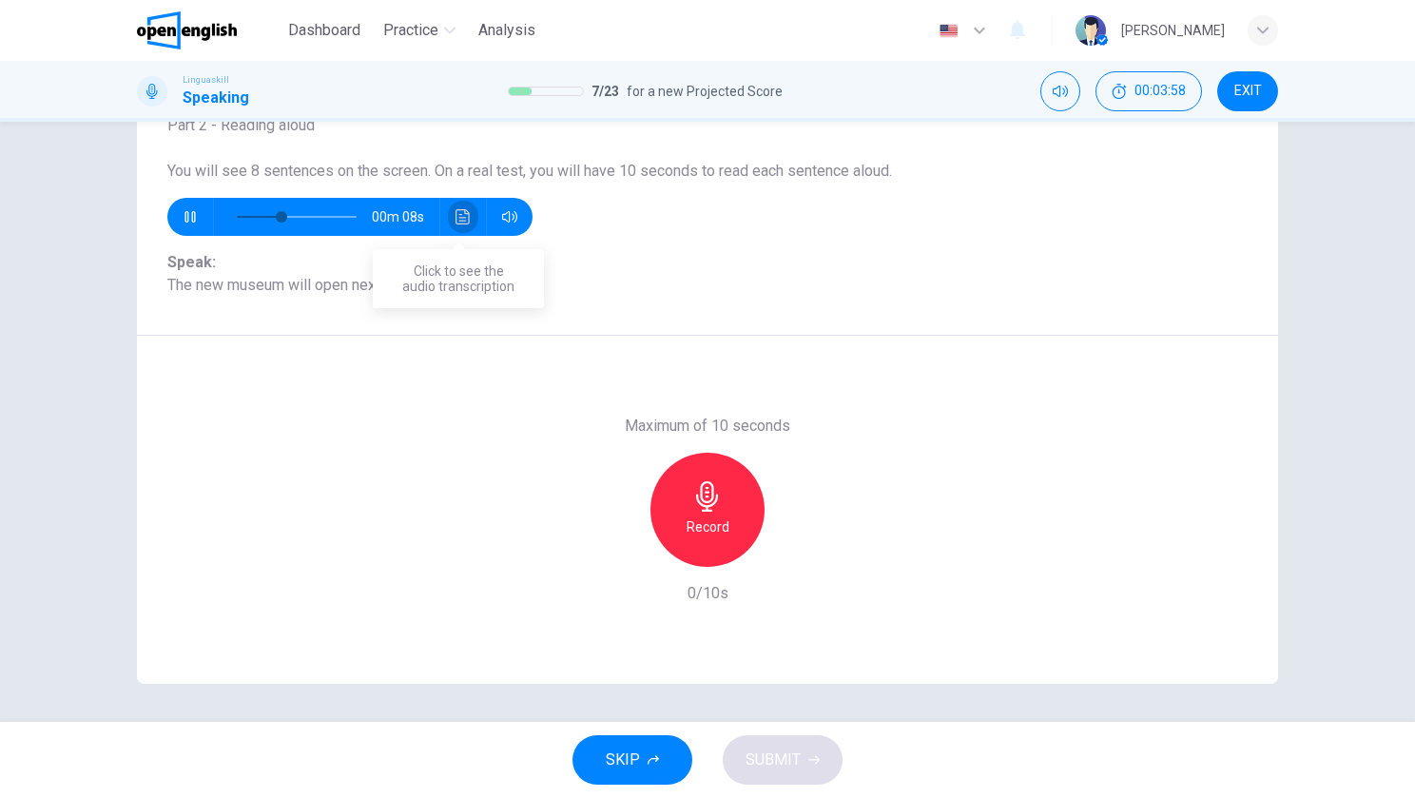
click at [456, 215] on icon "Click to see the audio transcription" at bounding box center [463, 216] width 14 height 15
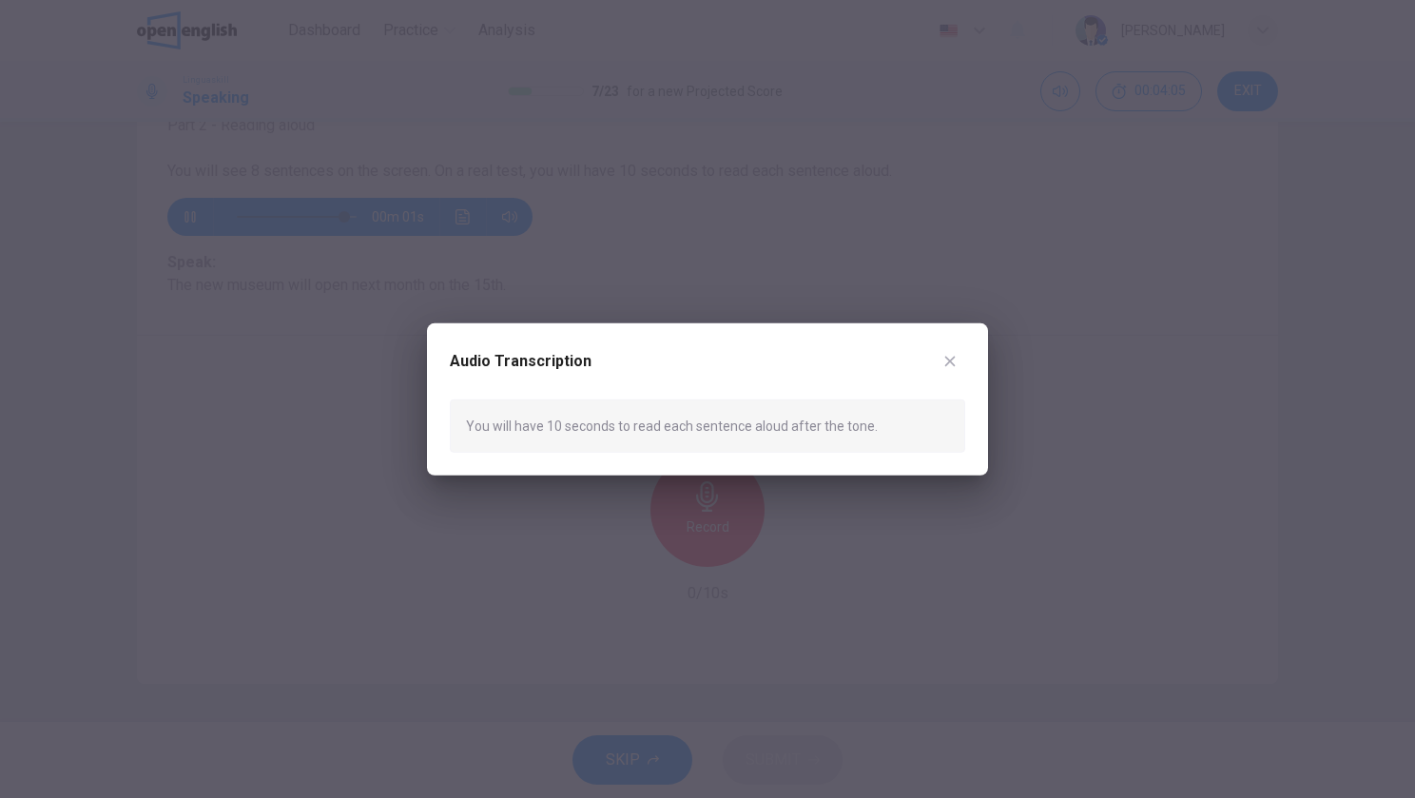
click at [957, 360] on icon "button" at bounding box center [950, 360] width 15 height 15
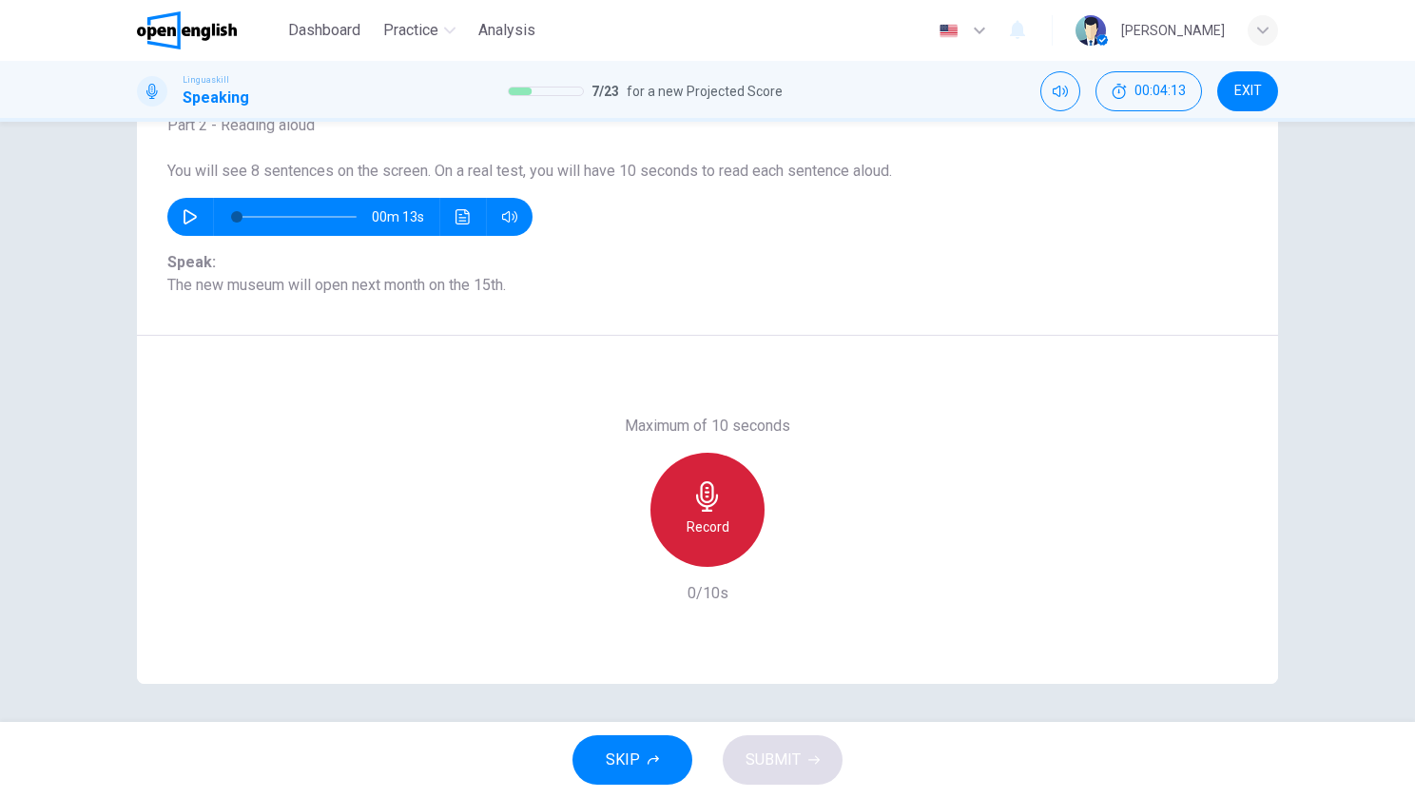
click at [709, 509] on icon "button" at bounding box center [707, 496] width 30 height 30
click at [693, 509] on icon "button" at bounding box center [707, 496] width 30 height 30
click at [683, 501] on div "Record" at bounding box center [708, 510] width 114 height 114
click at [683, 485] on div "Stop" at bounding box center [708, 510] width 114 height 114
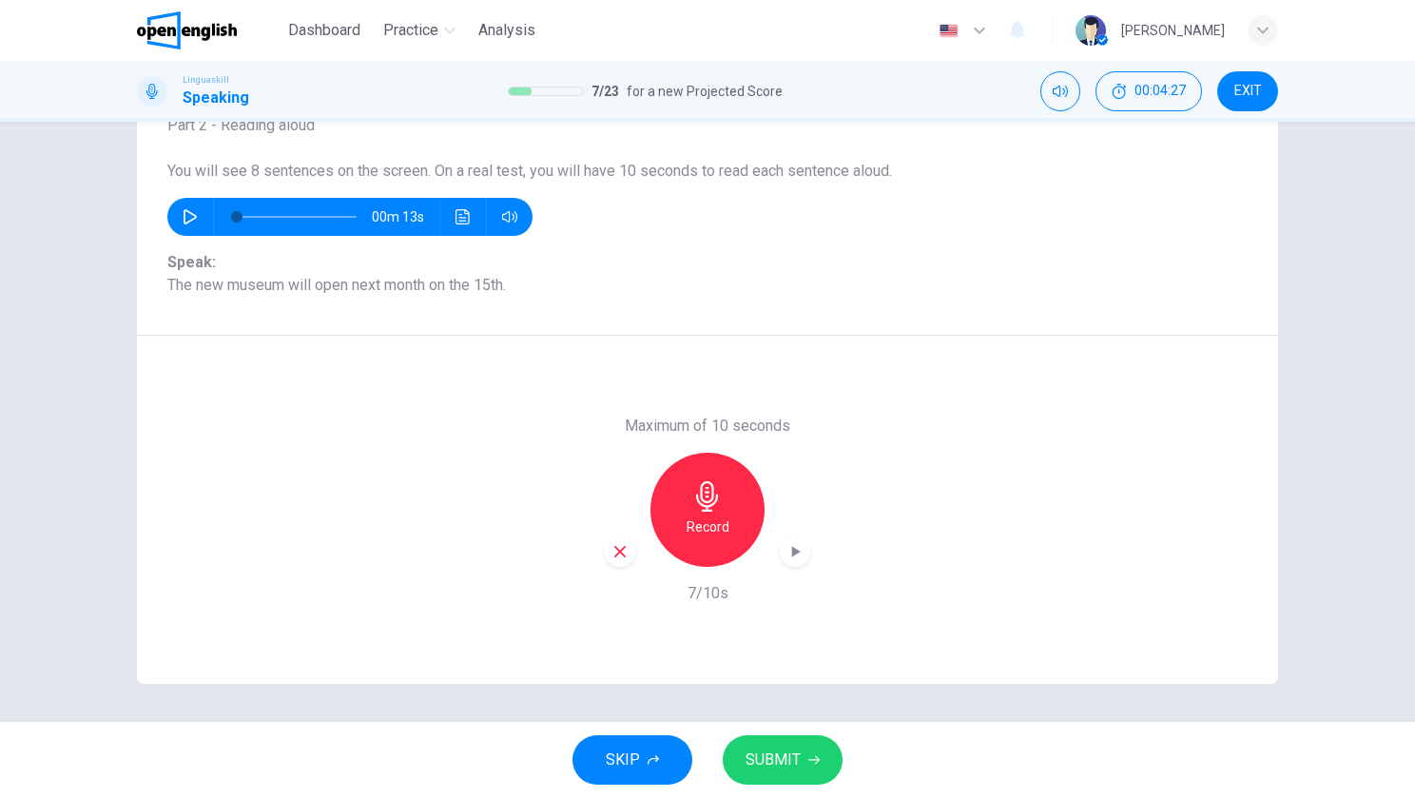
click at [799, 555] on div "button" at bounding box center [795, 551] width 30 height 30
click at [780, 552] on div "button" at bounding box center [795, 551] width 30 height 30
click at [441, 220] on div "00m 13s" at bounding box center [349, 217] width 365 height 38
click at [460, 216] on icon "Click to see the audio transcription" at bounding box center [463, 216] width 15 height 15
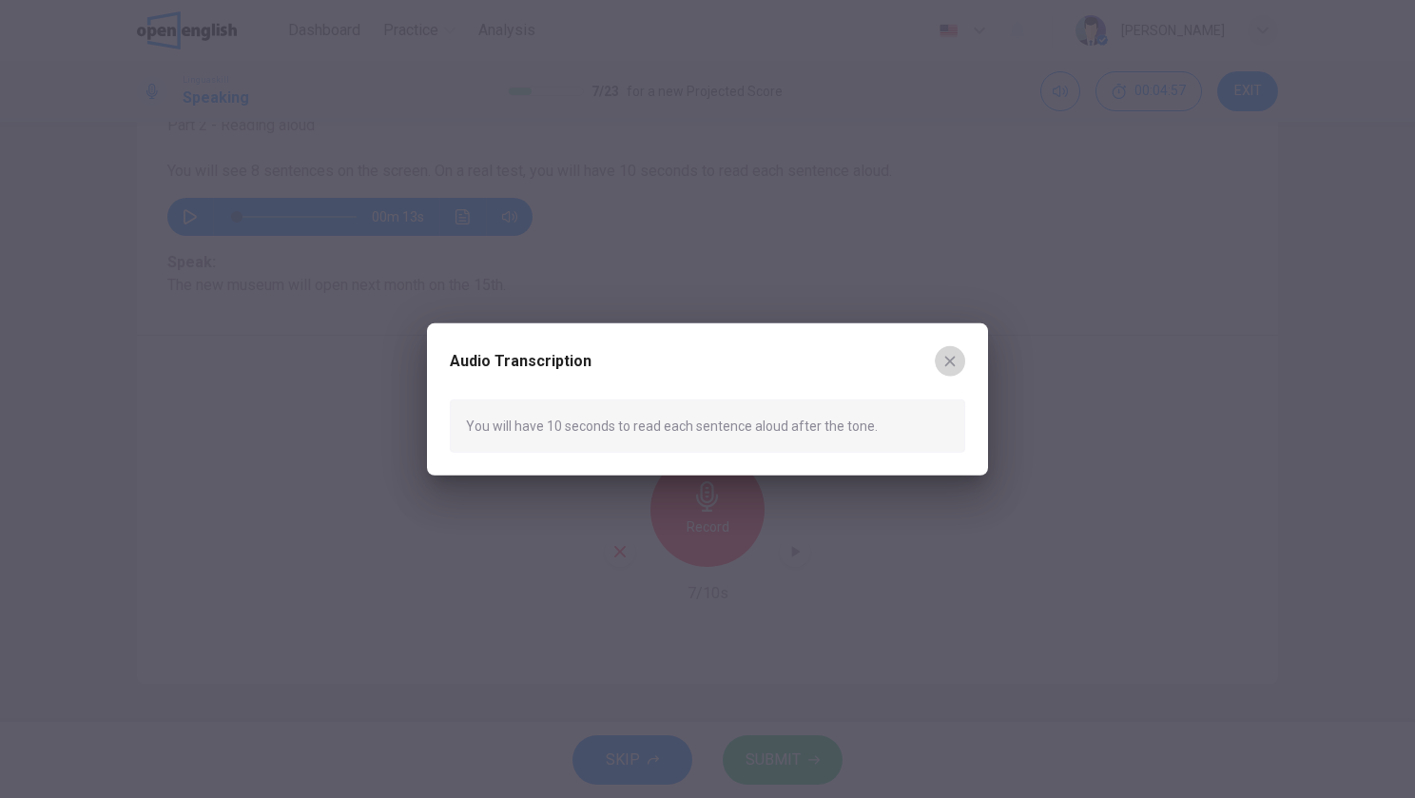
click at [948, 350] on button "button" at bounding box center [950, 360] width 30 height 30
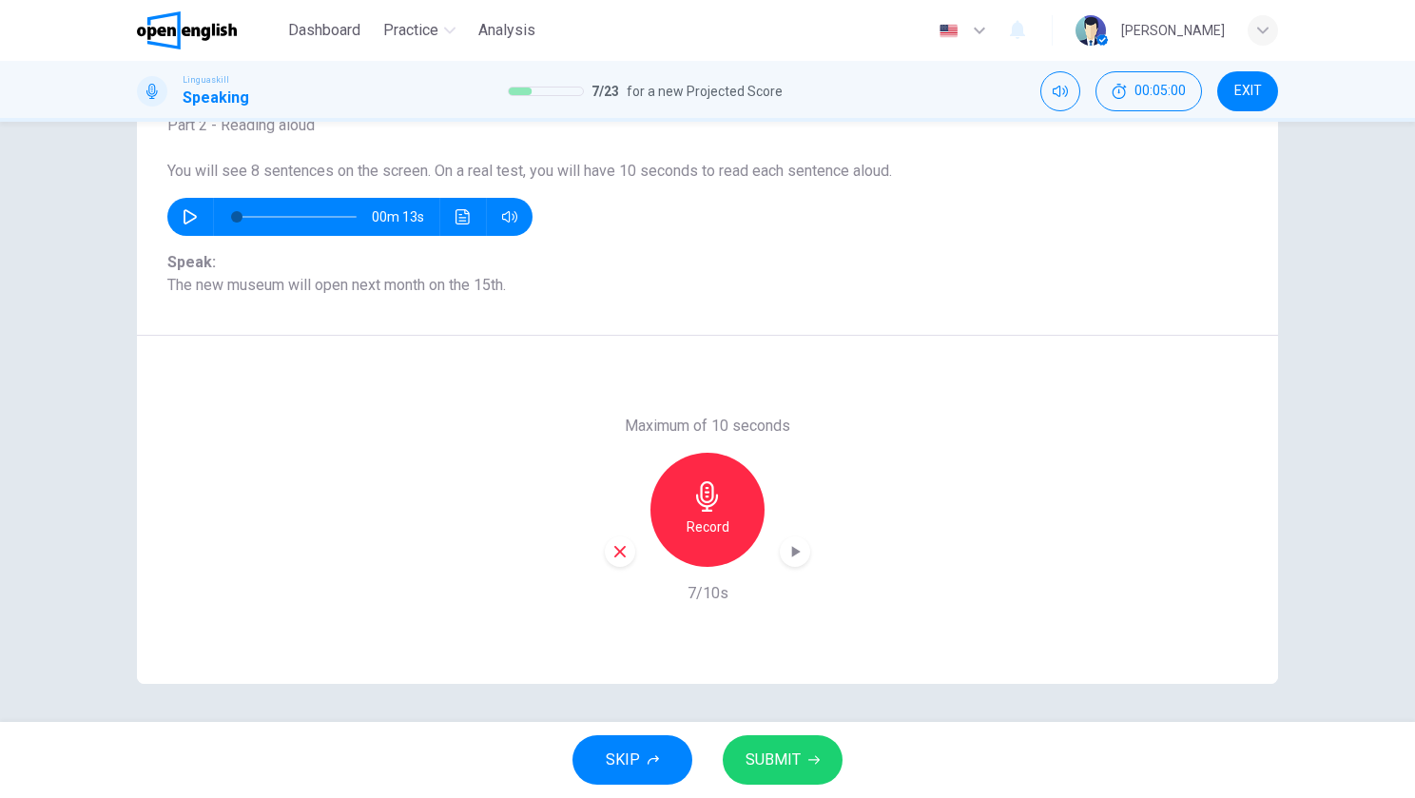
click at [786, 548] on icon "button" at bounding box center [795, 551] width 19 height 19
click at [792, 550] on icon "button" at bounding box center [796, 551] width 9 height 11
click at [681, 514] on div "Record" at bounding box center [708, 510] width 114 height 114
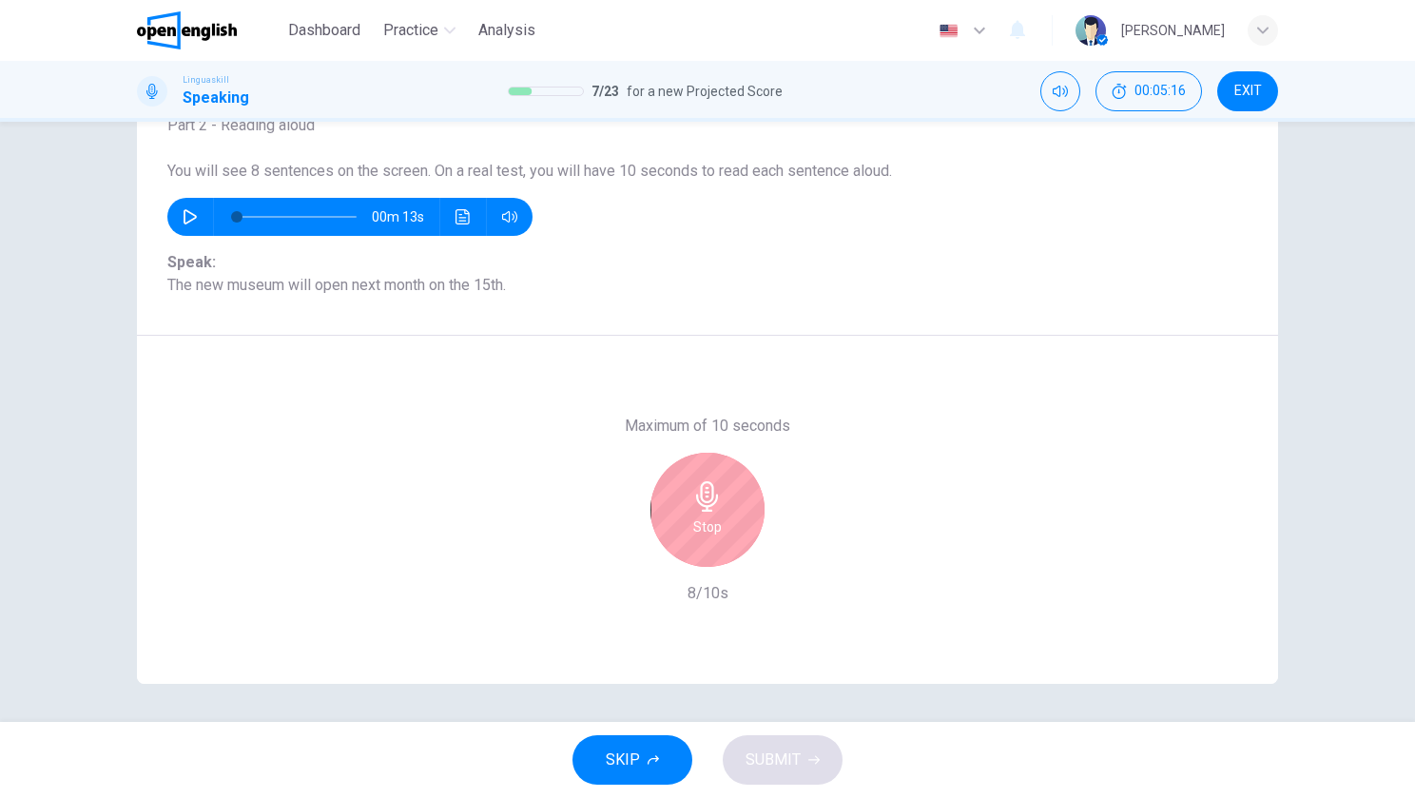
click at [682, 503] on div "Stop" at bounding box center [708, 510] width 114 height 114
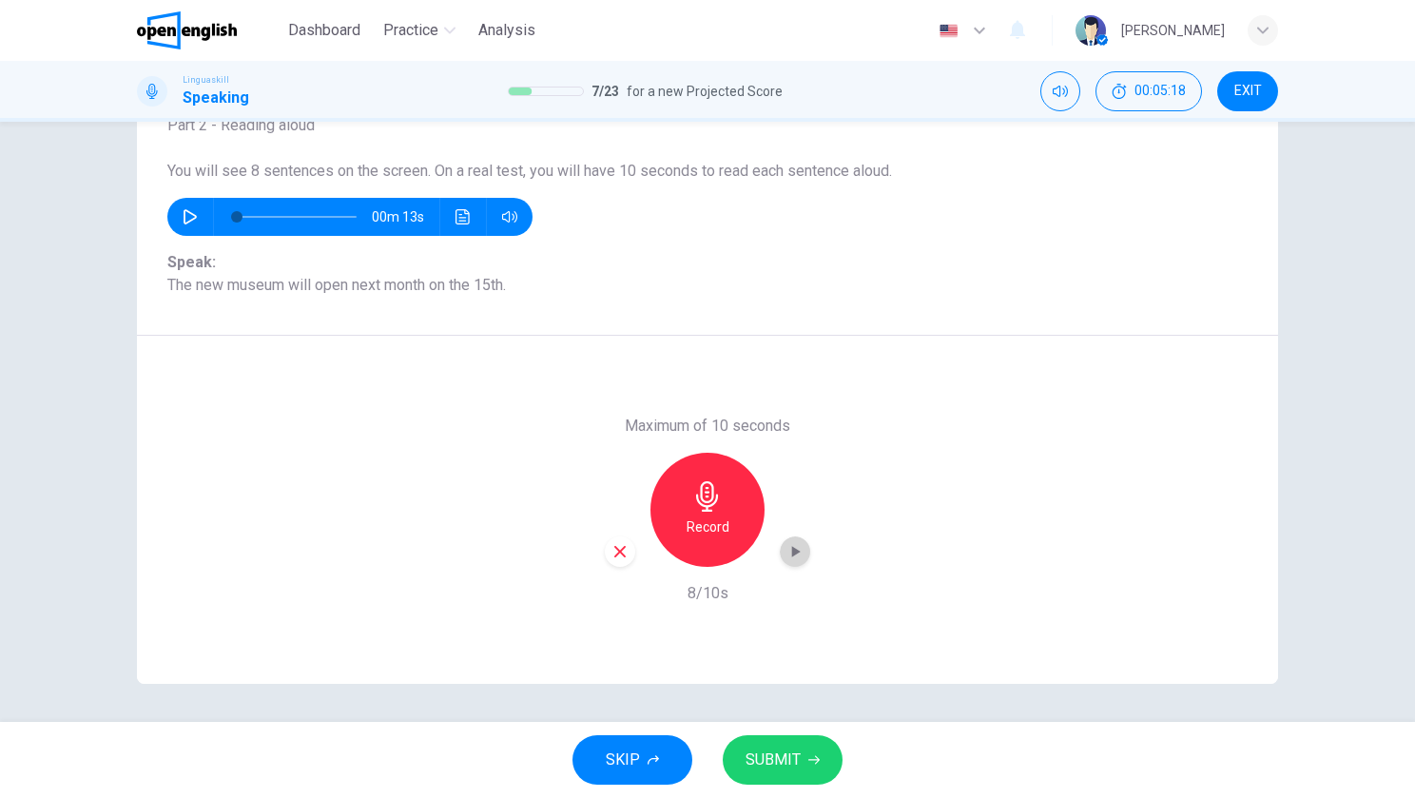
click at [780, 554] on div "button" at bounding box center [795, 551] width 30 height 30
click at [789, 547] on icon "button" at bounding box center [795, 551] width 19 height 19
click at [690, 538] on div "Record" at bounding box center [708, 510] width 114 height 114
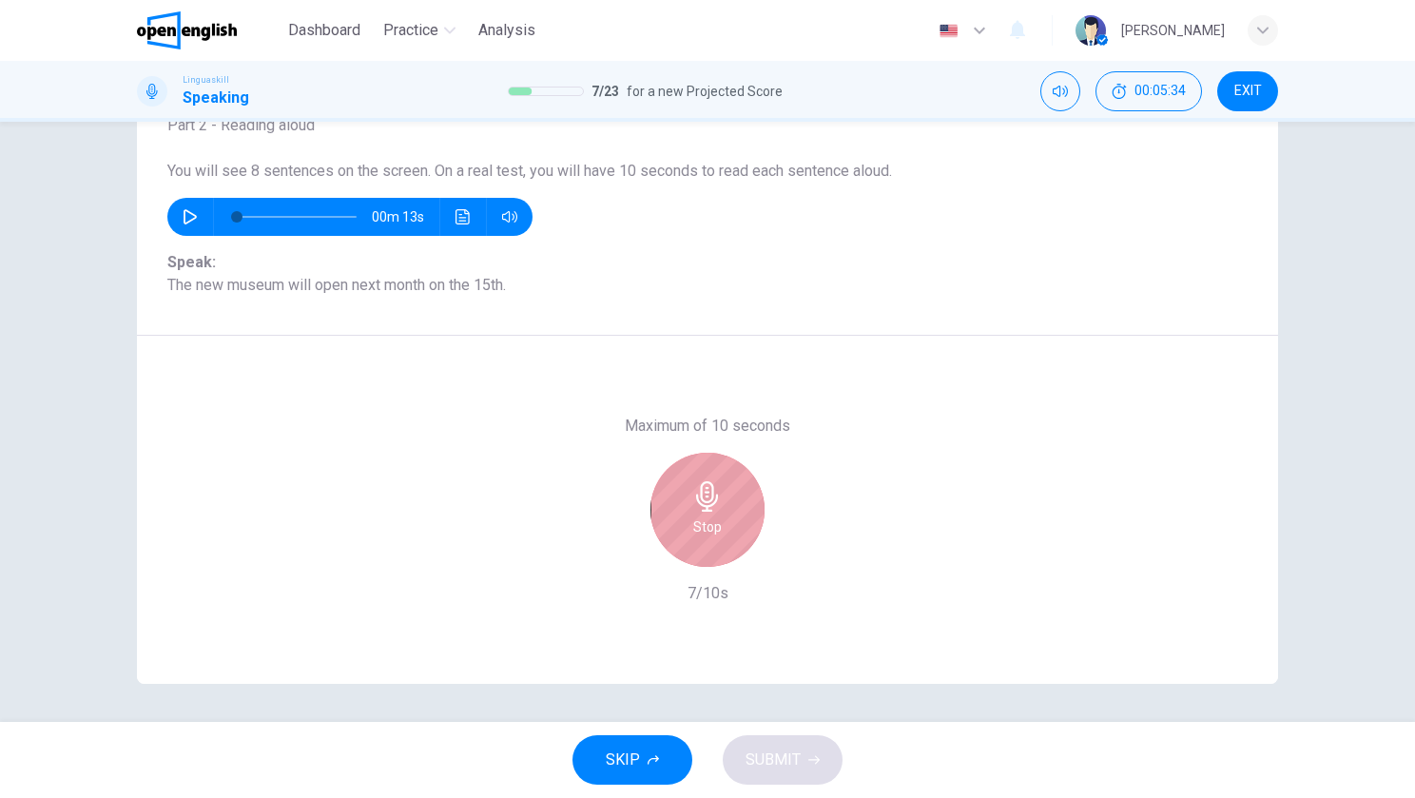
click at [707, 525] on h6 "Stop" at bounding box center [707, 526] width 29 height 23
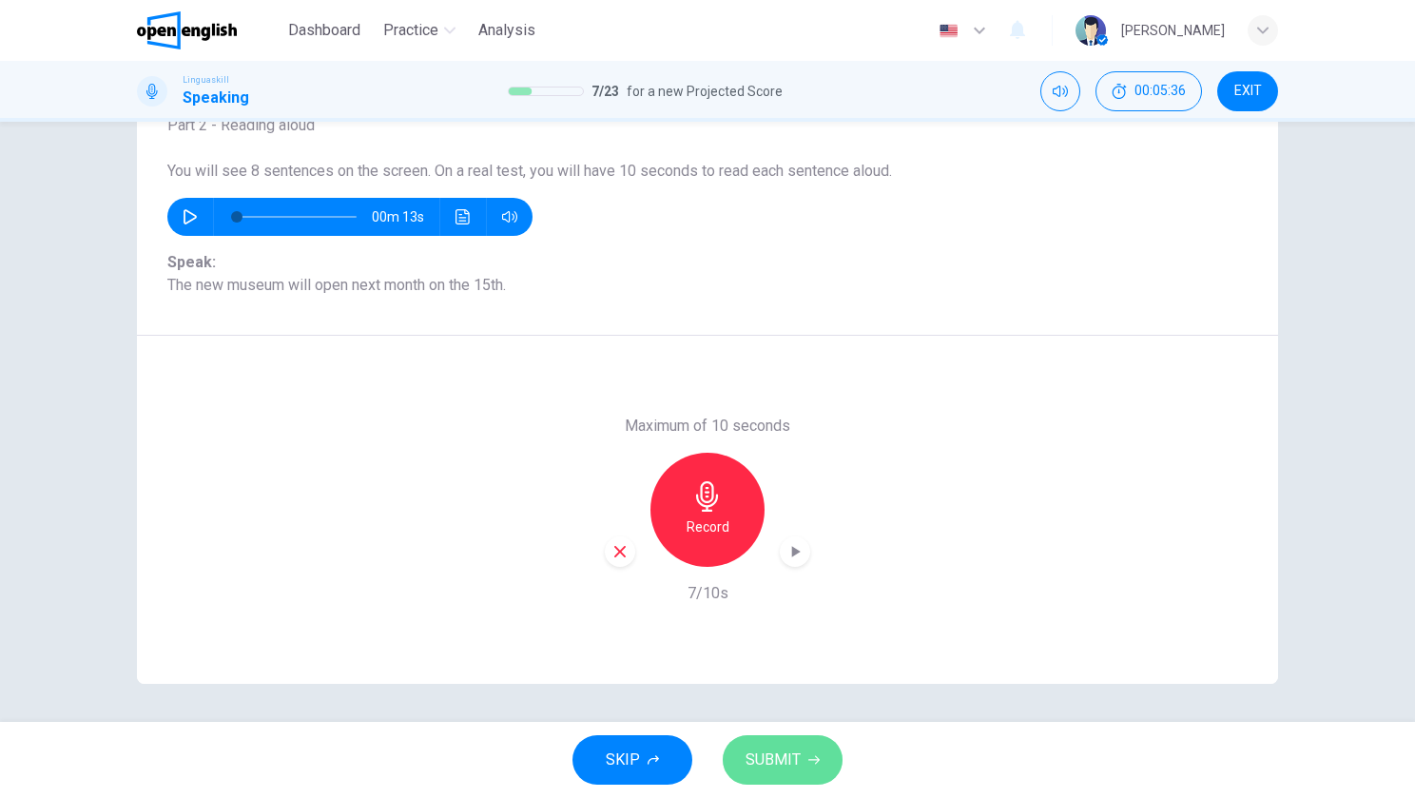
click at [784, 750] on span "SUBMIT" at bounding box center [773, 760] width 55 height 27
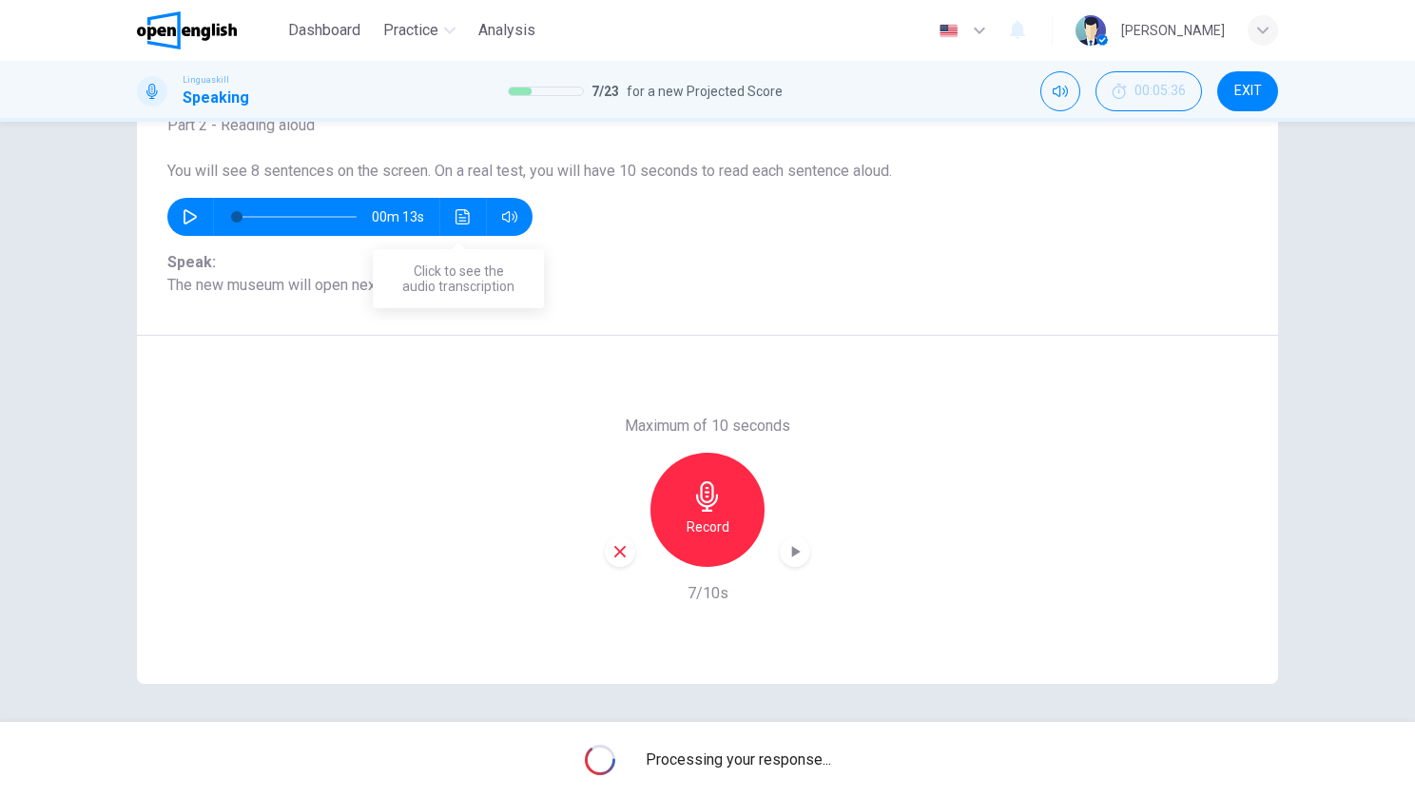
click at [448, 211] on button "Click to see the audio transcription" at bounding box center [463, 217] width 30 height 38
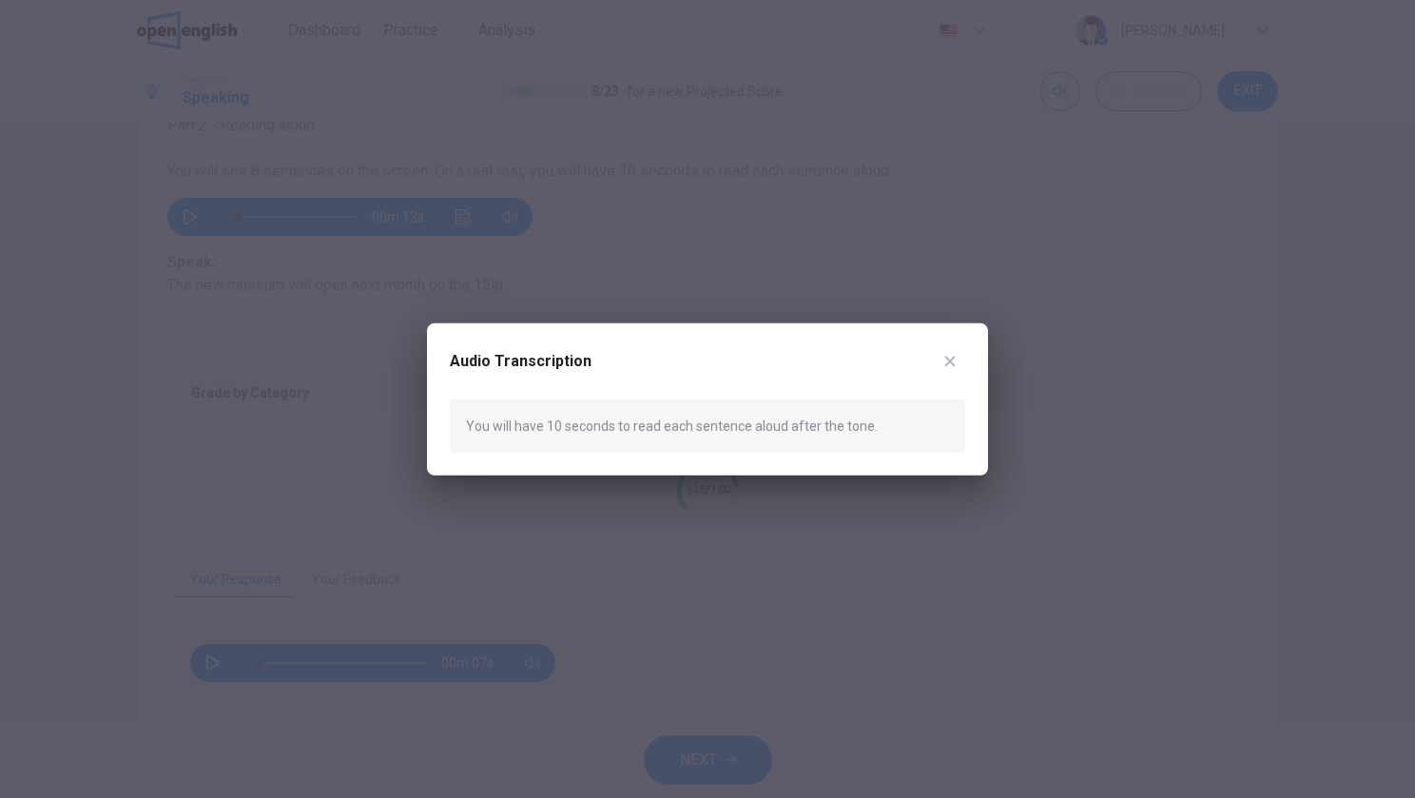
click at [950, 363] on icon "button" at bounding box center [950, 360] width 15 height 15
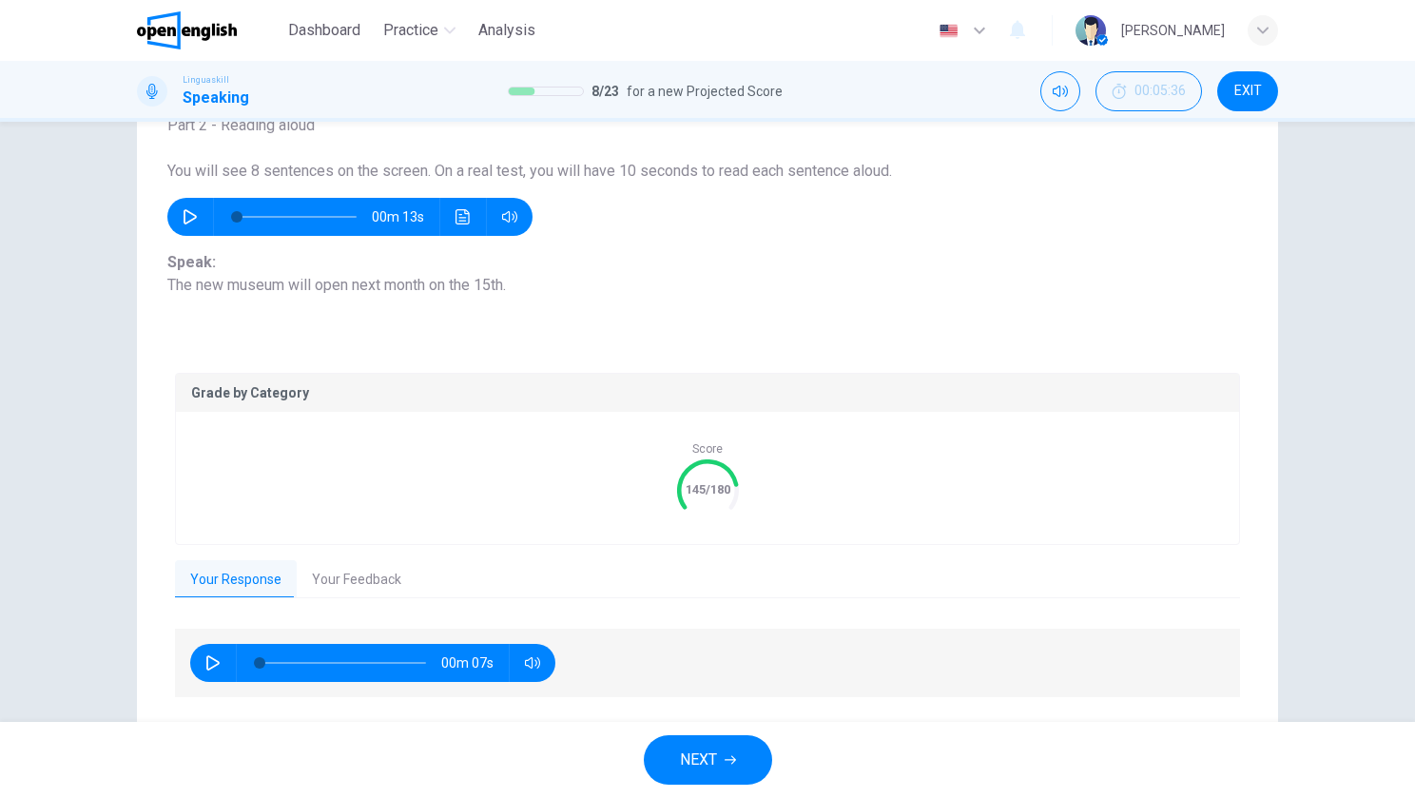
click at [480, 341] on div "Grade by Category Score 145/180 Your Response Your Feedback 00m 07s Translate ​…" at bounding box center [707, 536] width 1141 height 403
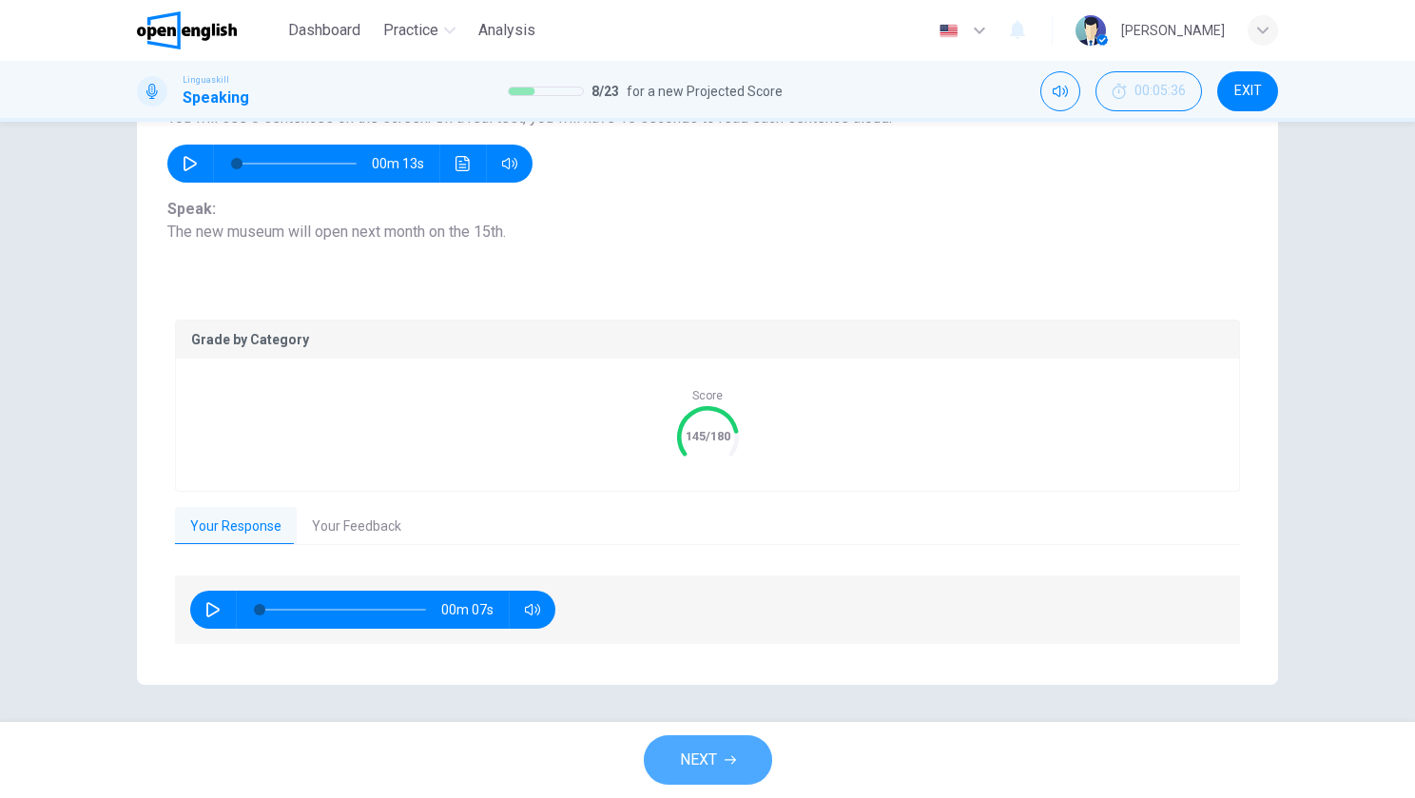
click at [709, 751] on span "NEXT" at bounding box center [698, 760] width 37 height 27
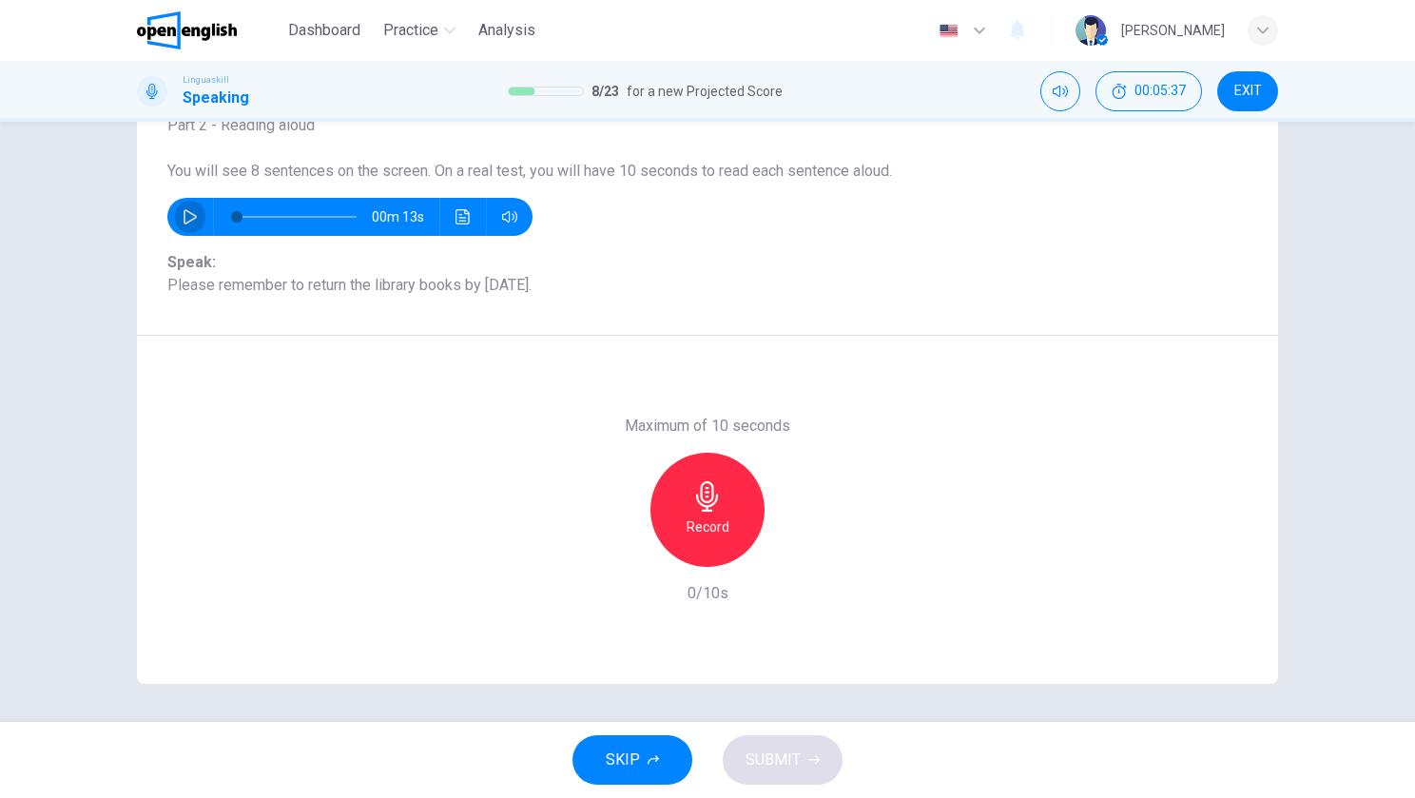
click at [190, 219] on icon "button" at bounding box center [190, 216] width 15 height 15
click at [456, 216] on icon "Click to see the audio transcription" at bounding box center [463, 216] width 15 height 15
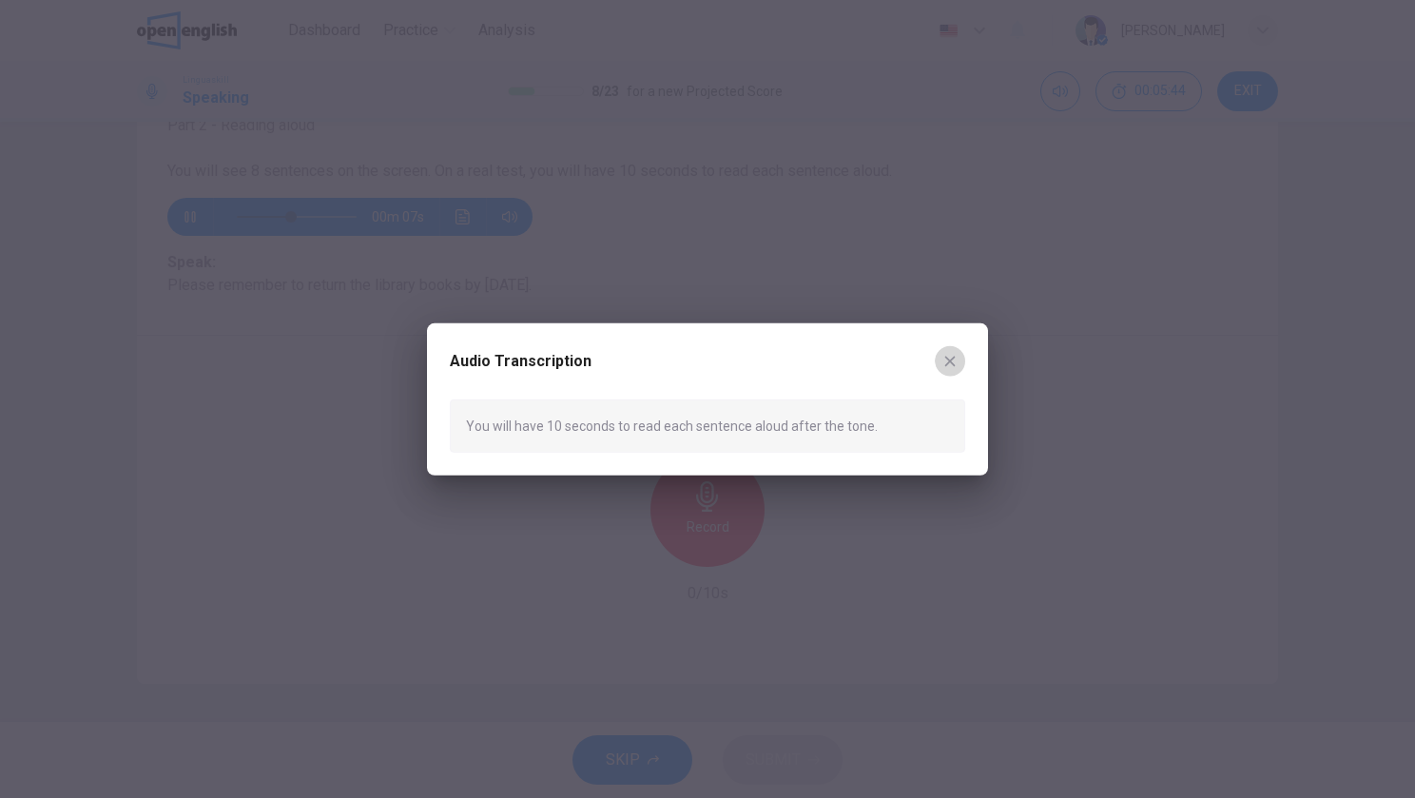
click at [940, 368] on button "button" at bounding box center [950, 360] width 30 height 30
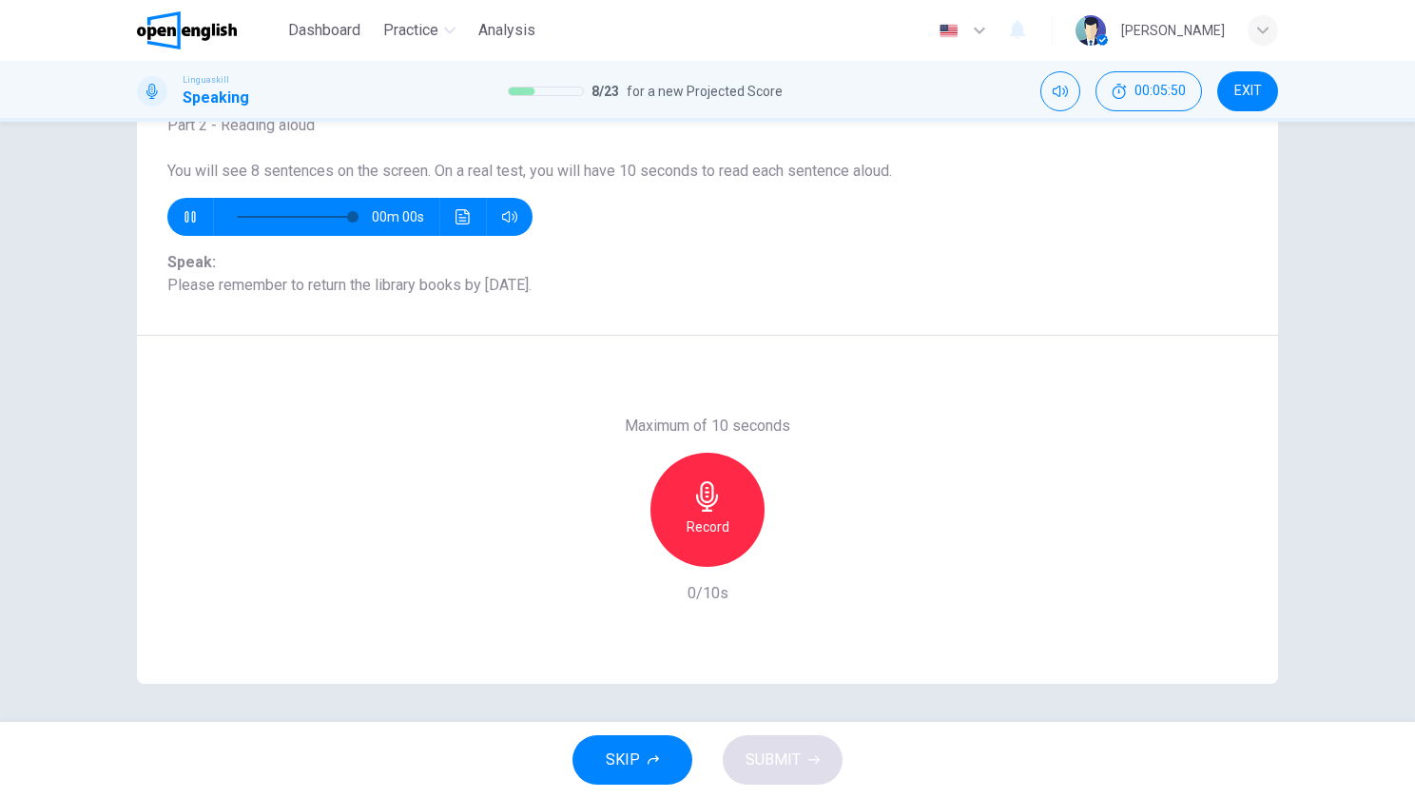
type input "*"
click at [710, 494] on icon "button" at bounding box center [707, 496] width 30 height 30
click at [700, 478] on div "Stop" at bounding box center [708, 510] width 114 height 114
click at [780, 554] on div "button" at bounding box center [795, 551] width 30 height 30
click at [753, 747] on span "SUBMIT" at bounding box center [773, 760] width 55 height 27
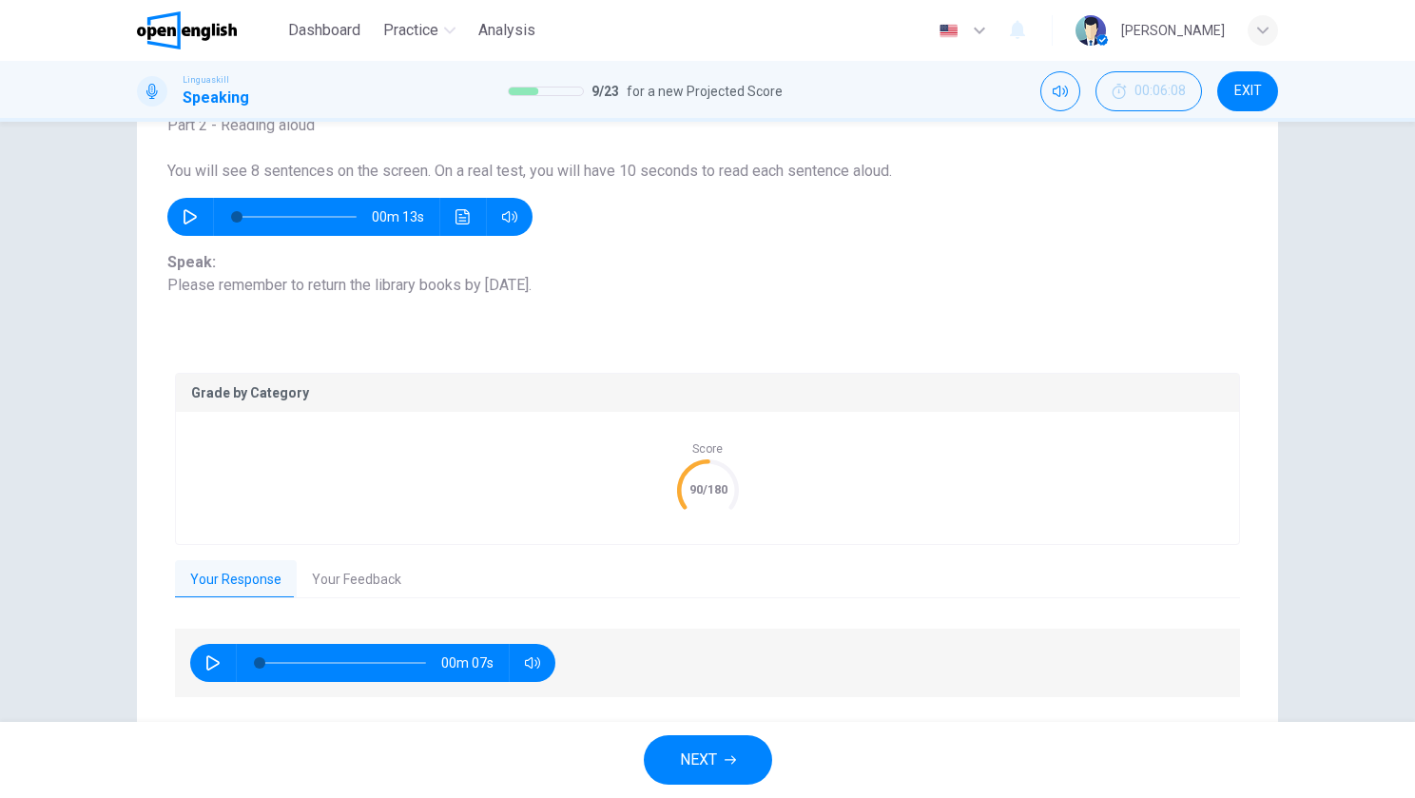
click at [701, 760] on span "NEXT" at bounding box center [698, 760] width 37 height 27
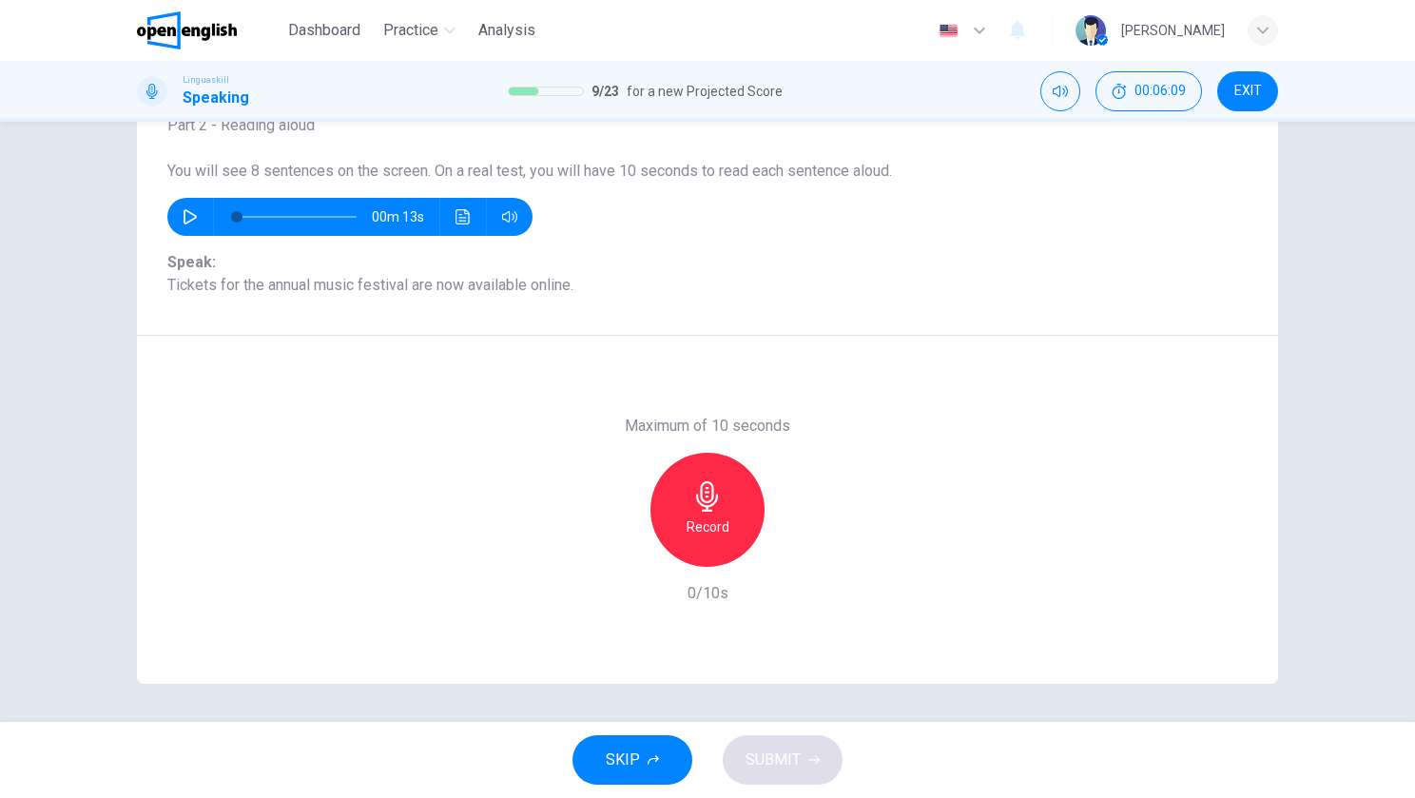
click at [692, 502] on icon "button" at bounding box center [707, 496] width 30 height 30
click at [715, 472] on div "Stop" at bounding box center [708, 510] width 114 height 114
click at [785, 561] on div "button" at bounding box center [795, 551] width 30 height 30
click at [616, 559] on icon "button" at bounding box center [620, 551] width 17 height 17
click at [700, 494] on icon "button" at bounding box center [707, 496] width 30 height 30
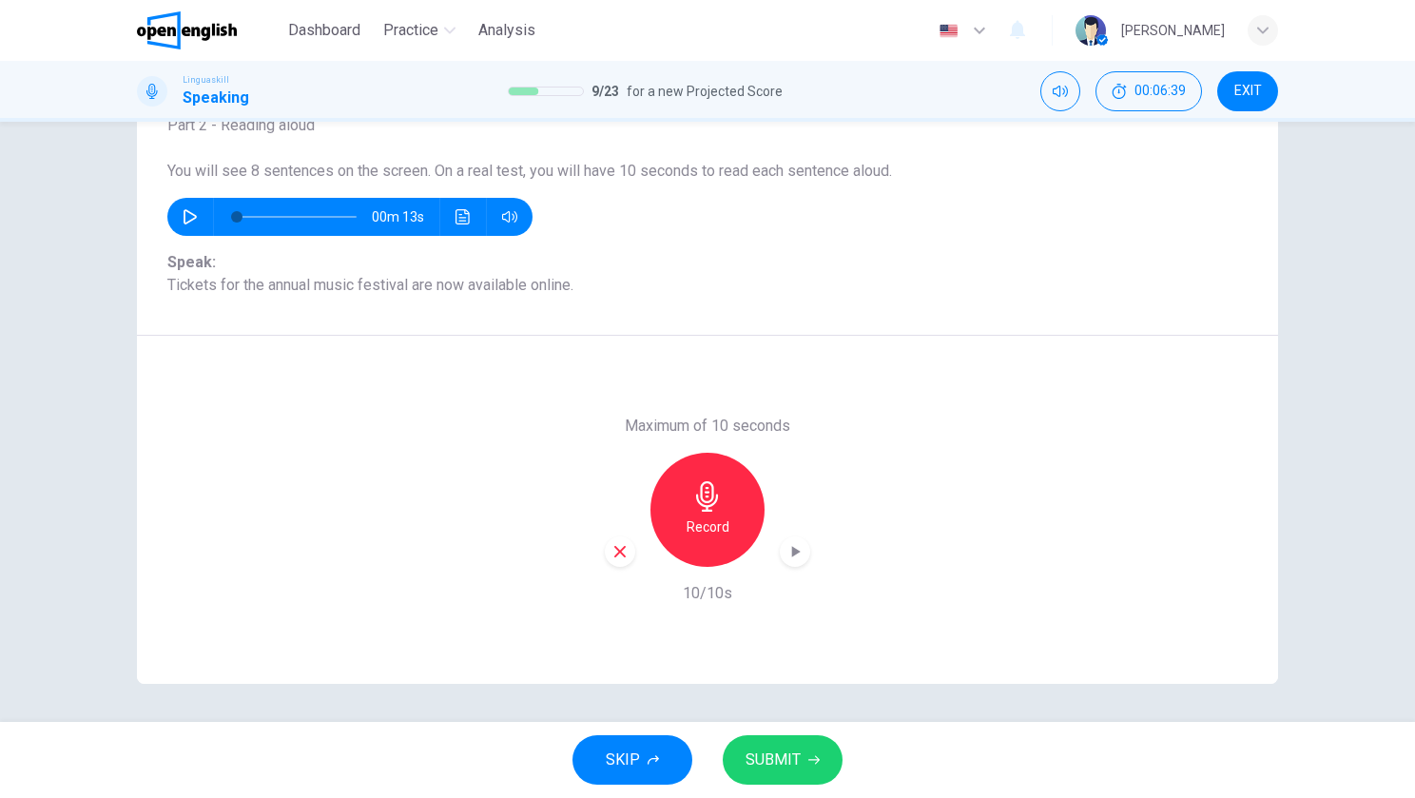
click at [657, 509] on div "Record" at bounding box center [708, 510] width 114 height 114
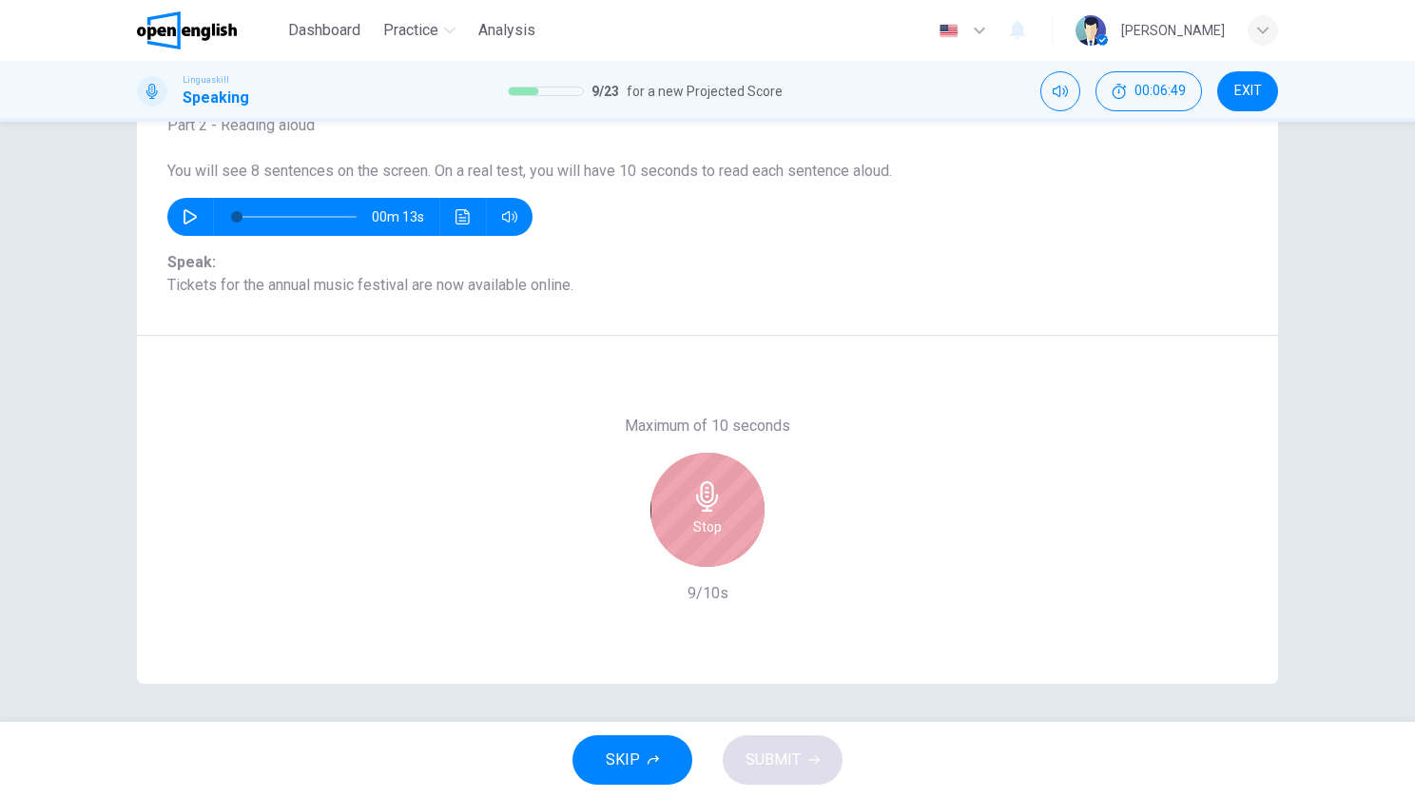
click at [692, 509] on icon "button" at bounding box center [707, 496] width 30 height 30
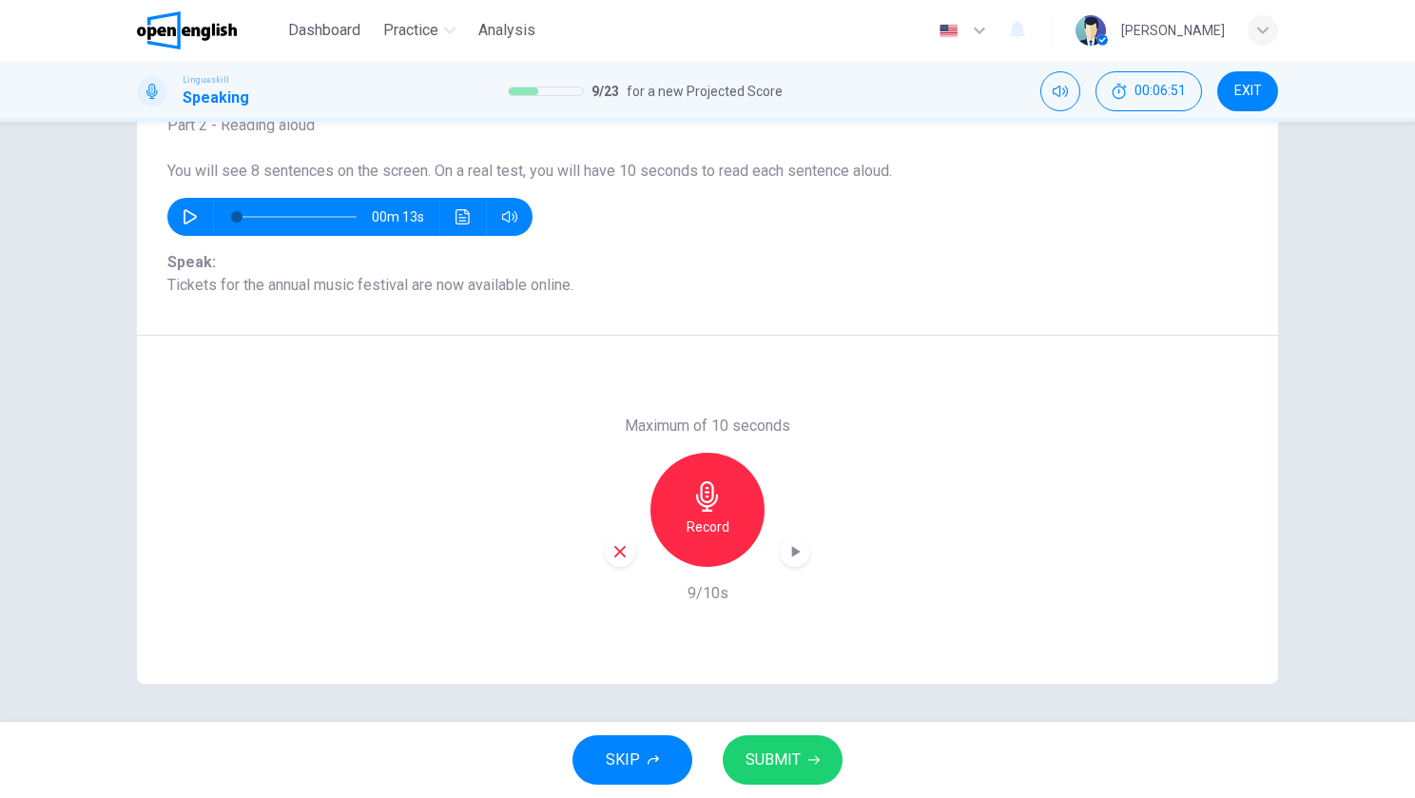
click at [788, 766] on span "SUBMIT" at bounding box center [773, 760] width 55 height 27
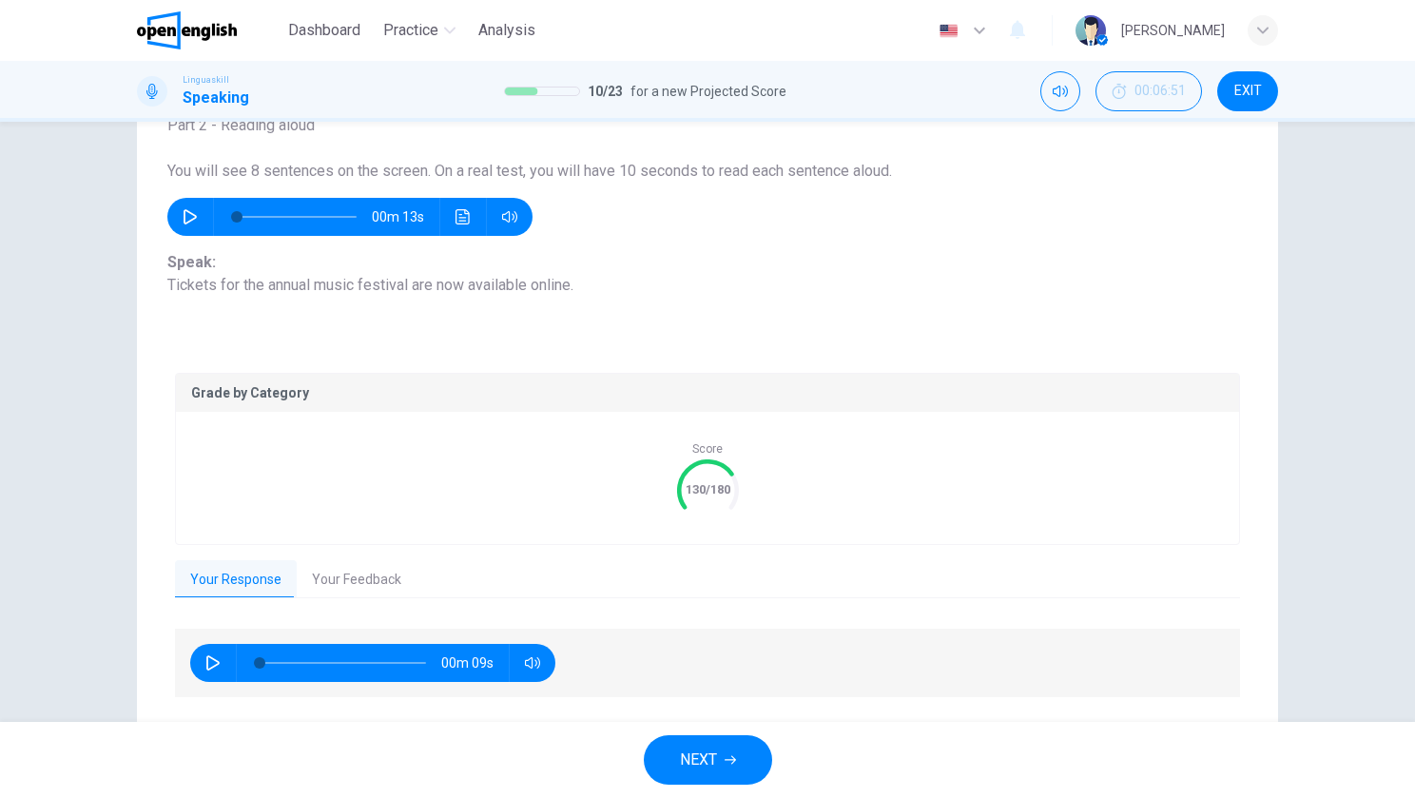
click at [692, 760] on span "NEXT" at bounding box center [698, 760] width 37 height 27
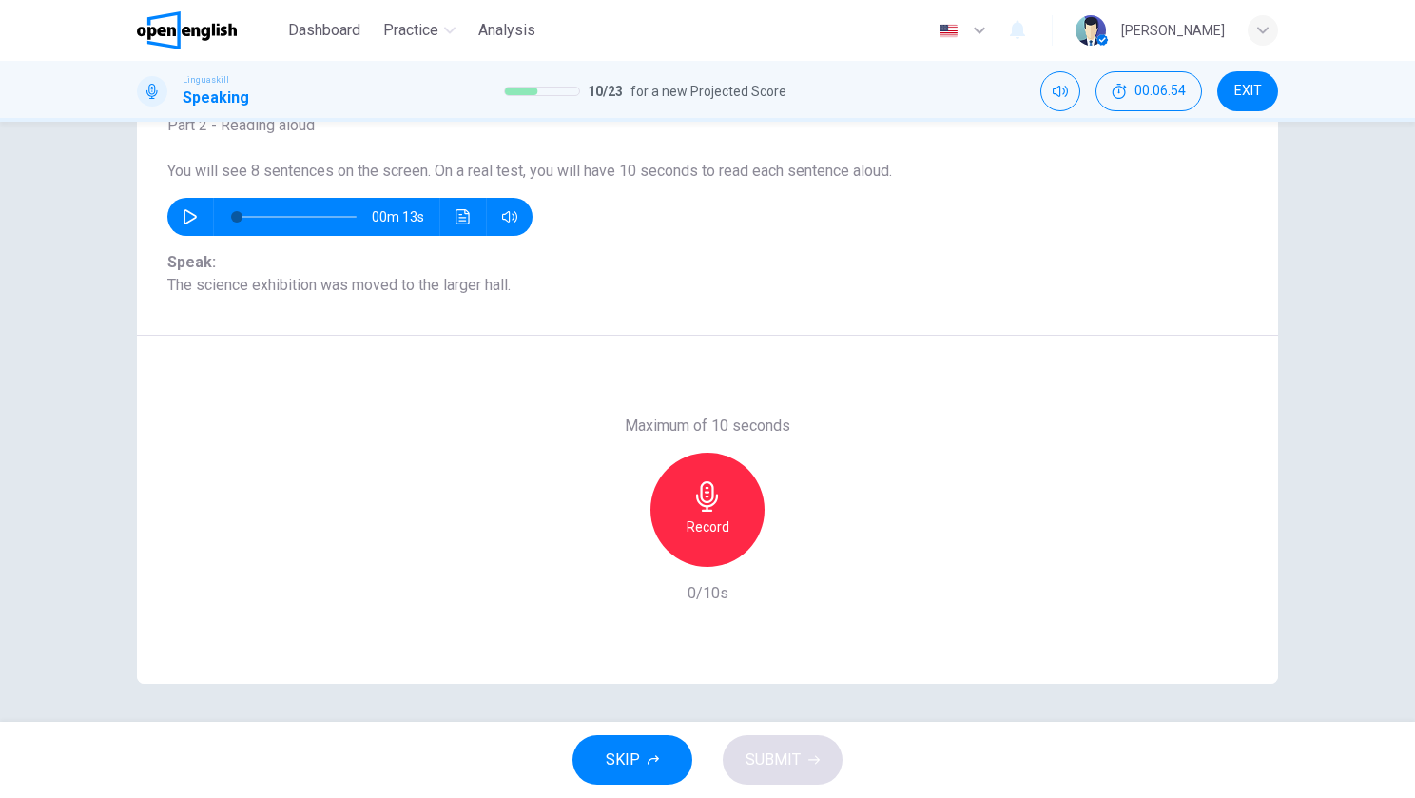
click at [705, 482] on icon "button" at bounding box center [707, 496] width 22 height 30
click at [692, 510] on icon "button" at bounding box center [707, 496] width 30 height 30
click at [768, 756] on span "SUBMIT" at bounding box center [773, 760] width 55 height 27
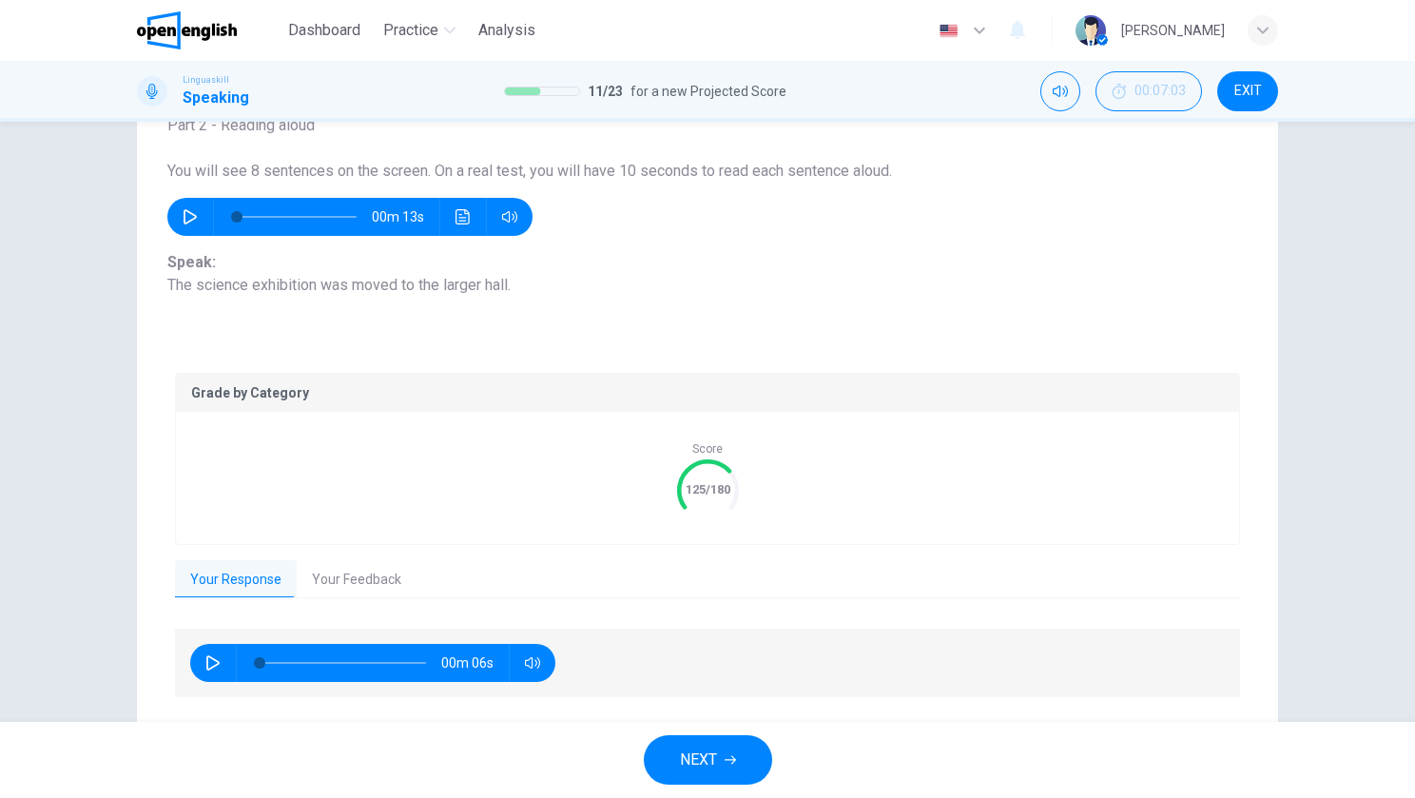
click at [730, 757] on icon "button" at bounding box center [730, 759] width 11 height 11
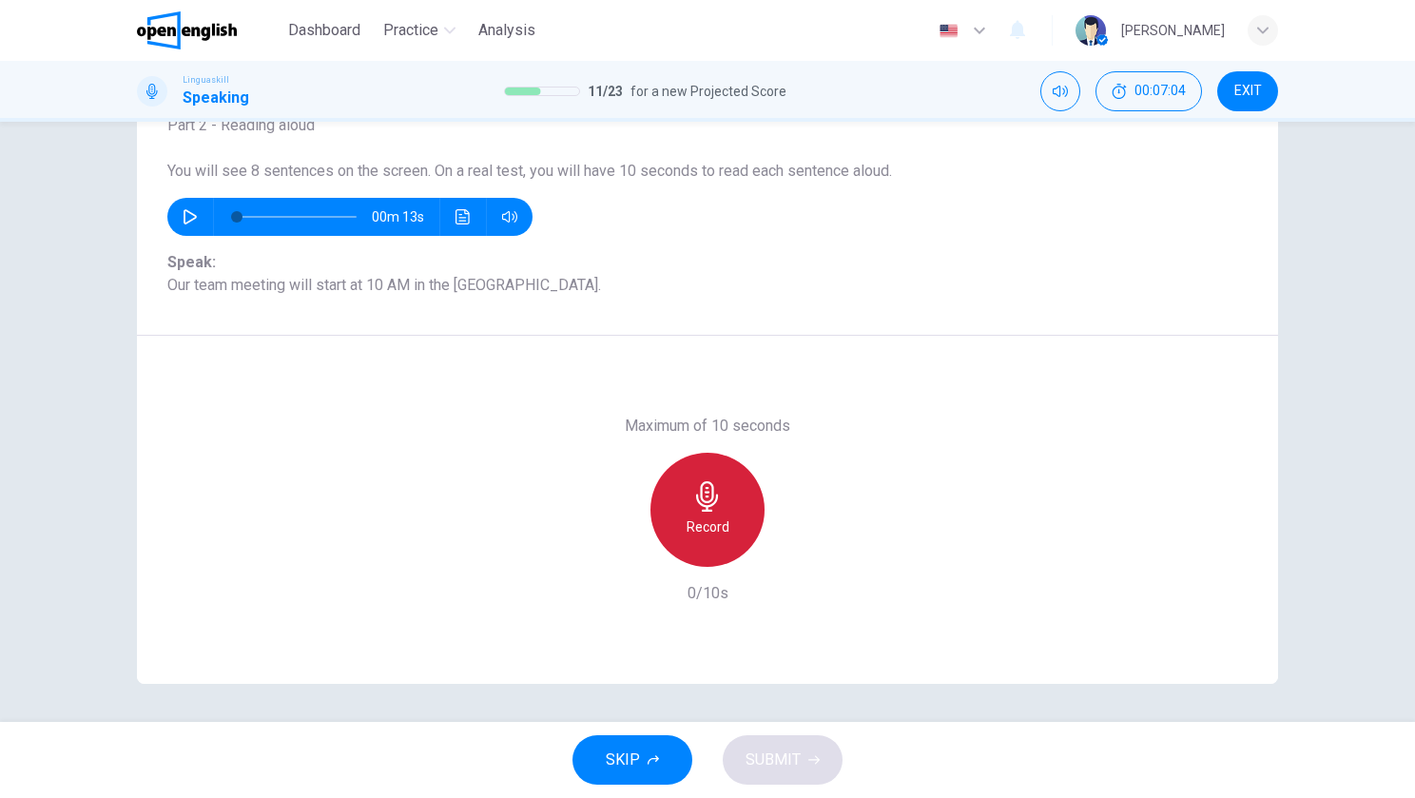
click at [704, 489] on icon "button" at bounding box center [707, 496] width 30 height 30
click at [686, 494] on div "Stop" at bounding box center [708, 510] width 114 height 114
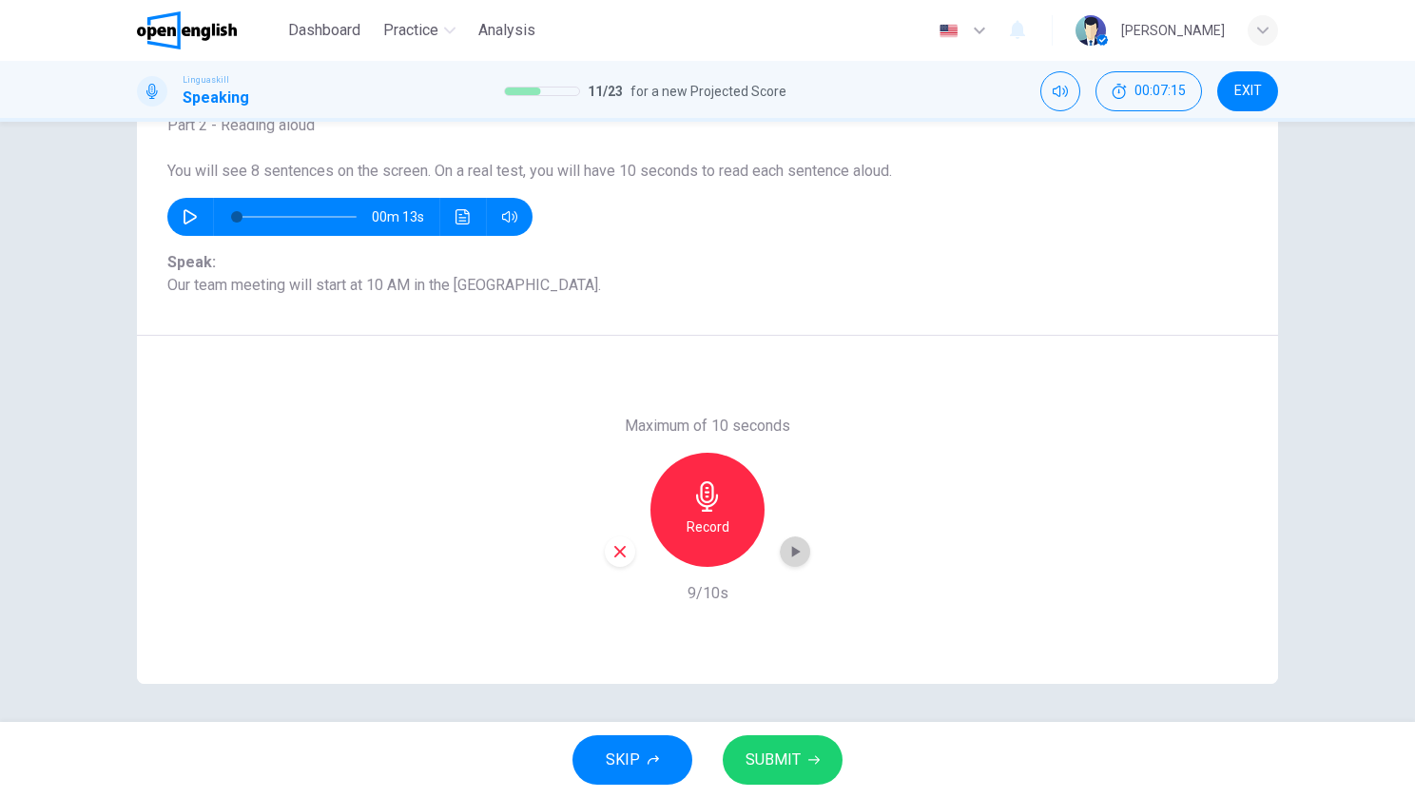
click at [791, 548] on icon "button" at bounding box center [795, 551] width 19 height 19
click at [782, 763] on span "SUBMIT" at bounding box center [773, 760] width 55 height 27
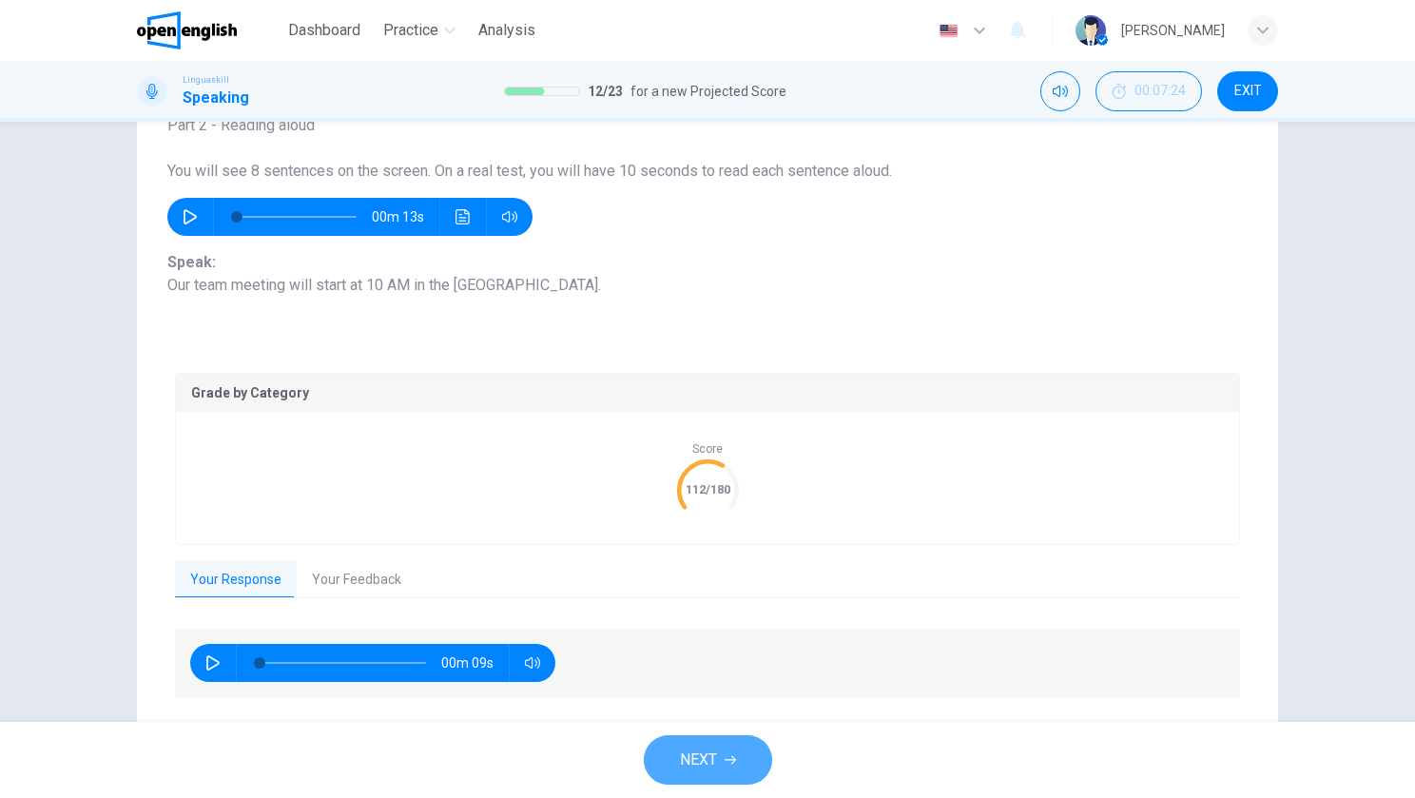
click at [697, 748] on span "NEXT" at bounding box center [698, 760] width 37 height 27
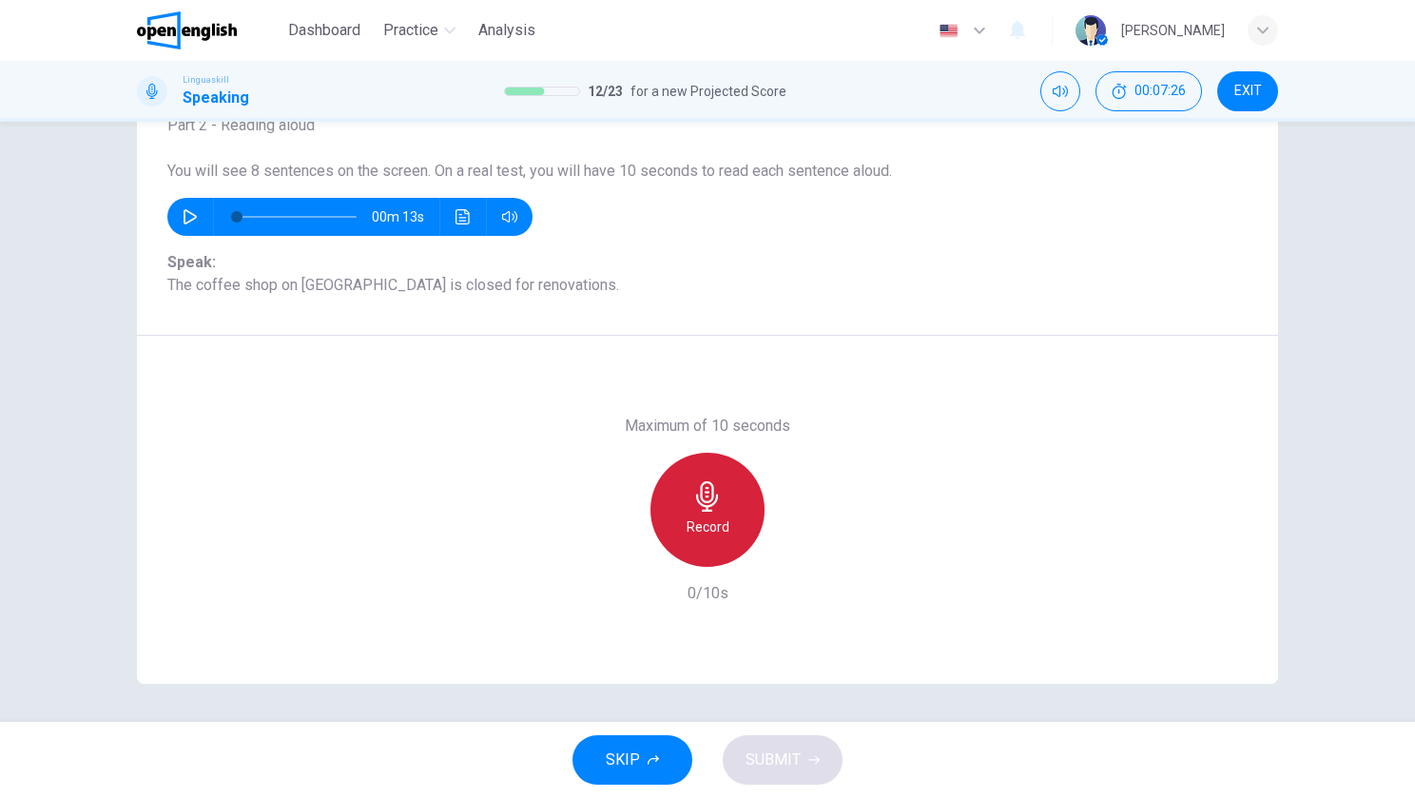
click at [669, 520] on div "Record" at bounding box center [708, 510] width 114 height 114
click at [734, 485] on div "Stop" at bounding box center [708, 510] width 114 height 114
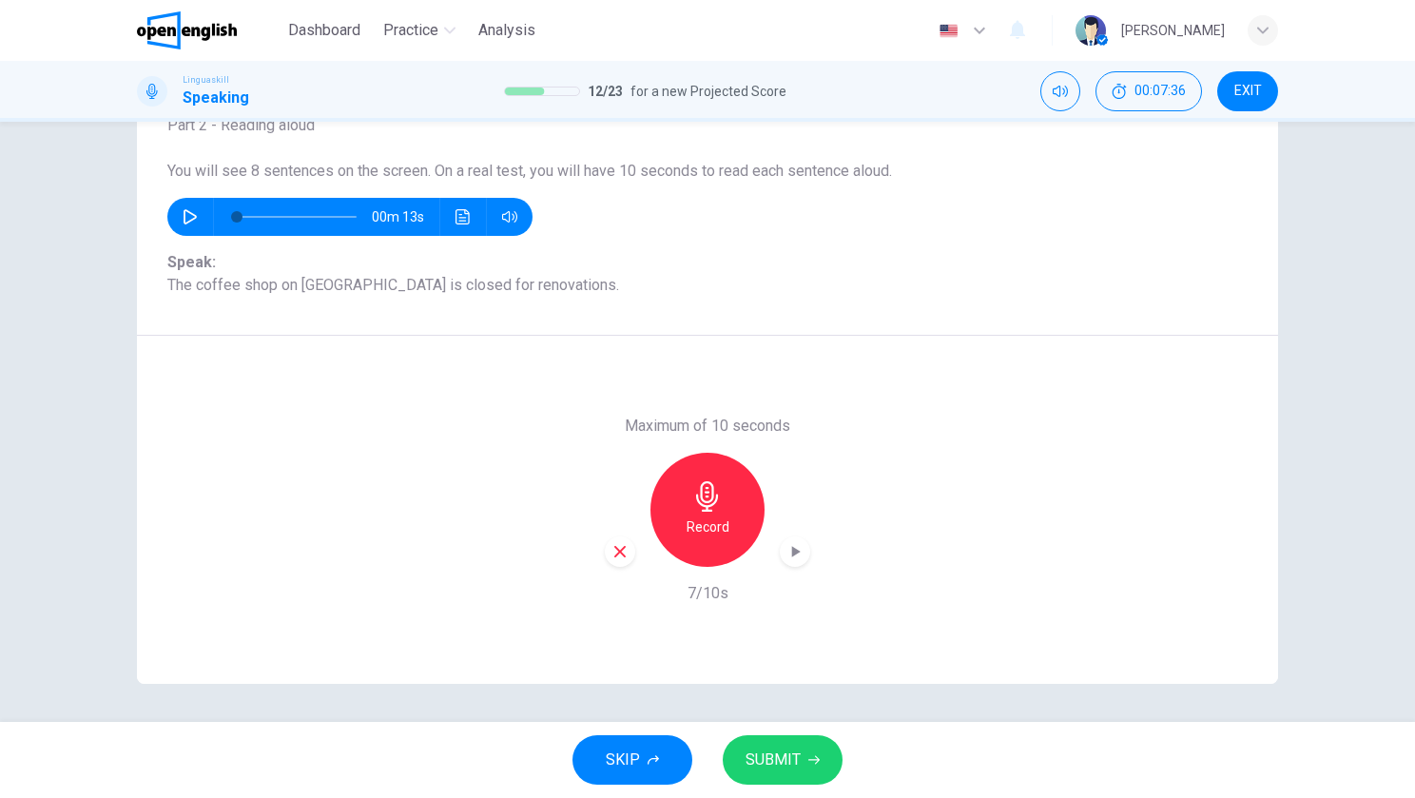
click at [772, 748] on span "SUBMIT" at bounding box center [773, 760] width 55 height 27
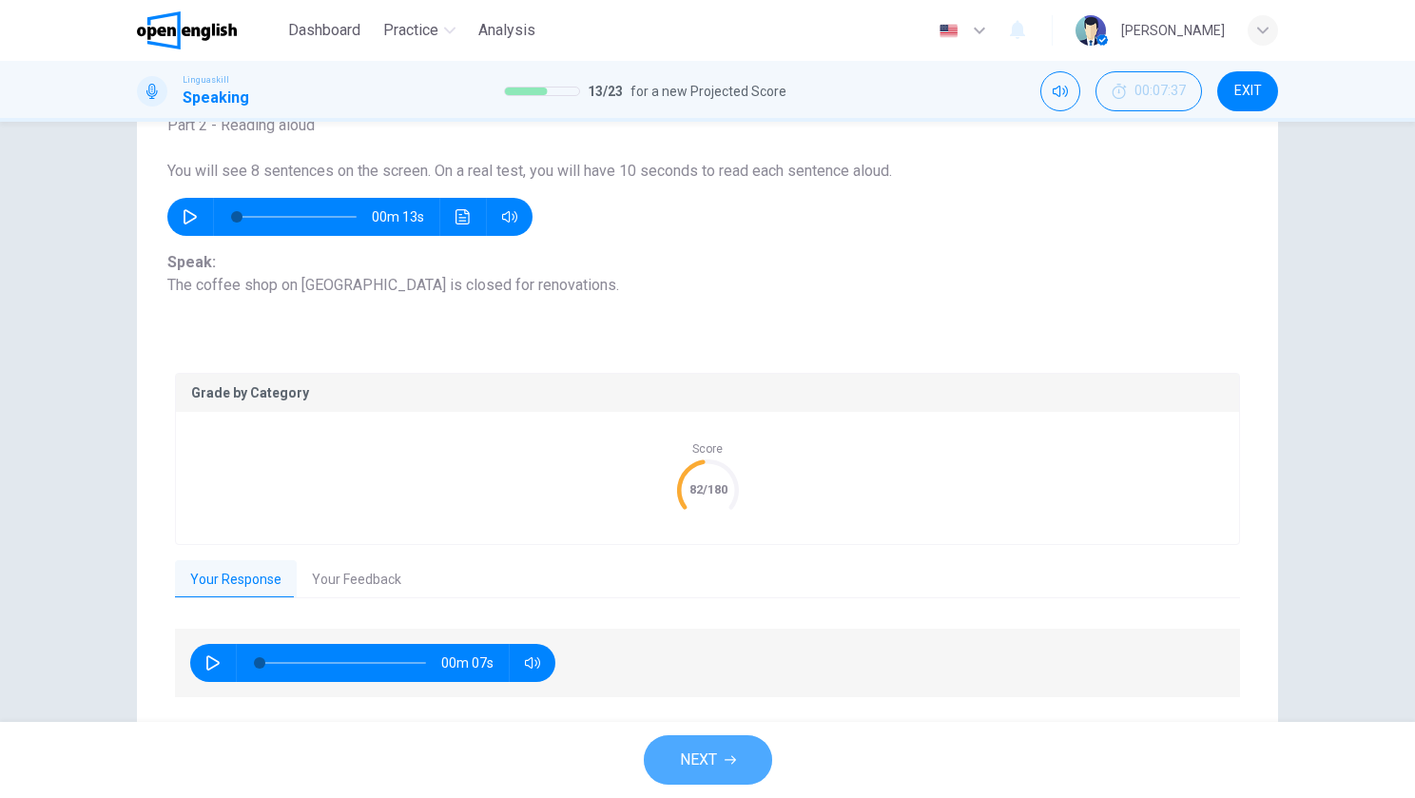
click at [686, 771] on span "NEXT" at bounding box center [698, 760] width 37 height 27
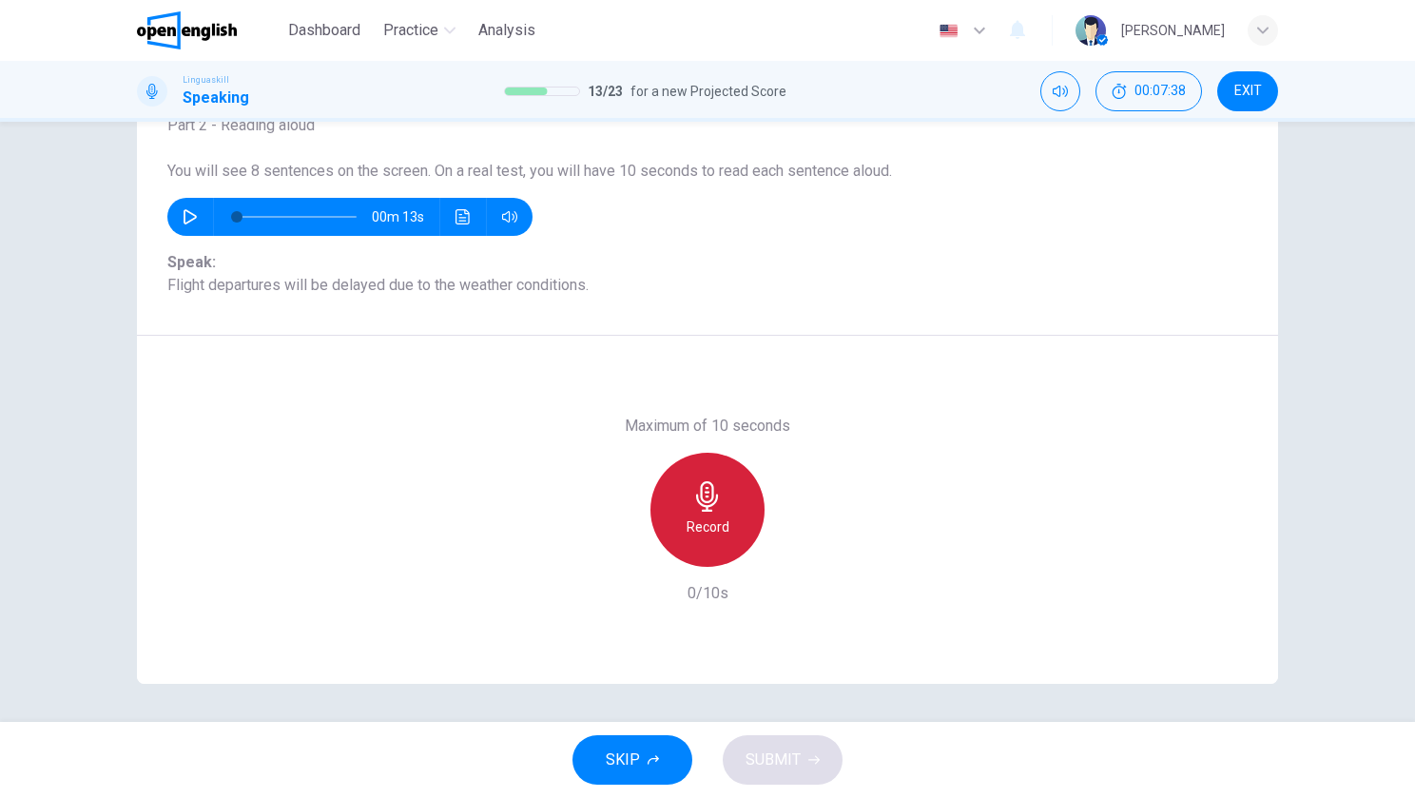
click at [738, 505] on div "Record" at bounding box center [708, 510] width 114 height 114
click at [735, 501] on div "Stop" at bounding box center [708, 510] width 114 height 114
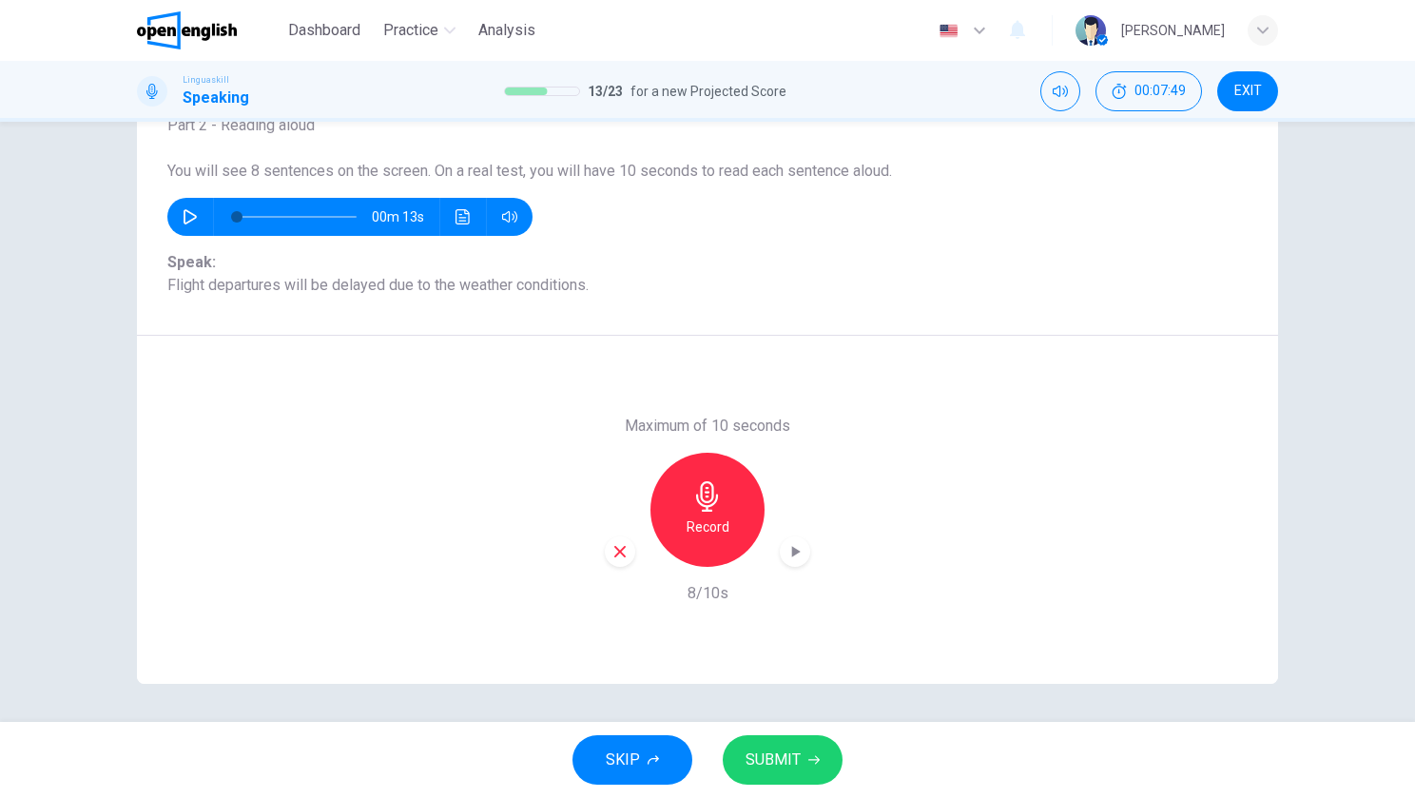
click at [783, 769] on span "SUBMIT" at bounding box center [773, 760] width 55 height 27
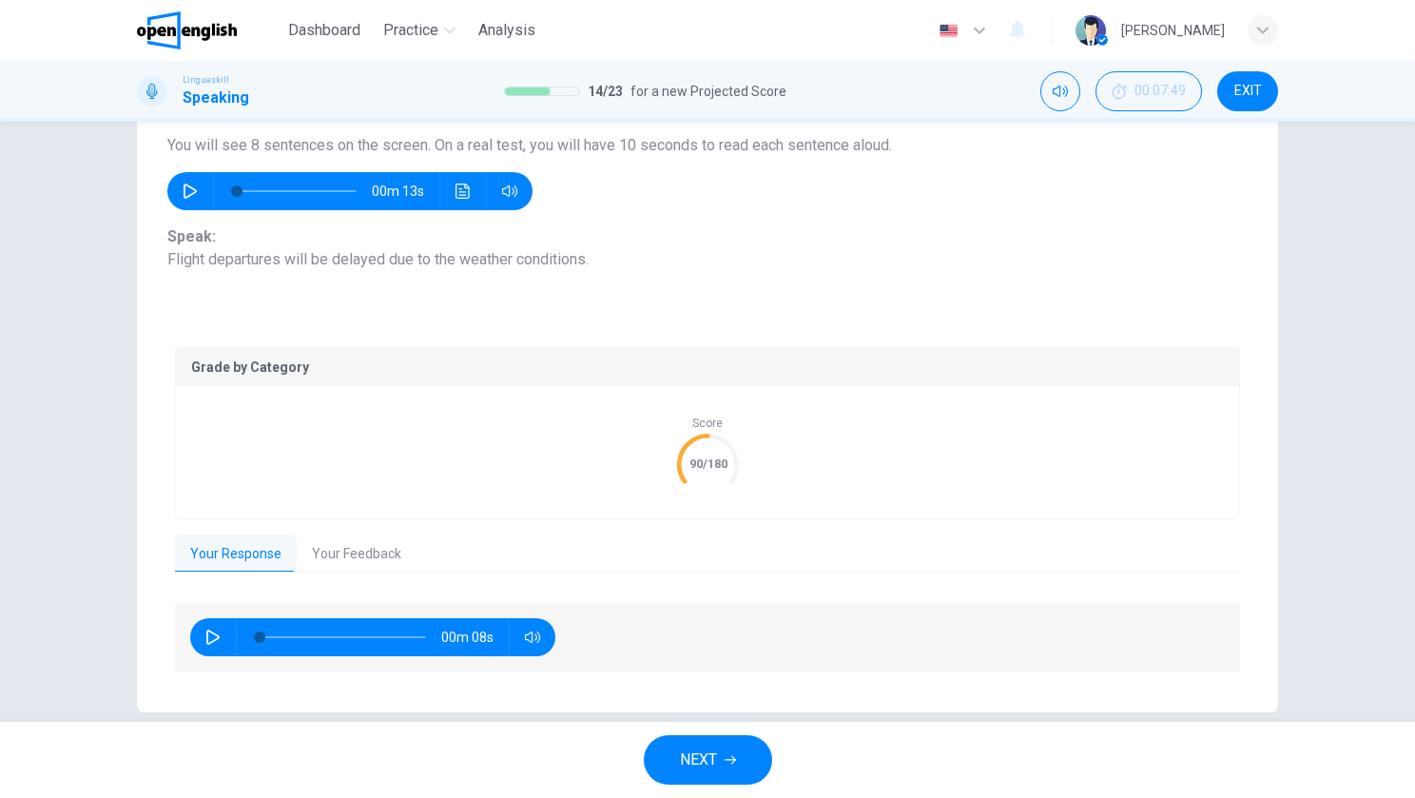
scroll to position [145, 0]
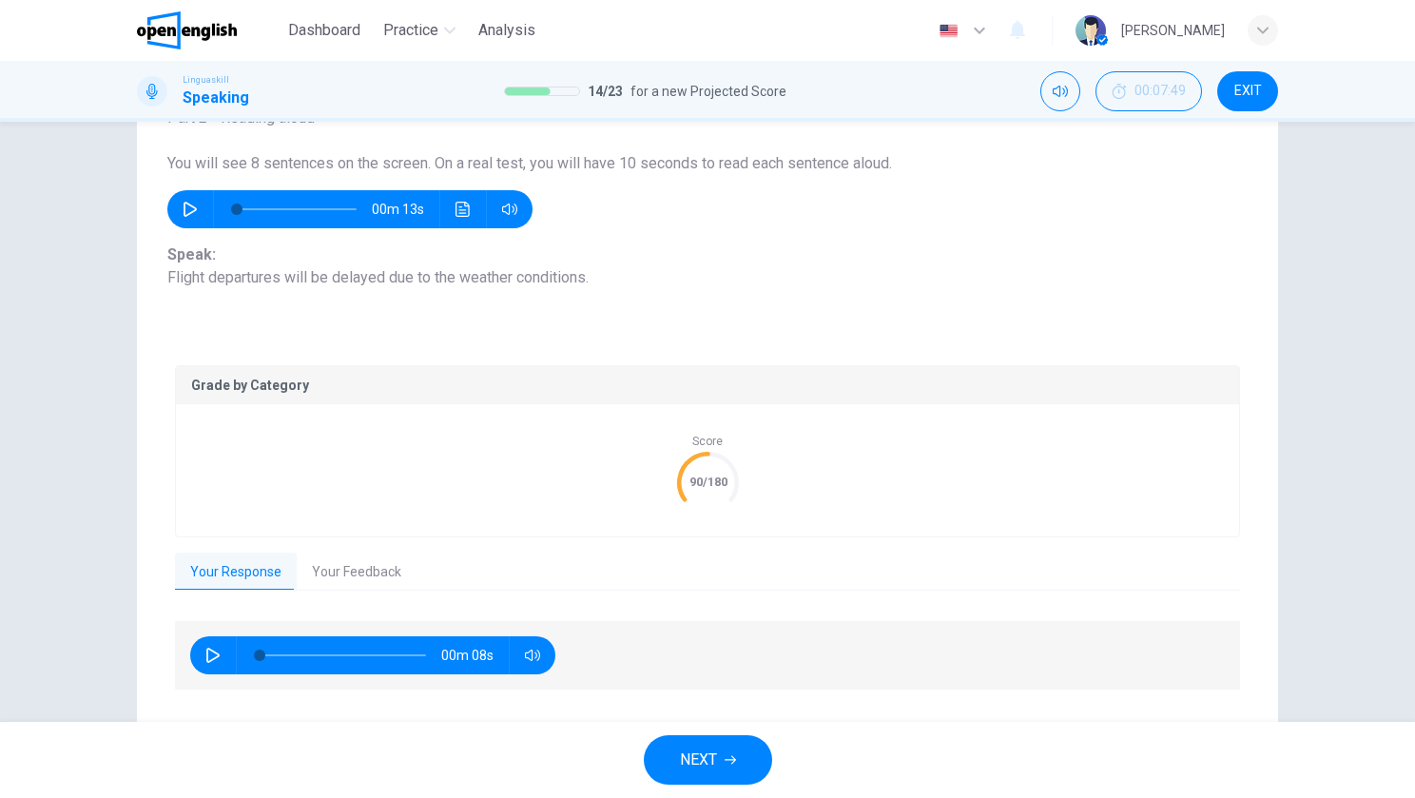
click at [329, 571] on button "Your Feedback" at bounding box center [357, 573] width 120 height 40
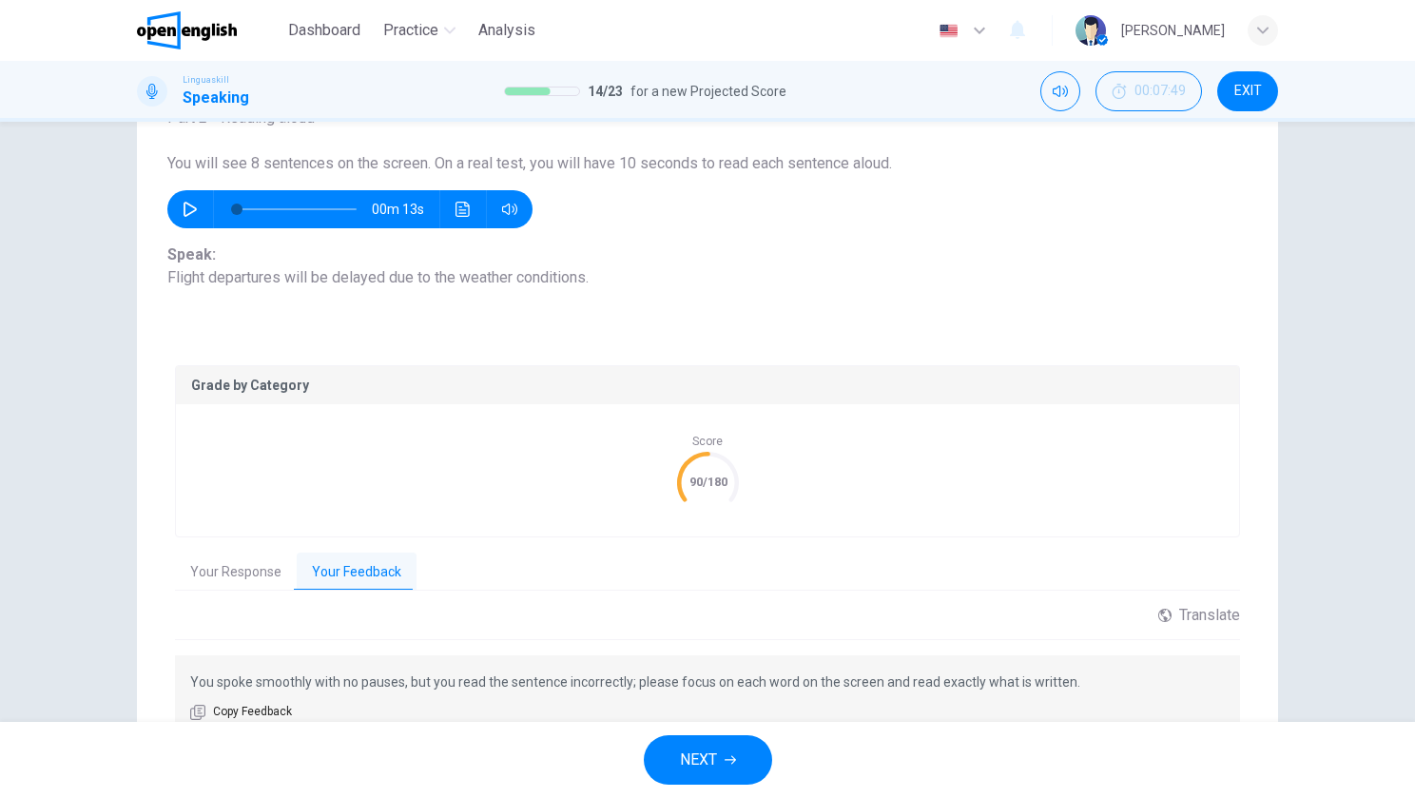
scroll to position [237, 0]
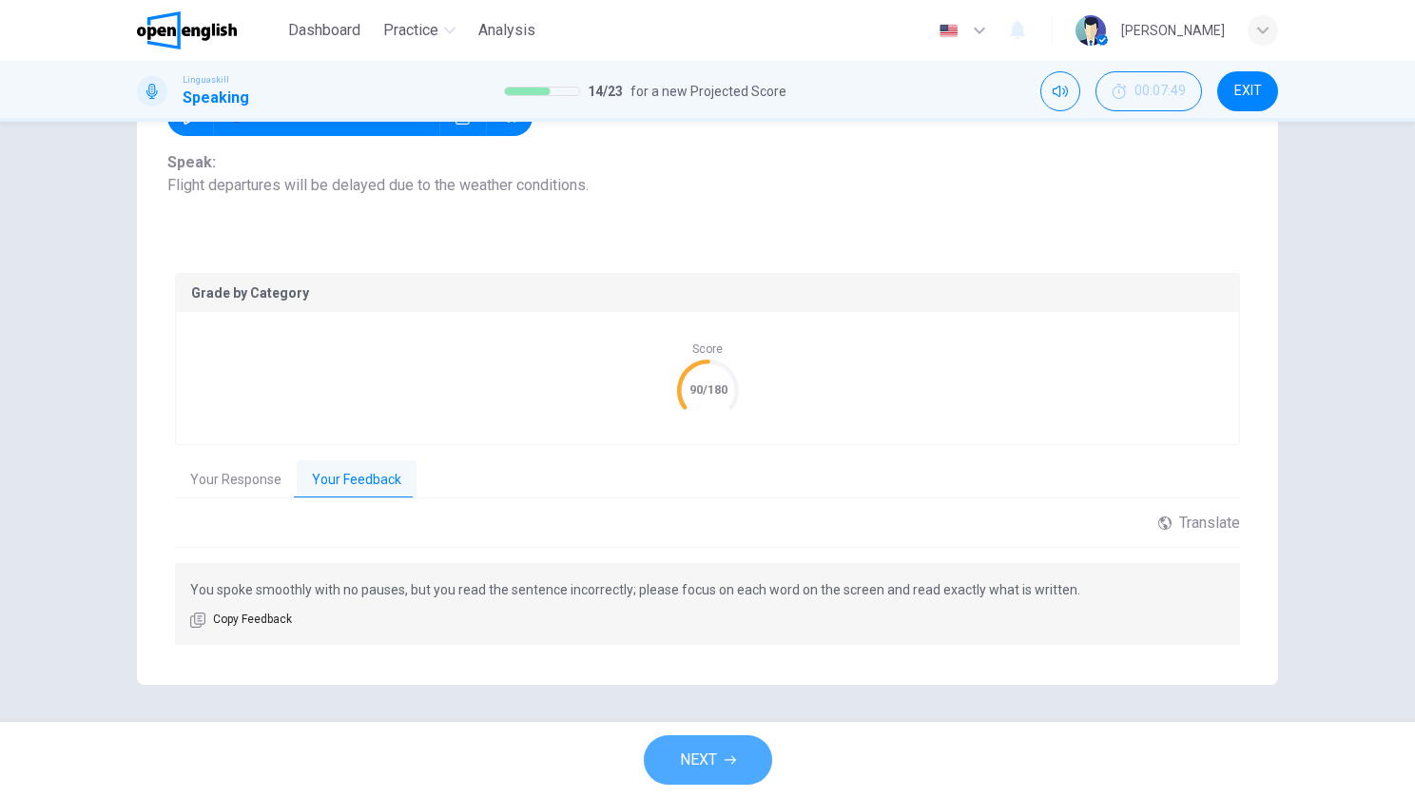
click at [753, 752] on button "NEXT" at bounding box center [708, 759] width 128 height 49
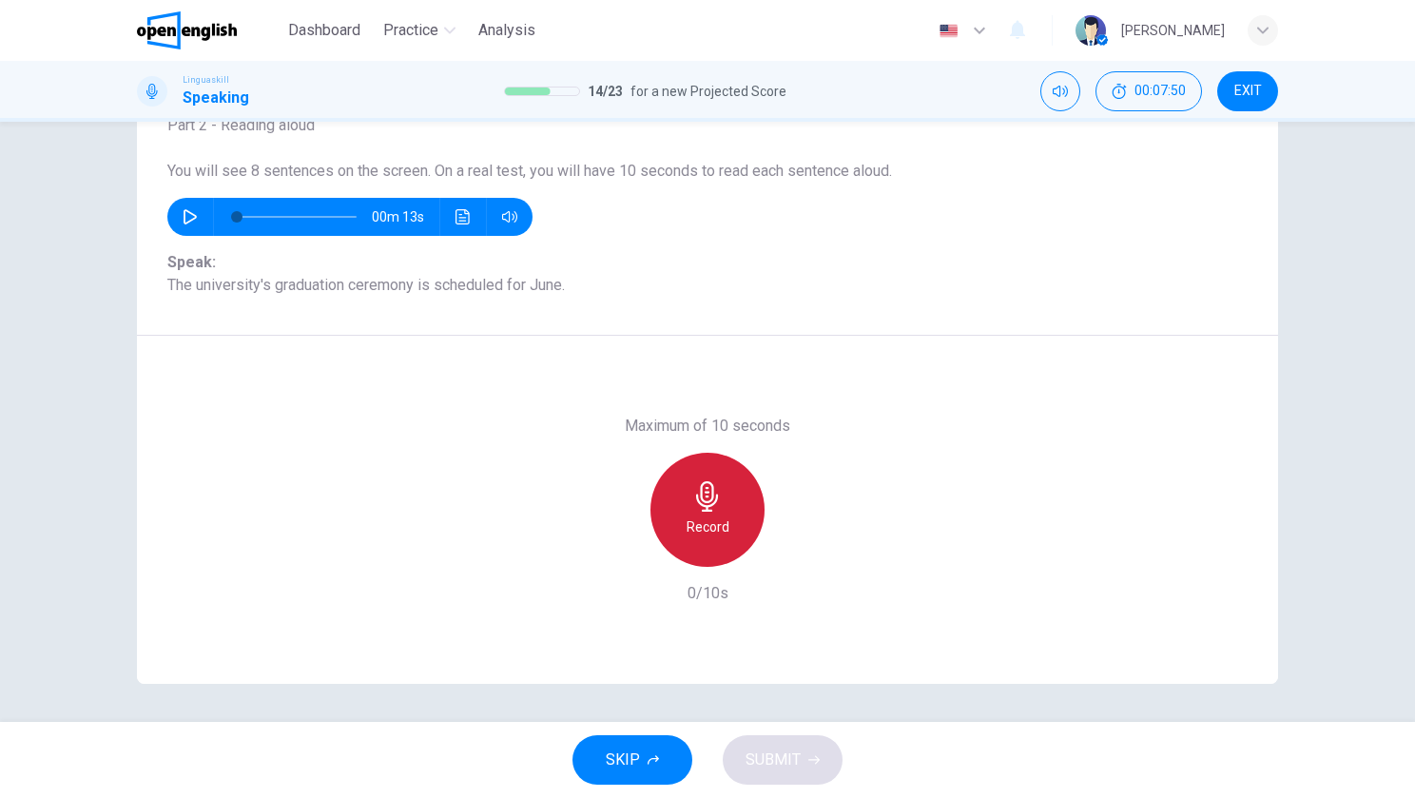
click at [689, 476] on div "Record" at bounding box center [708, 510] width 114 height 114
click at [693, 515] on h6 "Stop" at bounding box center [707, 526] width 29 height 23
click at [739, 481] on div "Stop" at bounding box center [708, 510] width 114 height 114
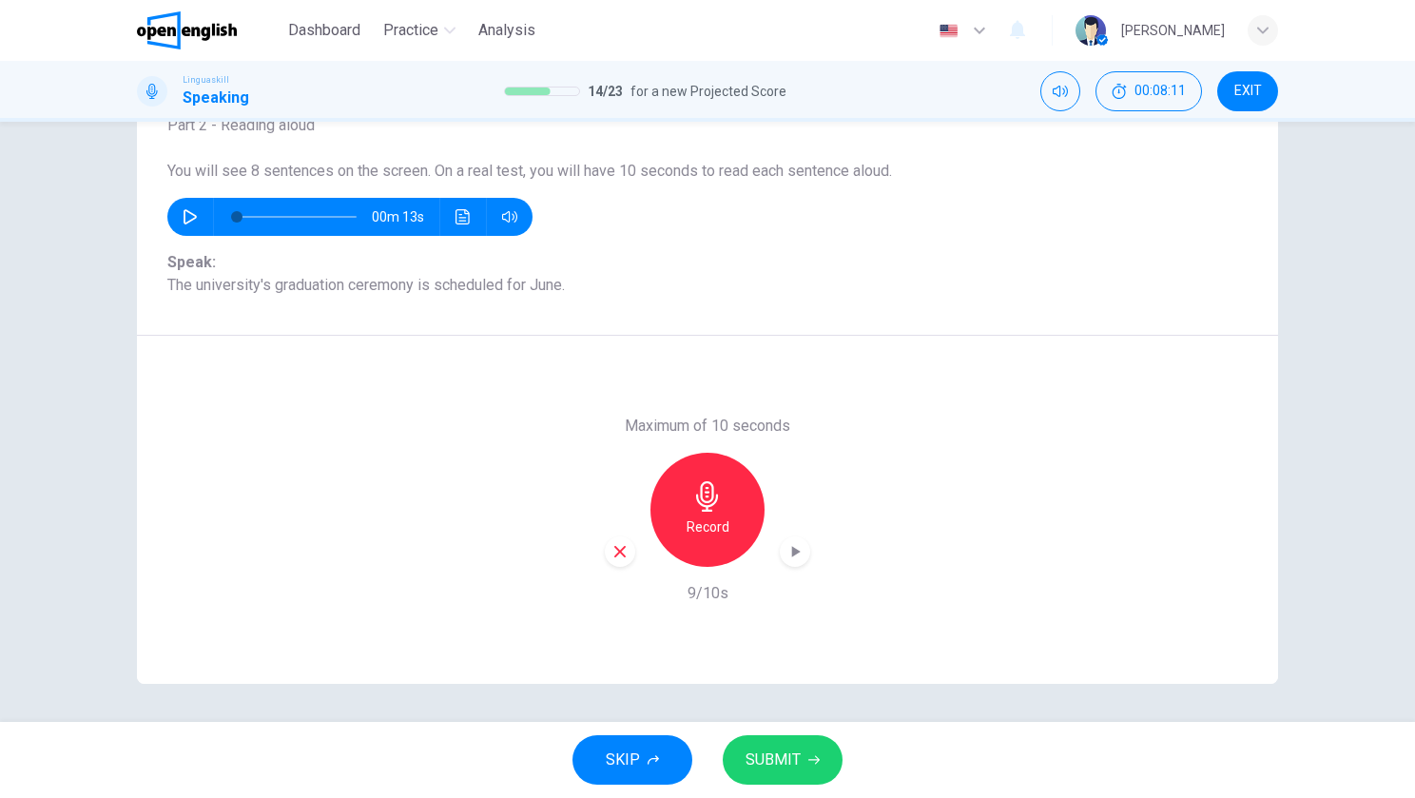
click at [770, 747] on span "SUBMIT" at bounding box center [773, 760] width 55 height 27
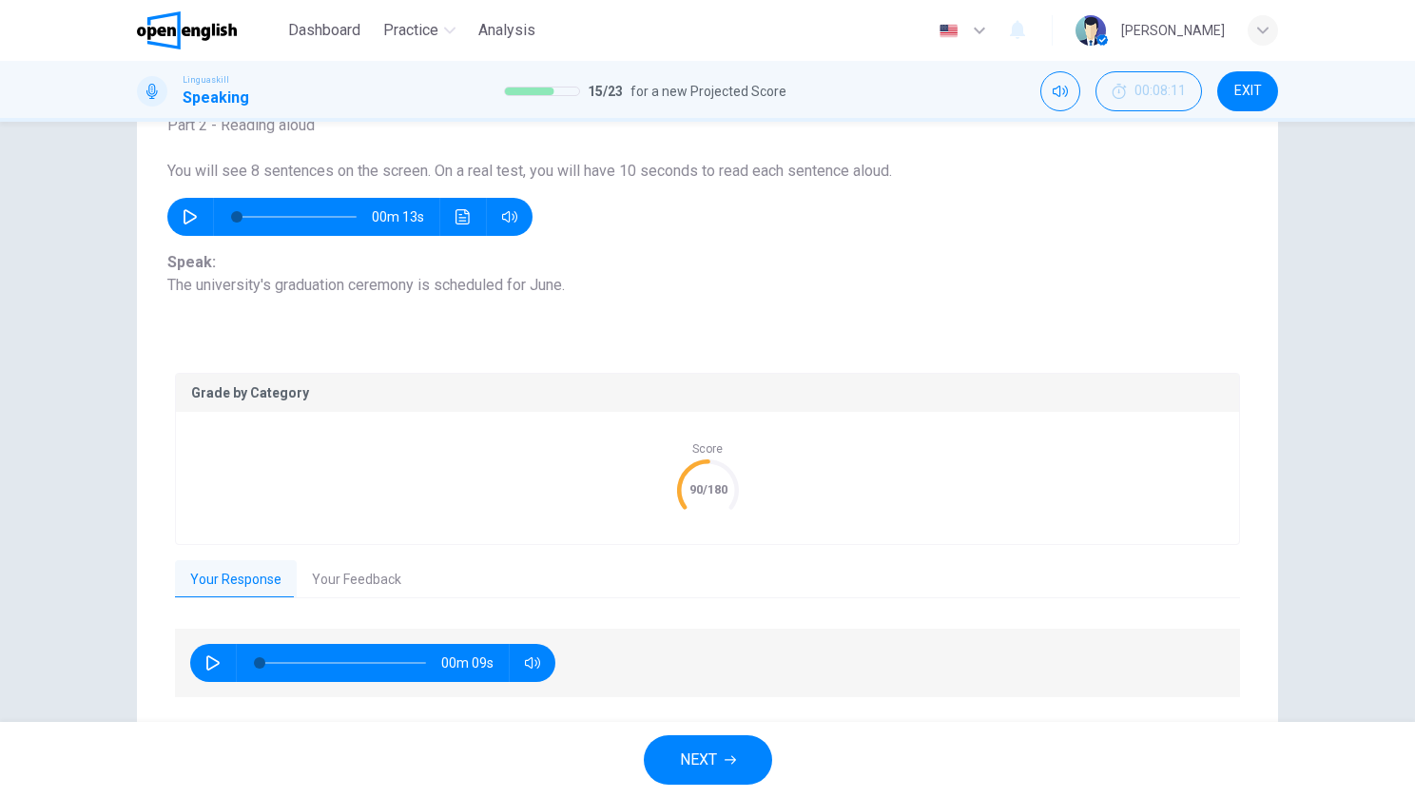
click at [722, 768] on button "NEXT" at bounding box center [708, 759] width 128 height 49
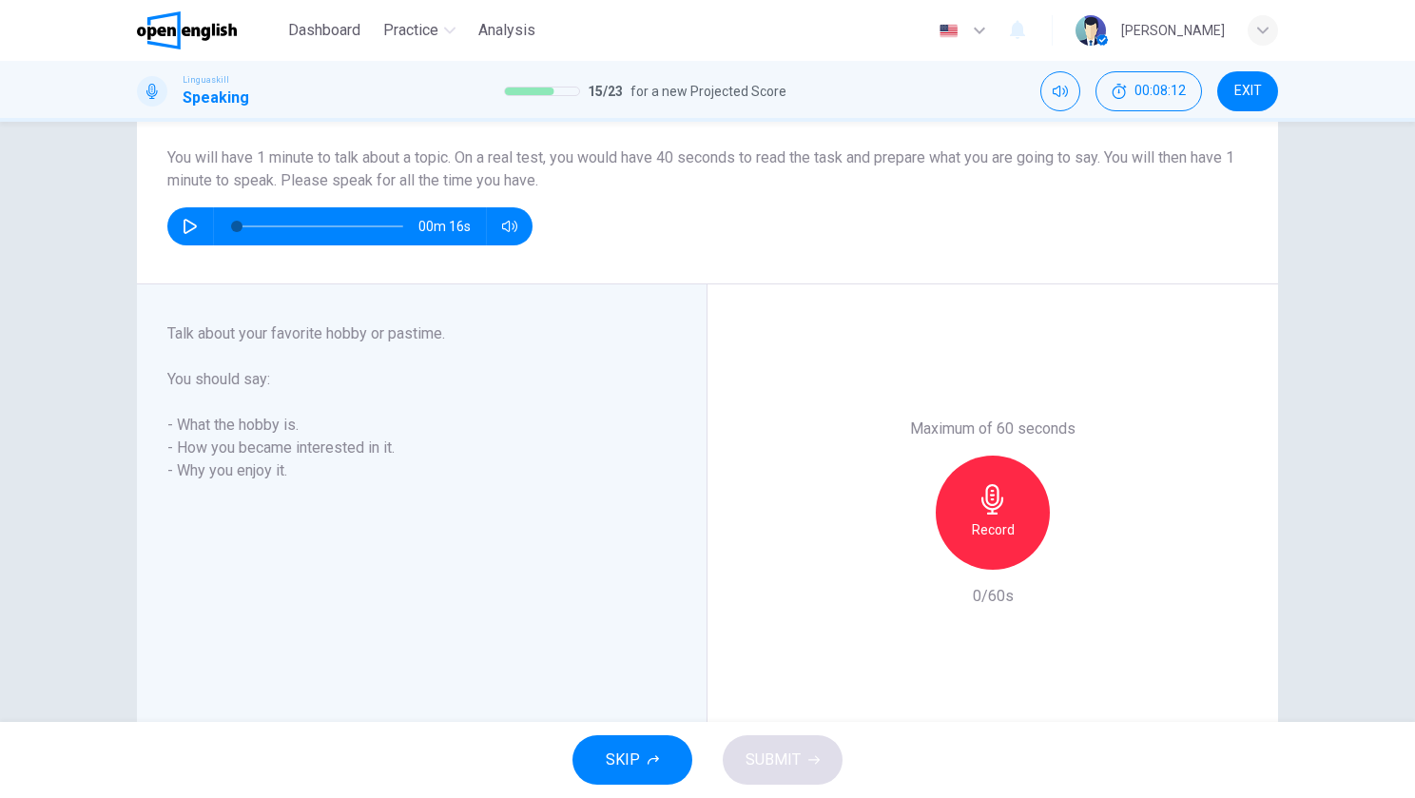
scroll to position [151, 0]
click at [181, 212] on button "button" at bounding box center [190, 225] width 30 height 38
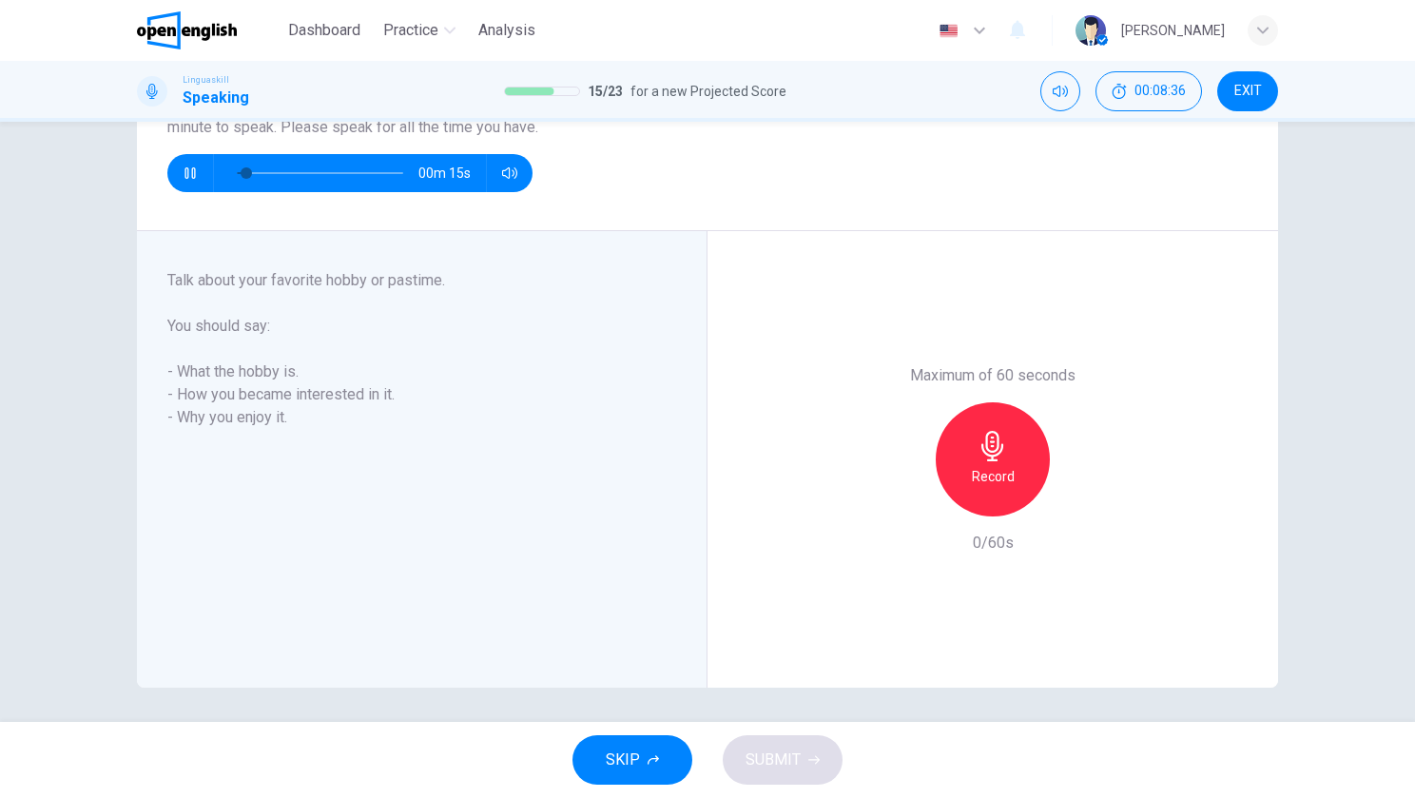
scroll to position [206, 0]
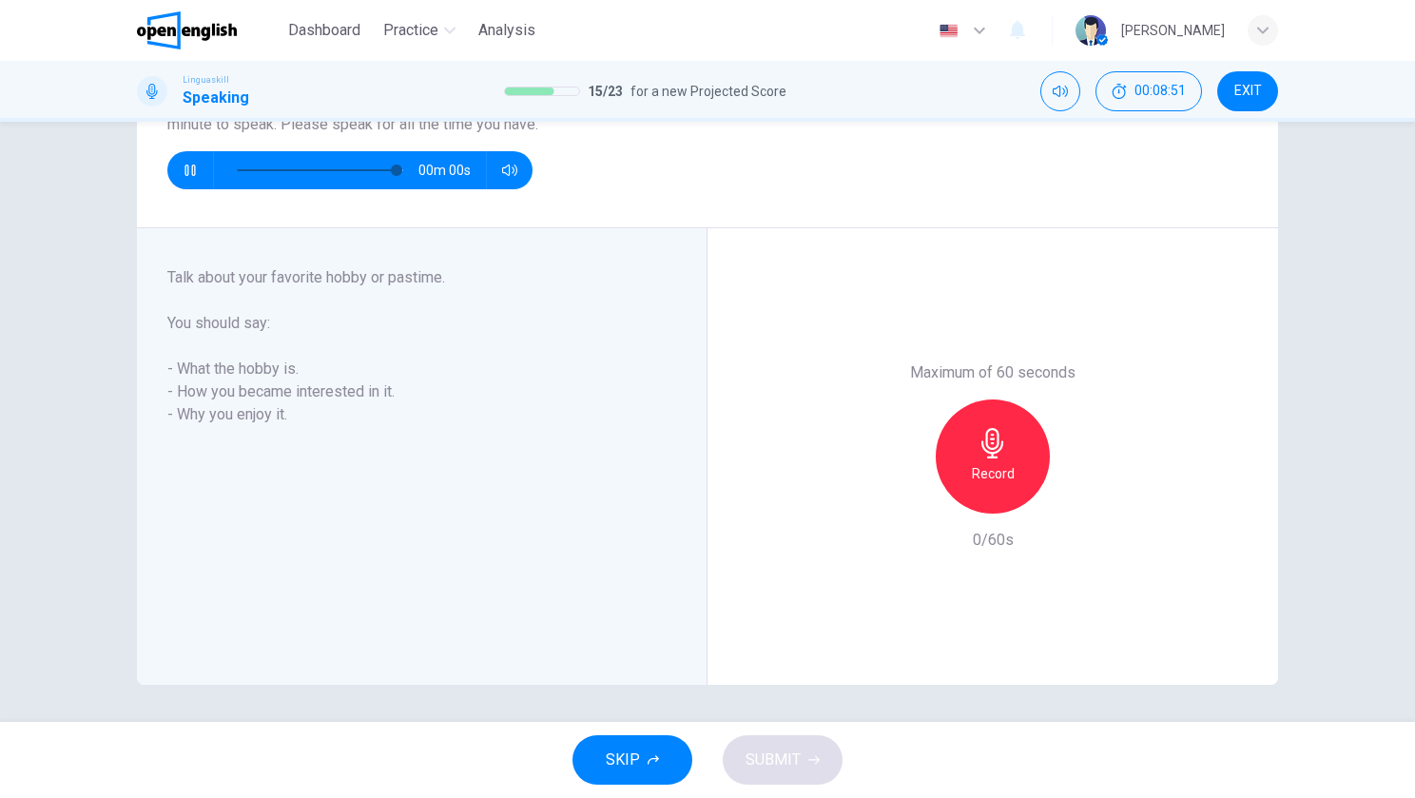
type input "*"
click at [982, 458] on div "Record" at bounding box center [993, 456] width 114 height 114
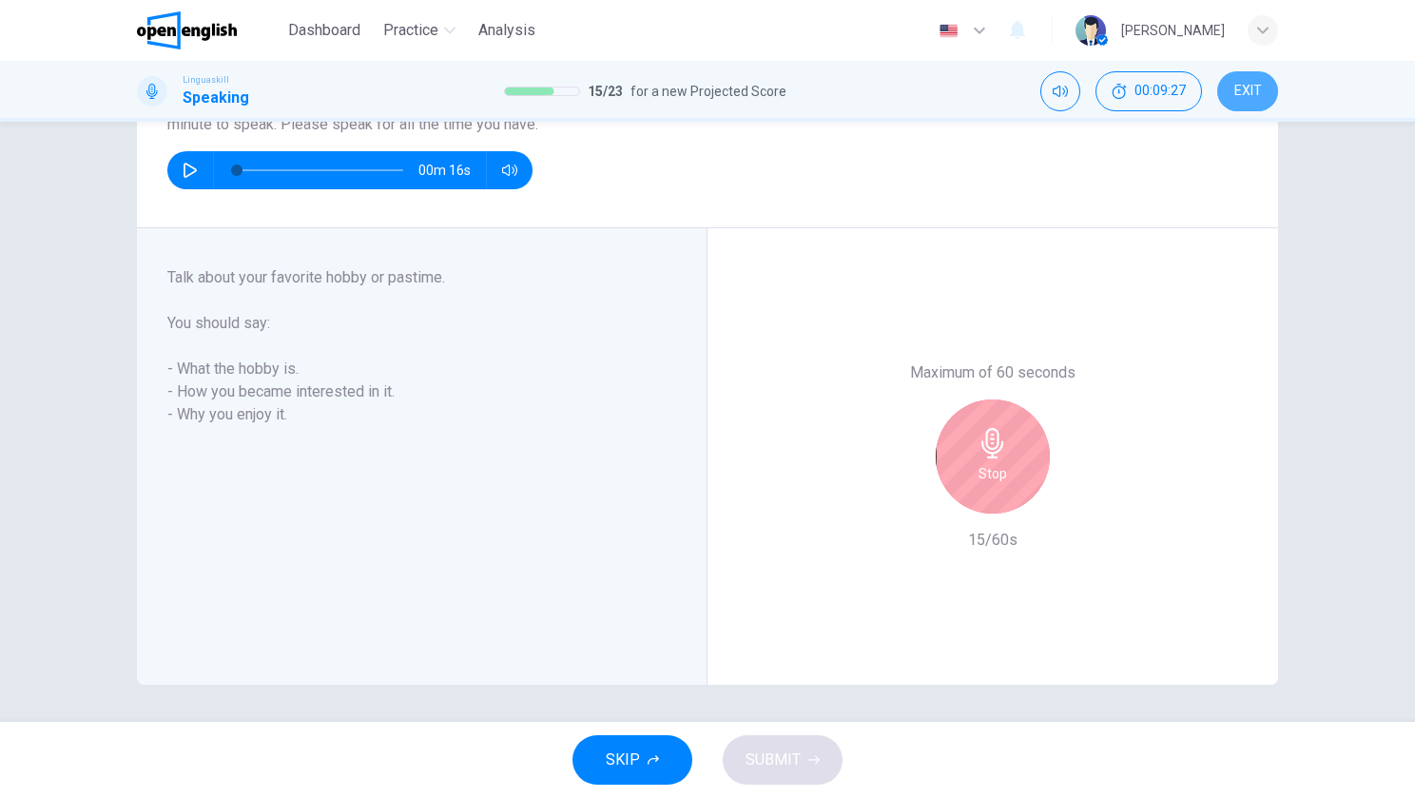
click at [1244, 92] on span "EXIT" at bounding box center [1248, 91] width 28 height 15
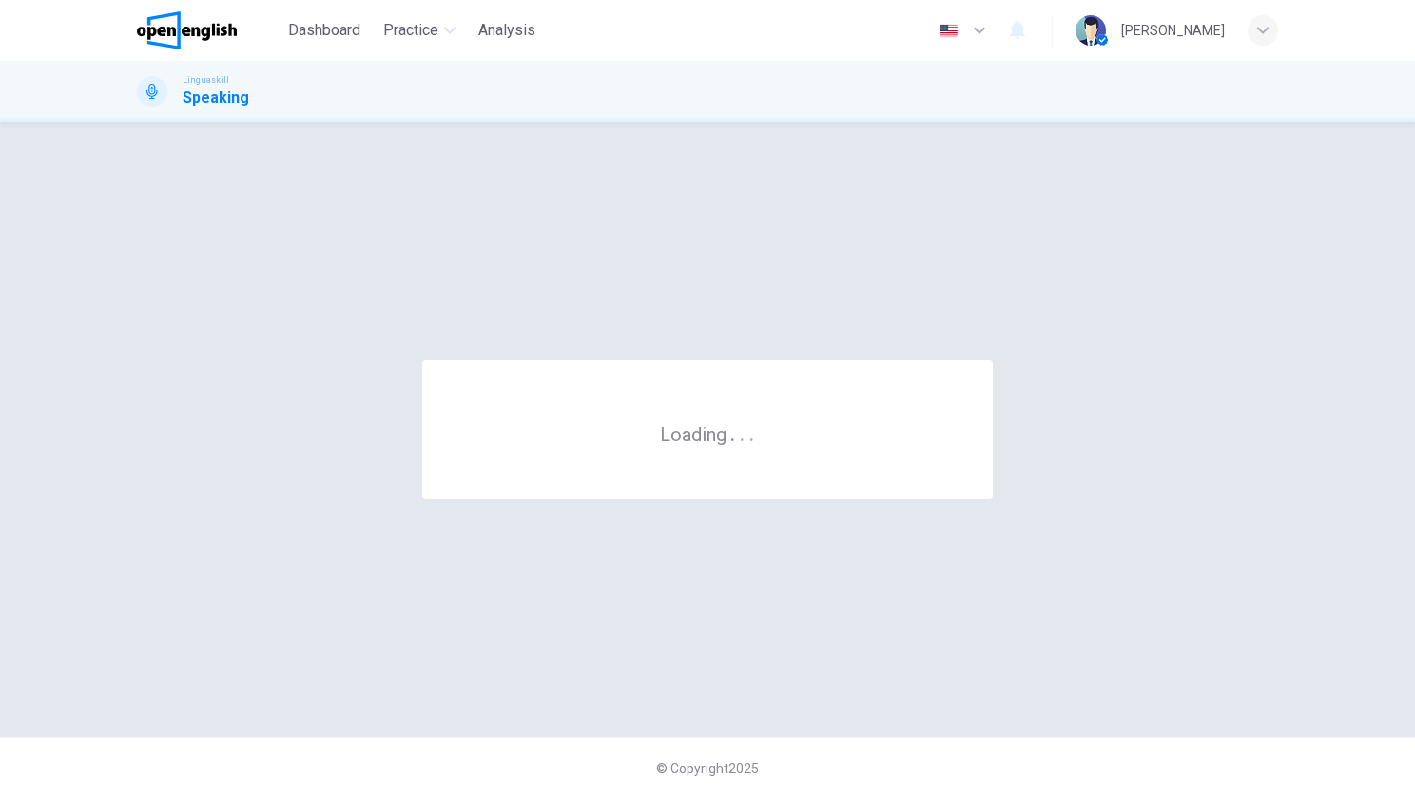
scroll to position [0, 0]
